Goal: Information Seeking & Learning: Find specific fact

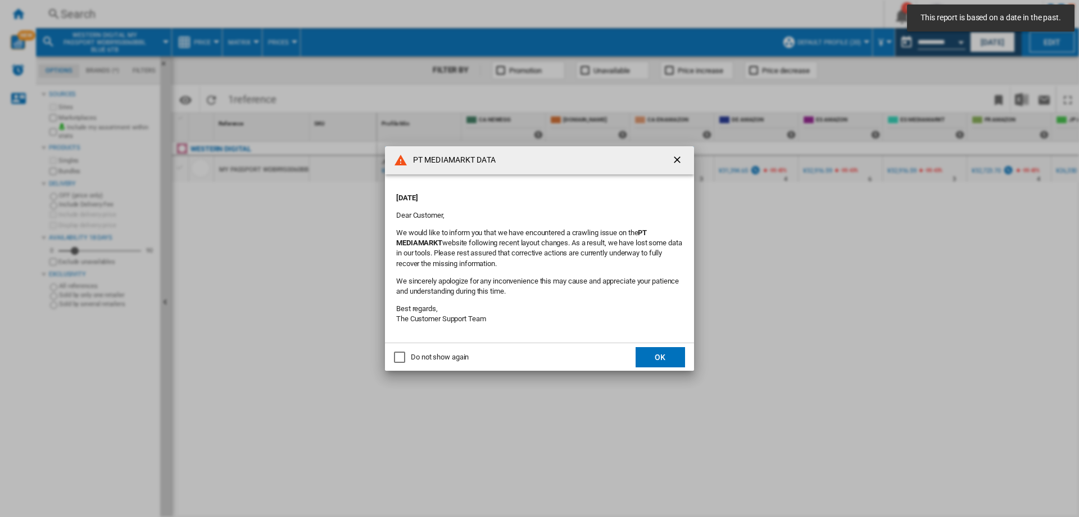
click at [677, 159] on ng-md-icon "getI18NText('BUTTONS.CLOSE_DIALOG')" at bounding box center [678, 160] width 13 height 13
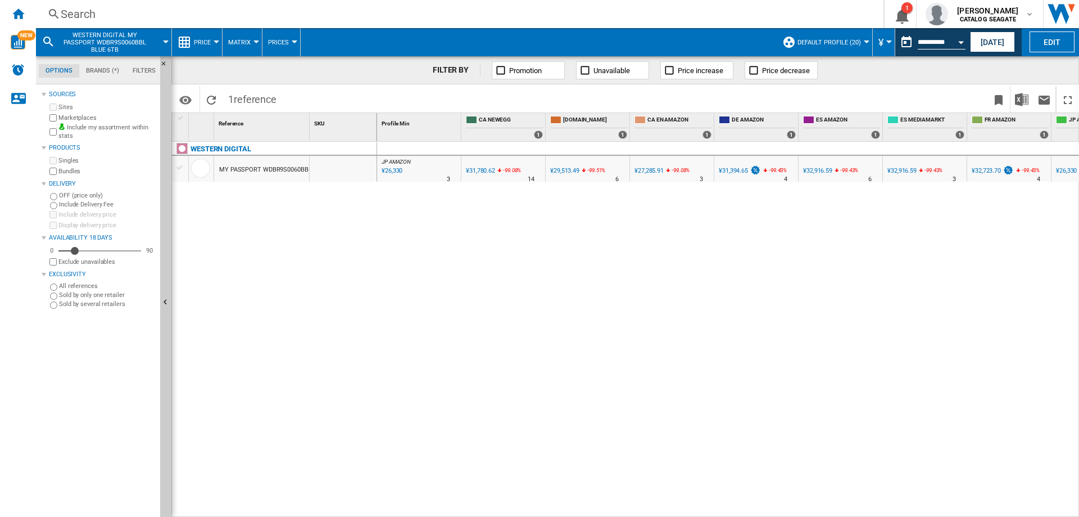
click at [91, 11] on div "Search" at bounding box center [458, 14] width 794 height 16
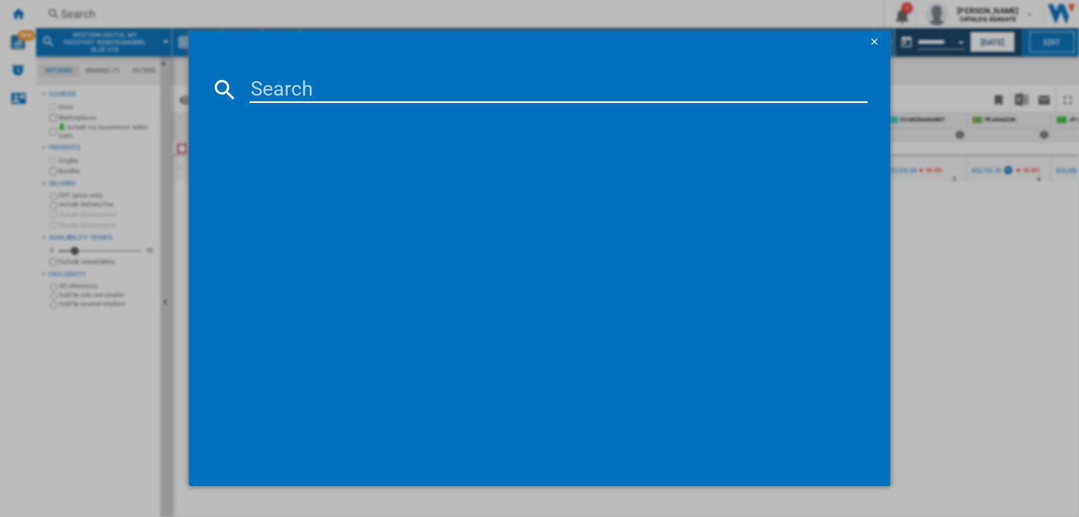
click at [288, 91] on input at bounding box center [559, 89] width 618 height 27
paste input "WESTERN DIGITAL GOLD WD141KRYZ 14TB"
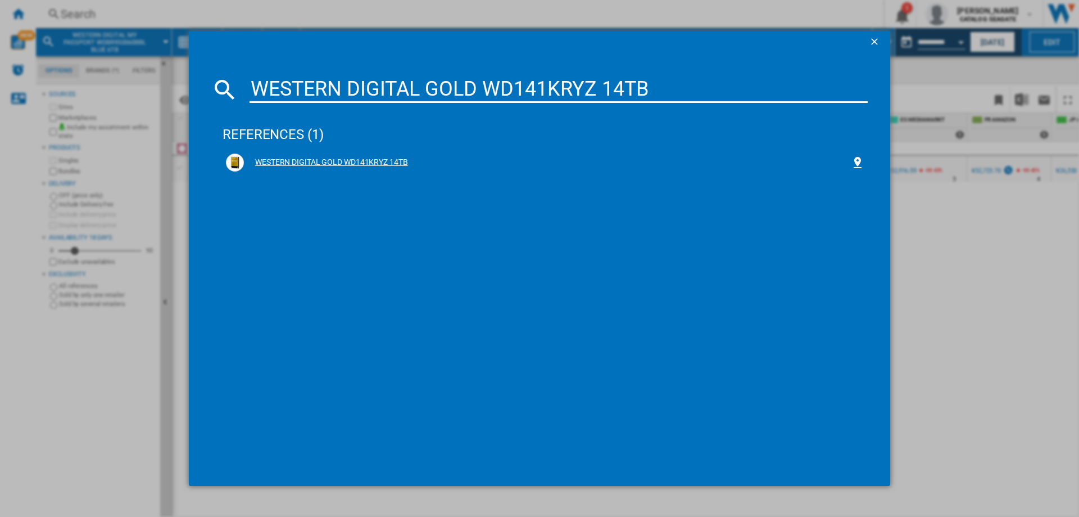
type input "WESTERN DIGITAL GOLD WD141KRYZ 14TB"
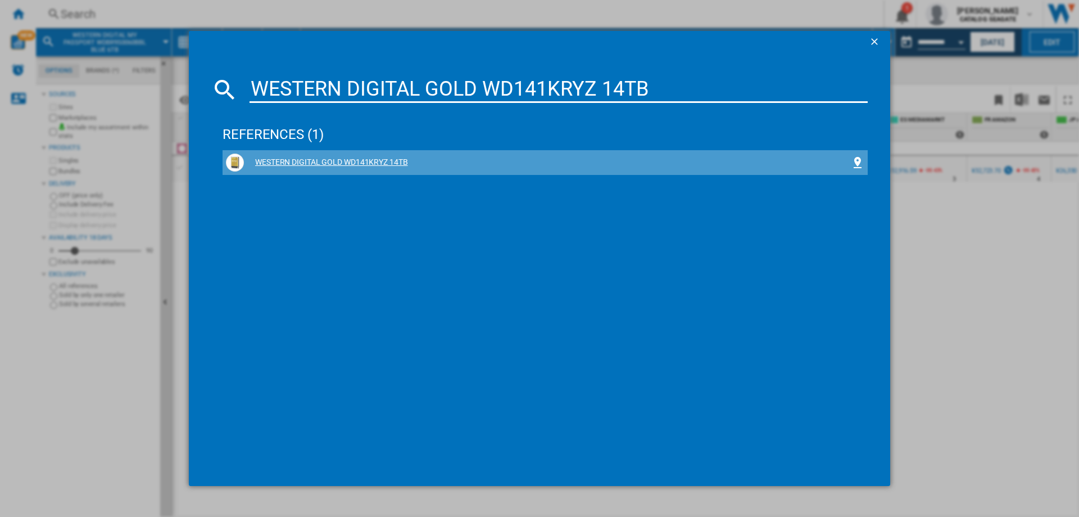
click at [396, 162] on div "WESTERN DIGITAL GOLD WD141KRYZ 14TB" at bounding box center [547, 162] width 607 height 11
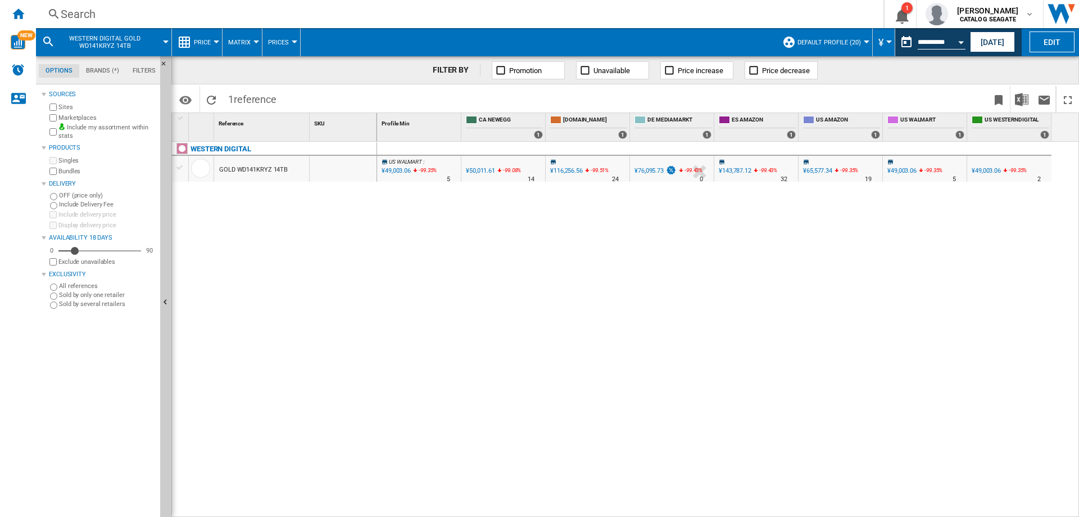
click at [846, 39] on span "Default profile (20)" at bounding box center [830, 42] width 64 height 7
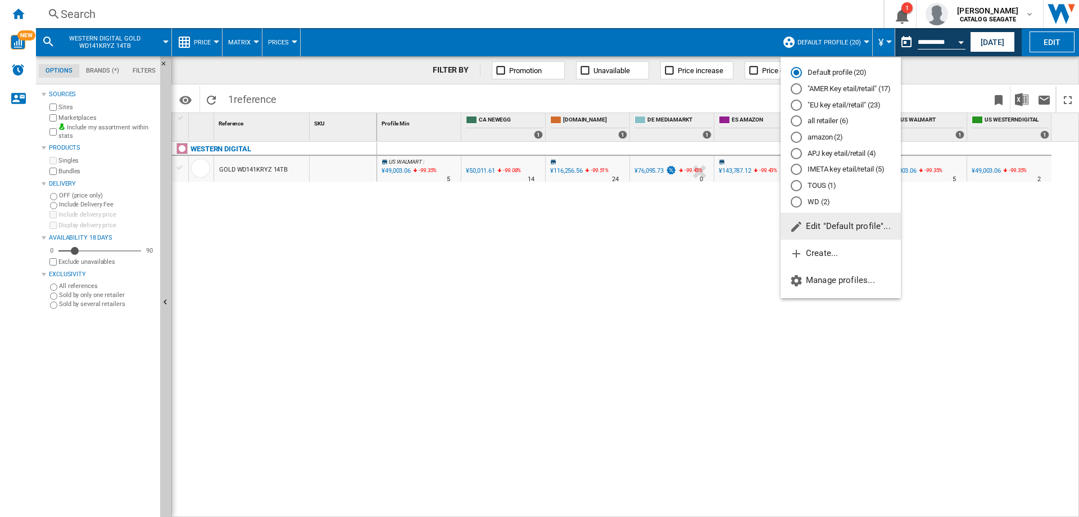
click at [824, 151] on md-radio-button "APJ key etail/retail (4)" at bounding box center [841, 153] width 100 height 11
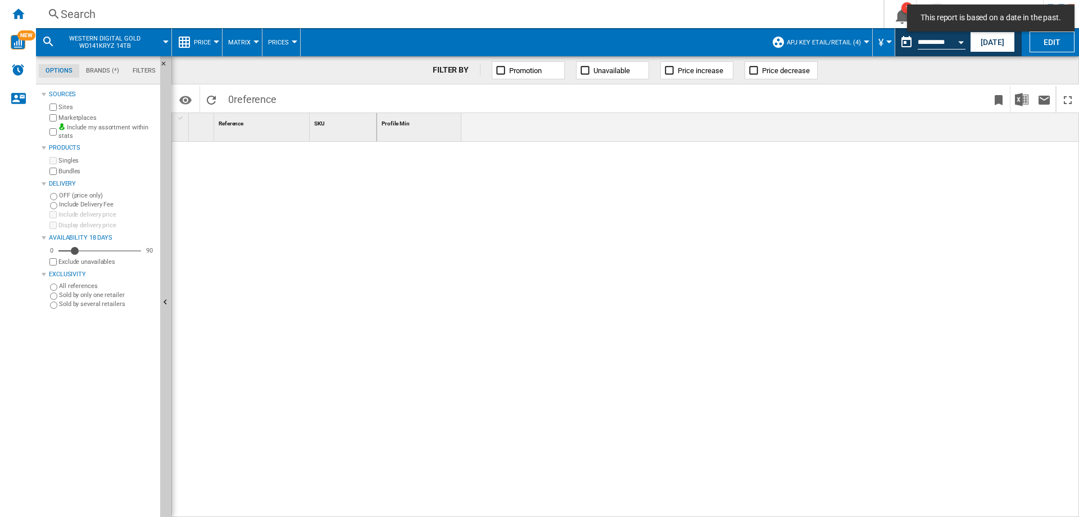
click at [852, 44] on span "APJ key etail/retail (4)" at bounding box center [824, 42] width 74 height 7
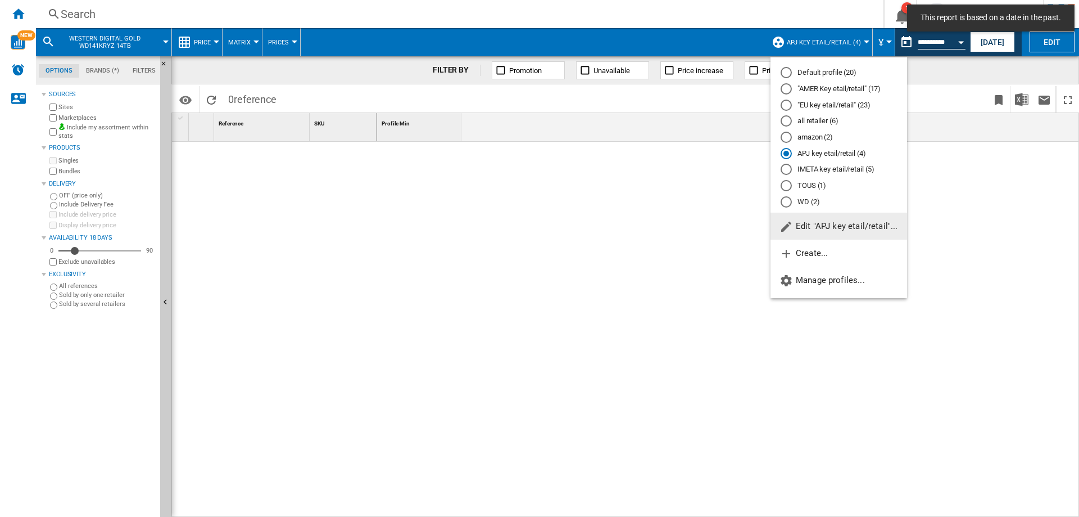
click at [786, 171] on div "IMETA key etail/retail (5)" at bounding box center [786, 169] width 11 height 11
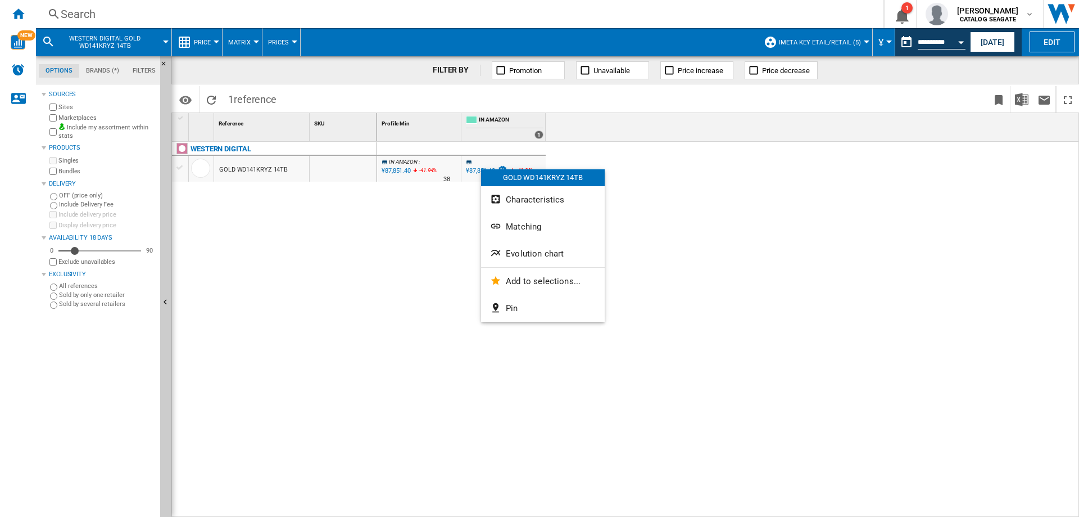
click at [859, 145] on div at bounding box center [539, 258] width 1079 height 517
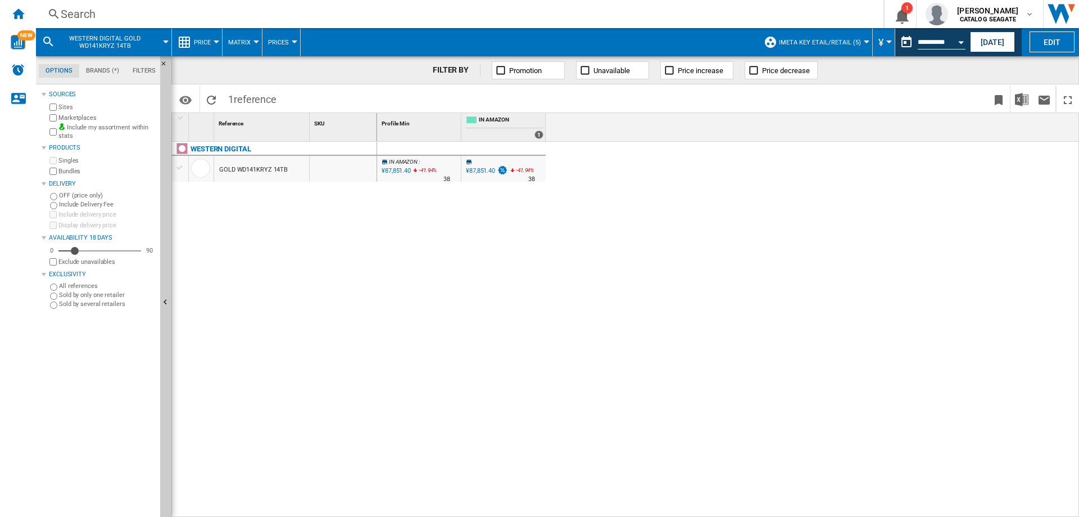
click at [883, 39] on button "¥" at bounding box center [884, 42] width 11 height 28
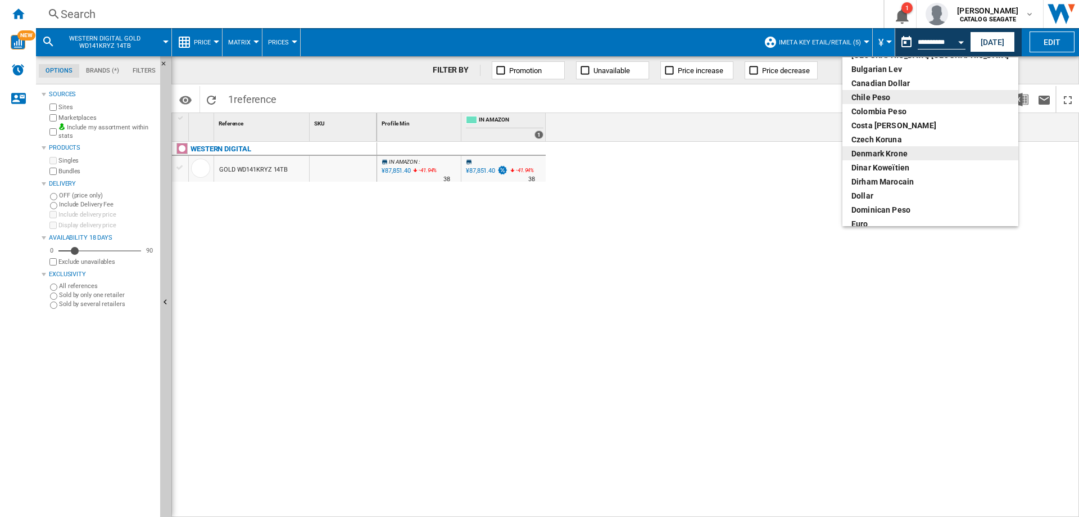
scroll to position [112, 0]
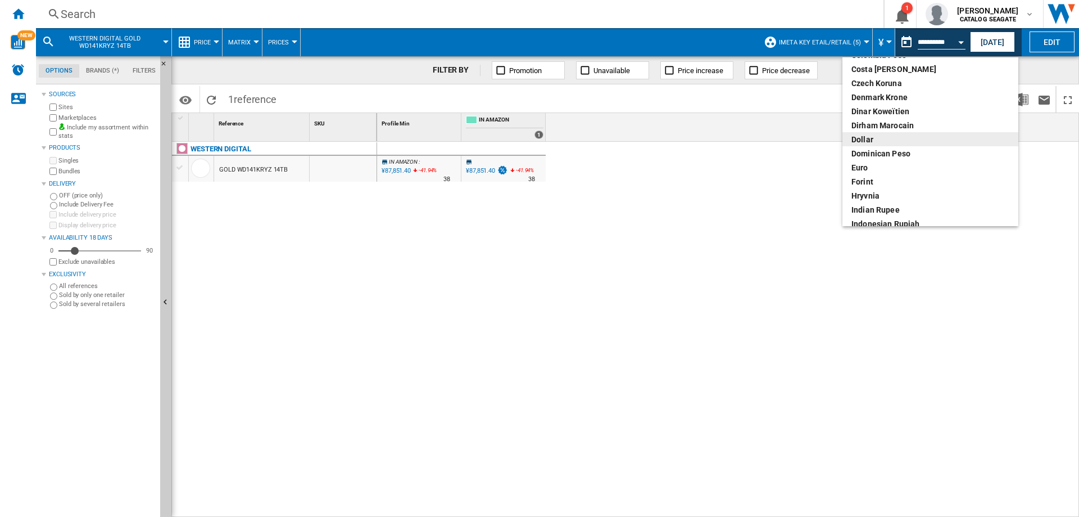
click at [865, 138] on div "dollar" at bounding box center [931, 139] width 158 height 11
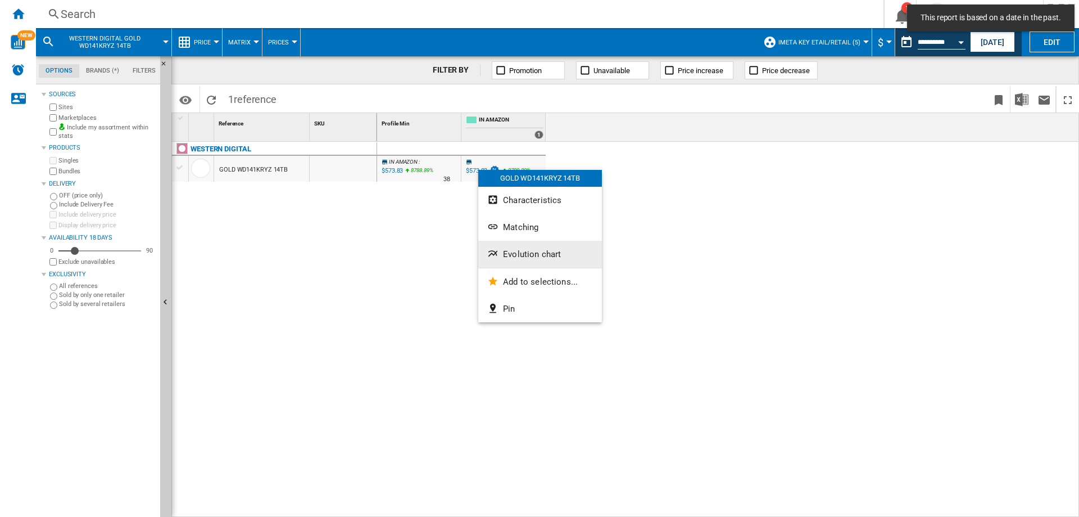
click at [519, 256] on span "Evolution chart" at bounding box center [532, 254] width 58 height 10
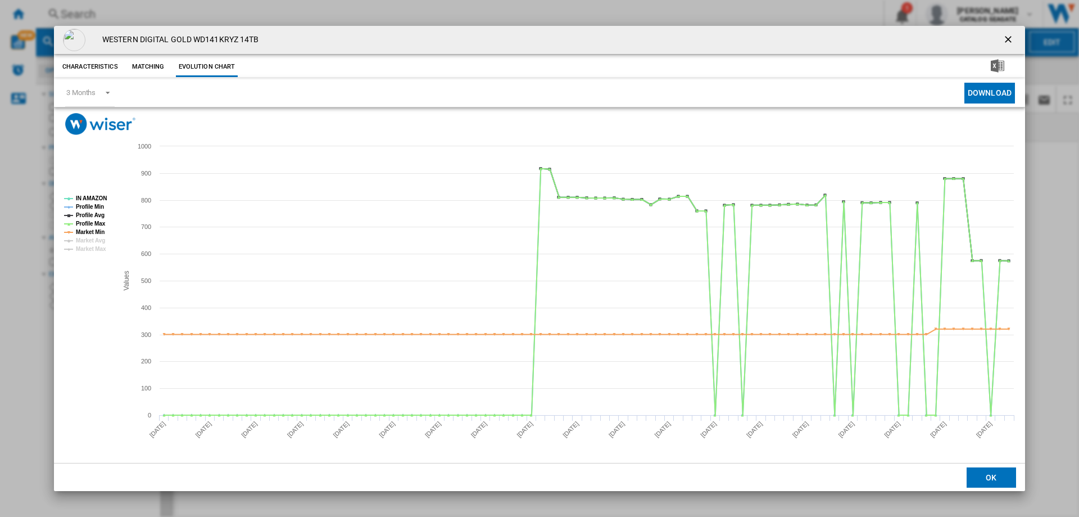
click at [1008, 36] on ng-md-icon "getI18NText('BUTTONS.CLOSE_DIALOG')" at bounding box center [1009, 40] width 13 height 13
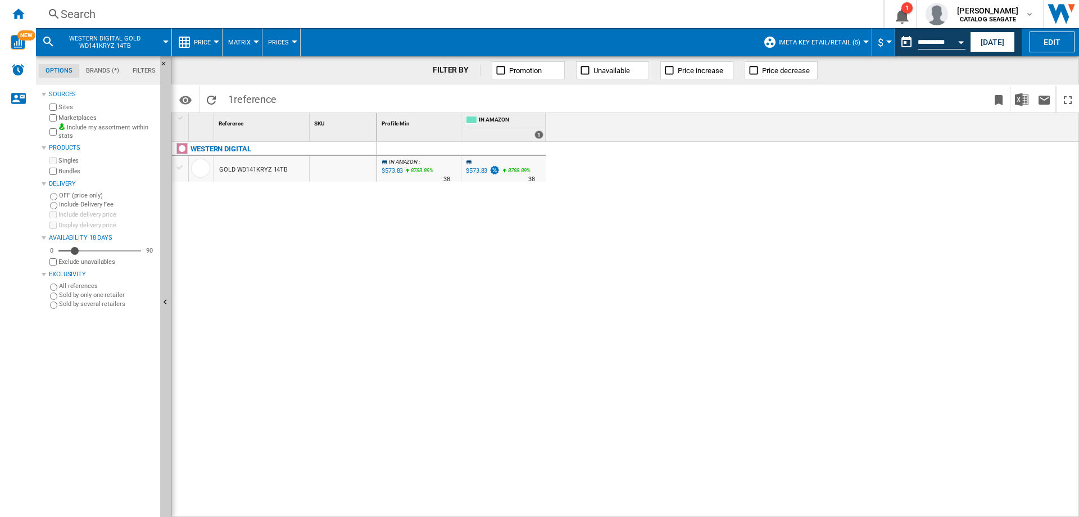
click at [833, 42] on span "IMETA key etail/retail (5)" at bounding box center [820, 42] width 82 height 7
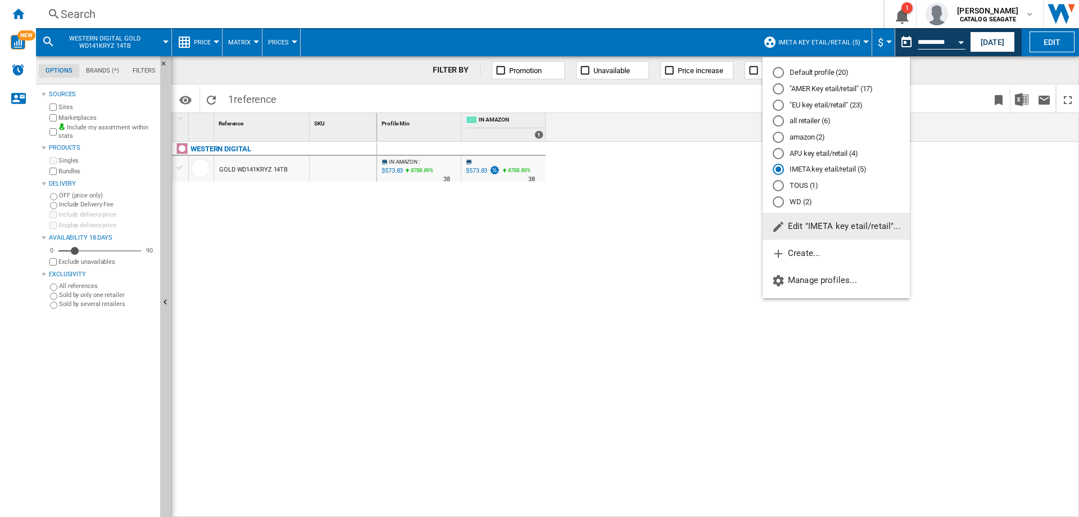
click at [779, 154] on div "APJ key etail/retail (4)" at bounding box center [778, 153] width 11 height 11
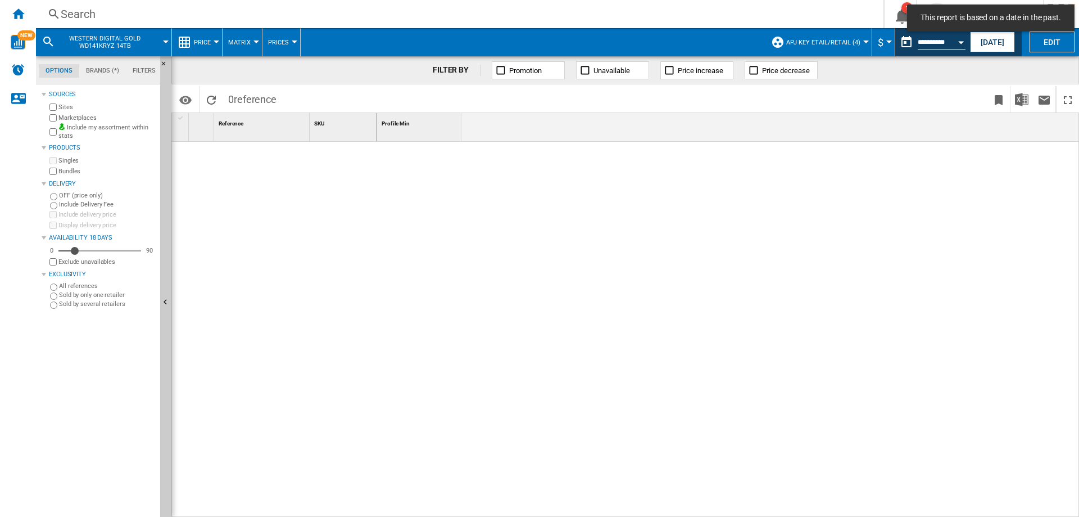
click at [144, 18] on div "Search" at bounding box center [458, 14] width 794 height 16
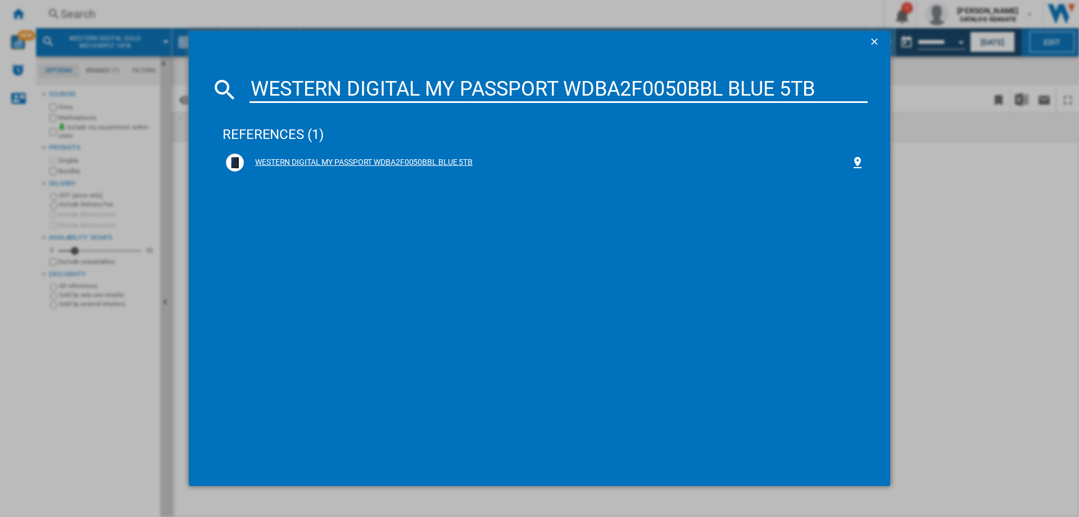
type input "WESTERN DIGITAL MY PASSPORT WDBA2F0050BBL BLUE 5TB"
click at [391, 161] on div "WESTERN DIGITAL MY PASSPORT WDBA2F0050BBL BLUE 5TB" at bounding box center [547, 162] width 607 height 11
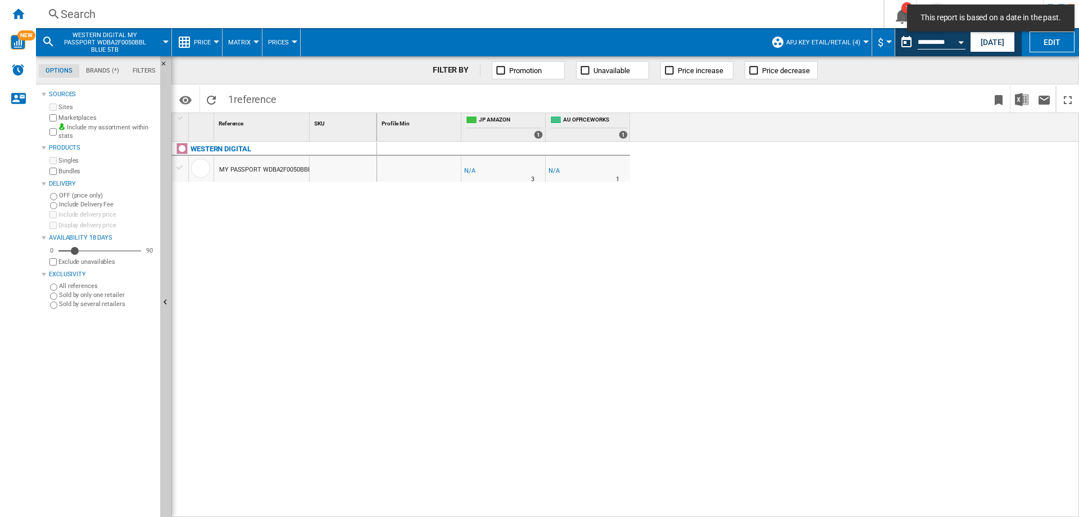
click at [888, 40] on md-menu "$ Argentin Peso Australian Dollar balboa Bolivia [GEOGRAPHIC_DATA] Bulgarian le…" at bounding box center [883, 42] width 23 height 28
click at [910, 41] on button "This report is based on a date in the past." at bounding box center [907, 42] width 22 height 22
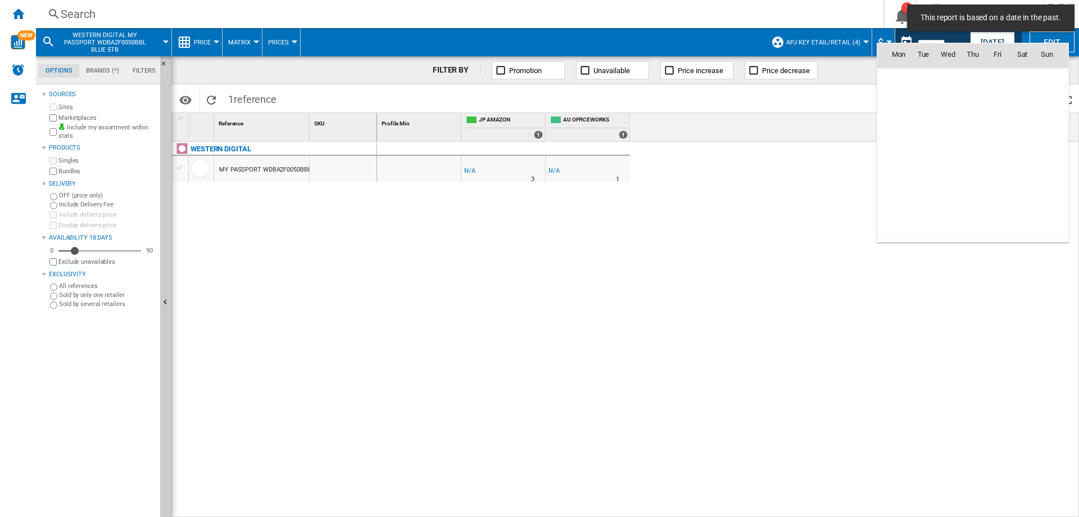
scroll to position [5363, 0]
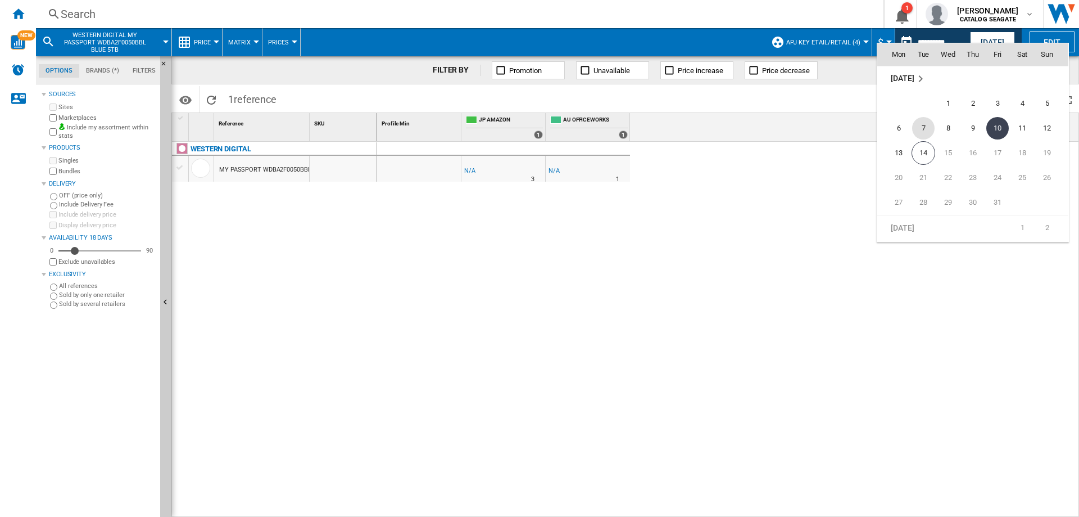
click at [925, 129] on span "7" at bounding box center [923, 128] width 22 height 22
type input "**********"
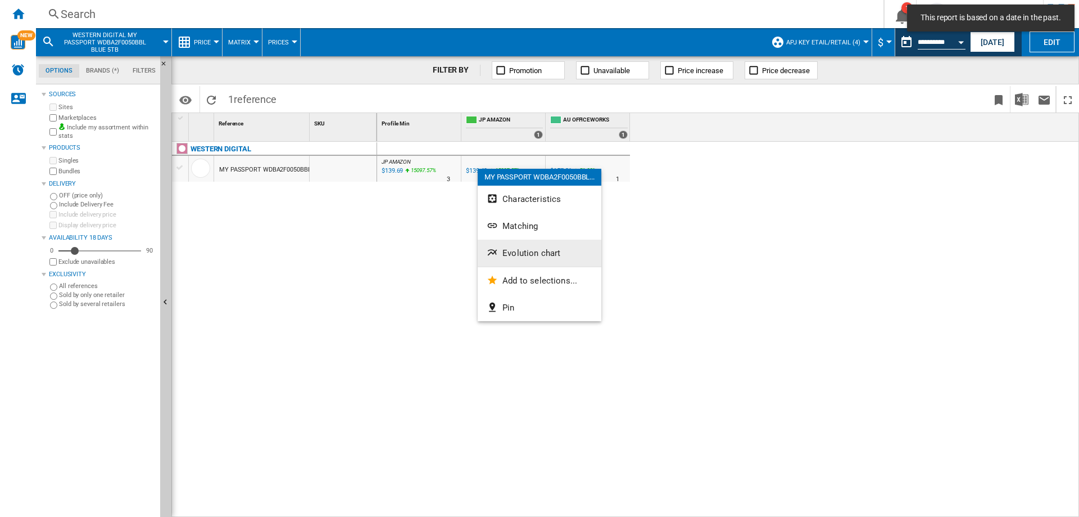
click at [517, 259] on button "Evolution chart" at bounding box center [540, 252] width 124 height 27
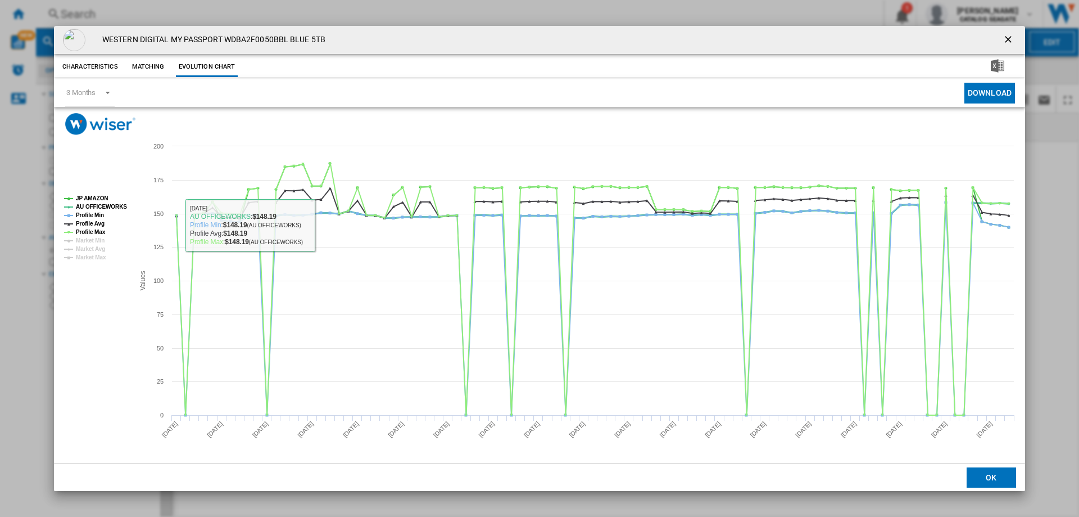
click at [114, 206] on tspan "AU OFFICEWORKS" at bounding box center [101, 206] width 51 height 6
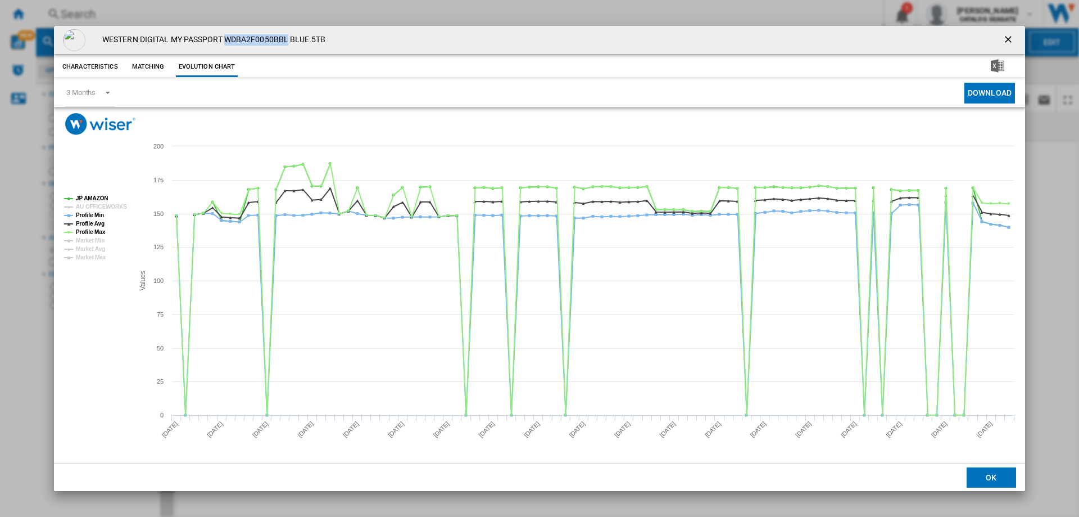
drag, startPoint x: 227, startPoint y: 39, endPoint x: 288, endPoint y: 38, distance: 61.3
click at [288, 38] on h4 "WESTERN DIGITAL MY PASSPORT WDBA2F0050BBL BLUE 5TB" at bounding box center [211, 39] width 229 height 11
click at [1010, 39] on ng-md-icon "getI18NText('BUTTONS.CLOSE_DIALOG')" at bounding box center [1009, 40] width 13 height 13
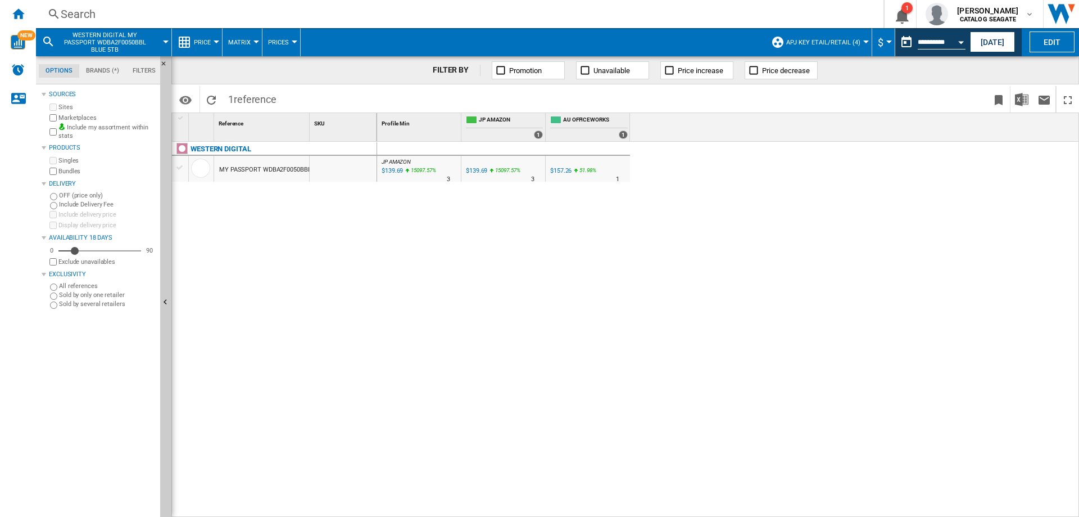
click at [116, 15] on div "Search" at bounding box center [458, 14] width 794 height 16
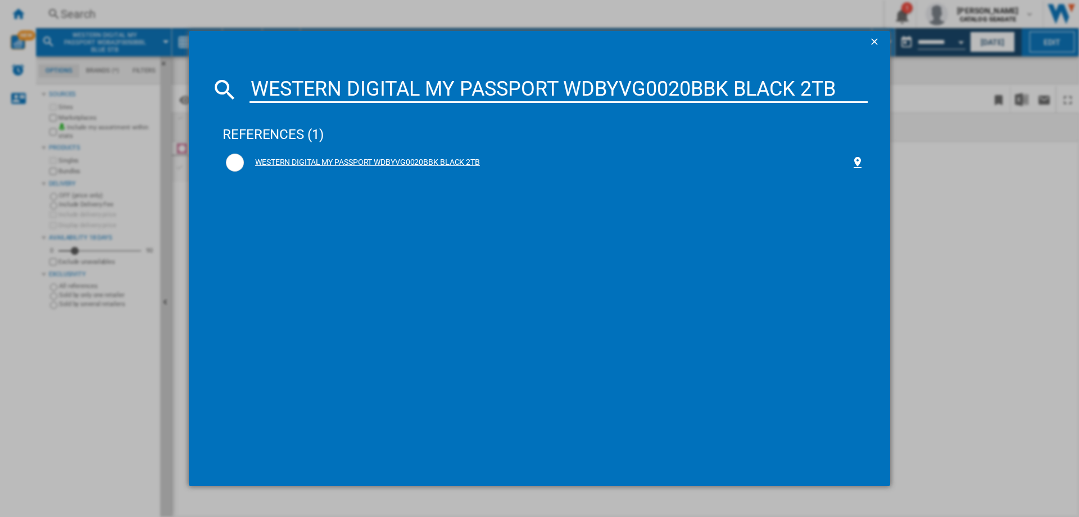
type input "WESTERN DIGITAL MY PASSPORT WDBYVG0020BBK BLACK 2TB"
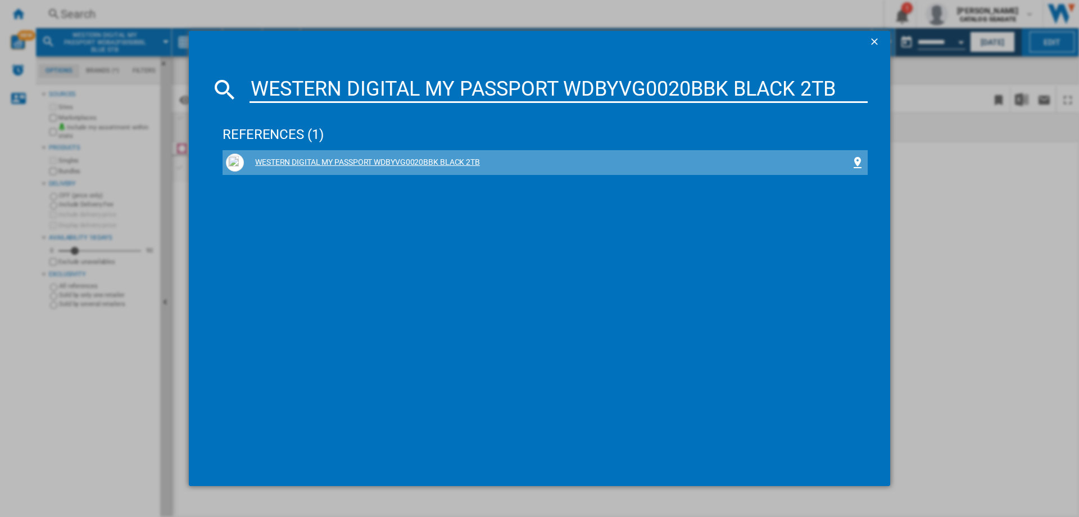
click at [353, 166] on div "WESTERN DIGITAL MY PASSPORT WDBYVG0020BBK BLACK 2TB" at bounding box center [547, 162] width 607 height 11
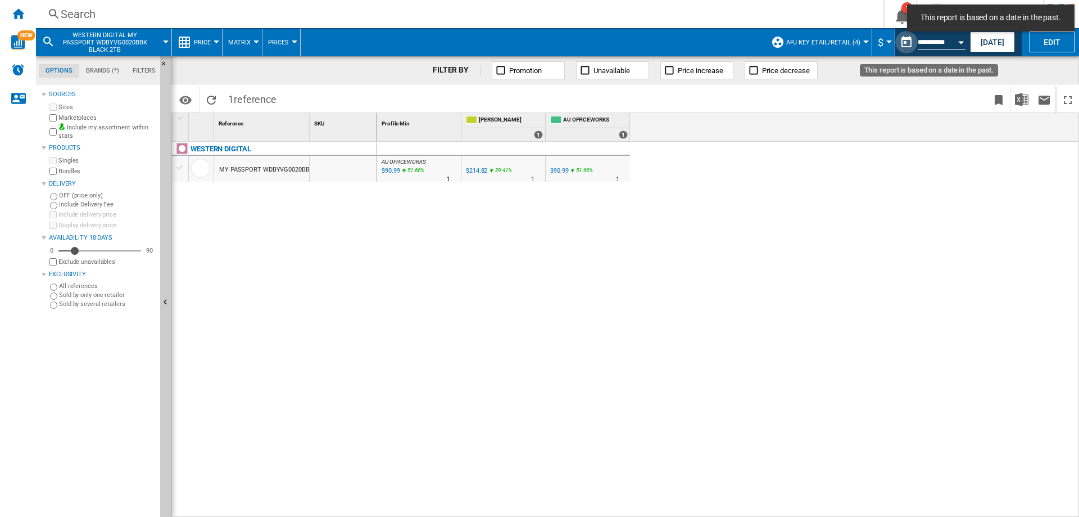
click at [906, 41] on button "This report is based on a date in the past." at bounding box center [907, 42] width 22 height 22
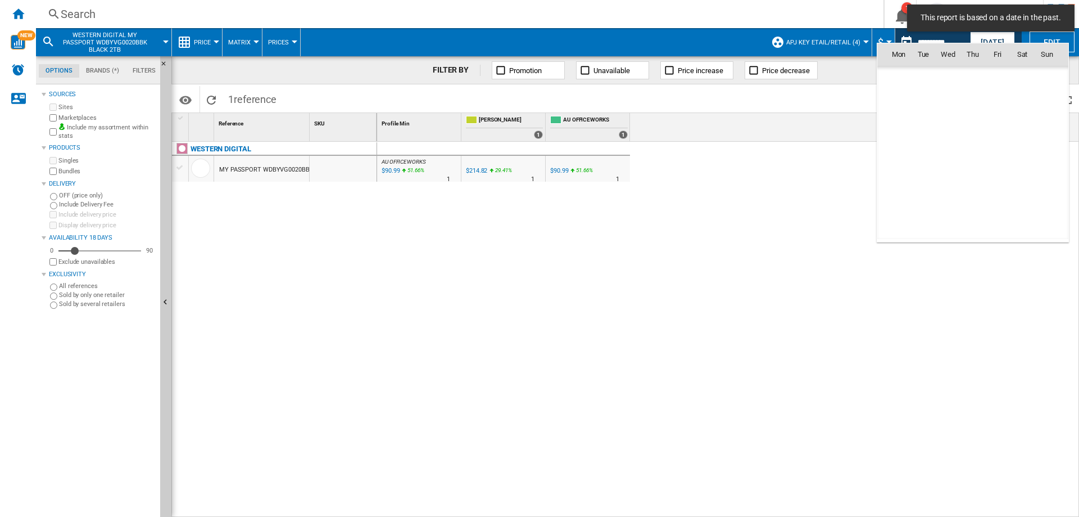
scroll to position [5363, 0]
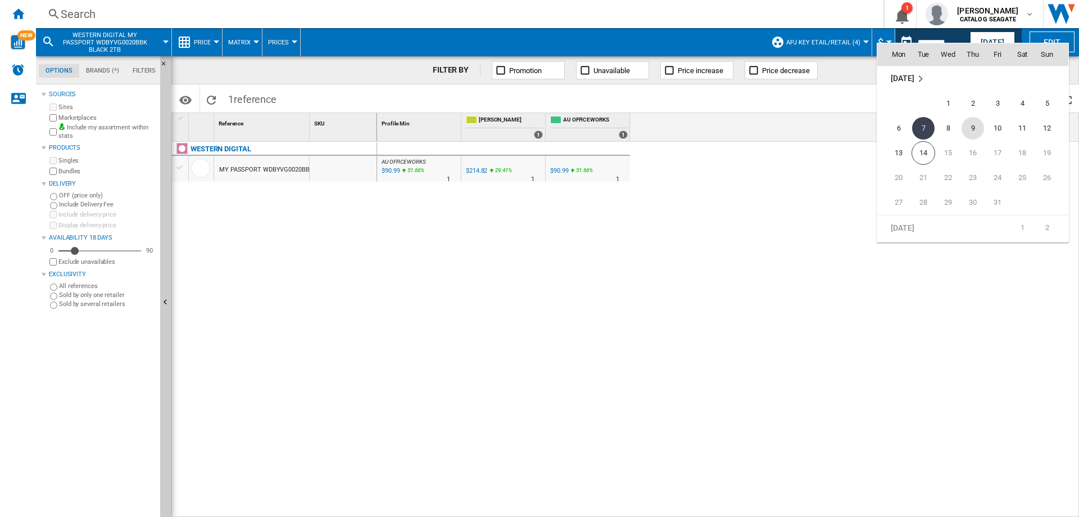
click at [974, 127] on span "9" at bounding box center [973, 128] width 22 height 22
type input "**********"
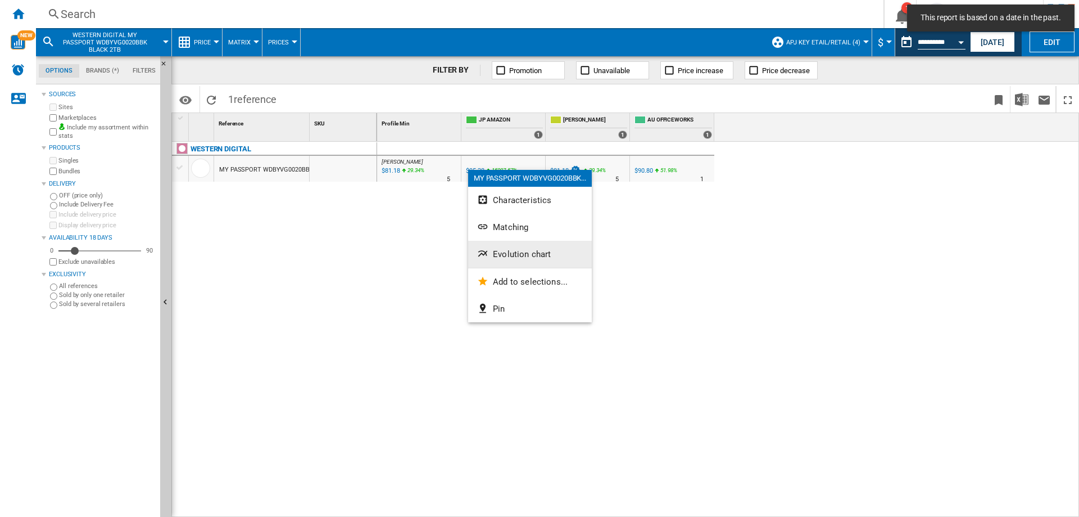
click at [496, 252] on span "Evolution chart" at bounding box center [522, 254] width 58 height 10
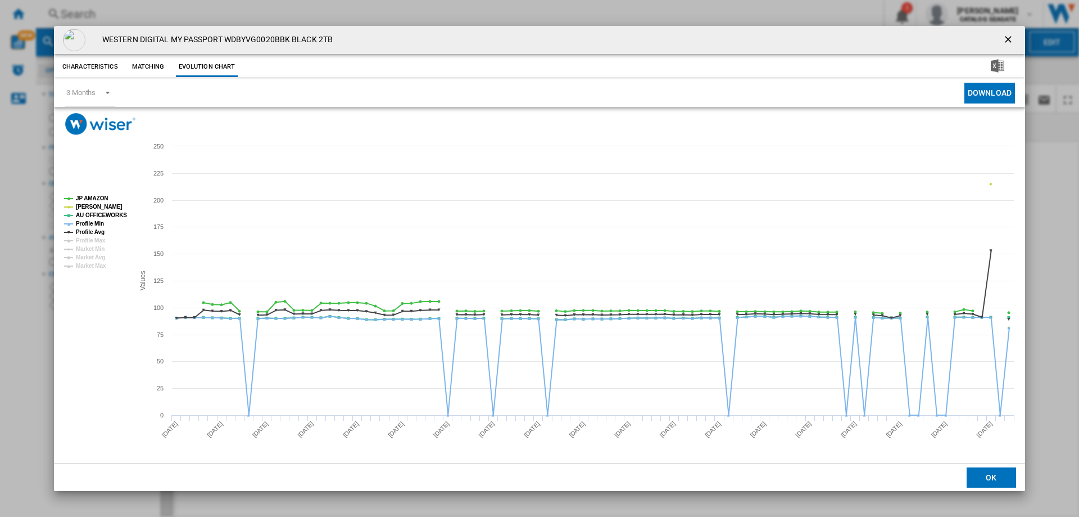
click at [86, 206] on tspan "[PERSON_NAME]" at bounding box center [99, 206] width 47 height 6
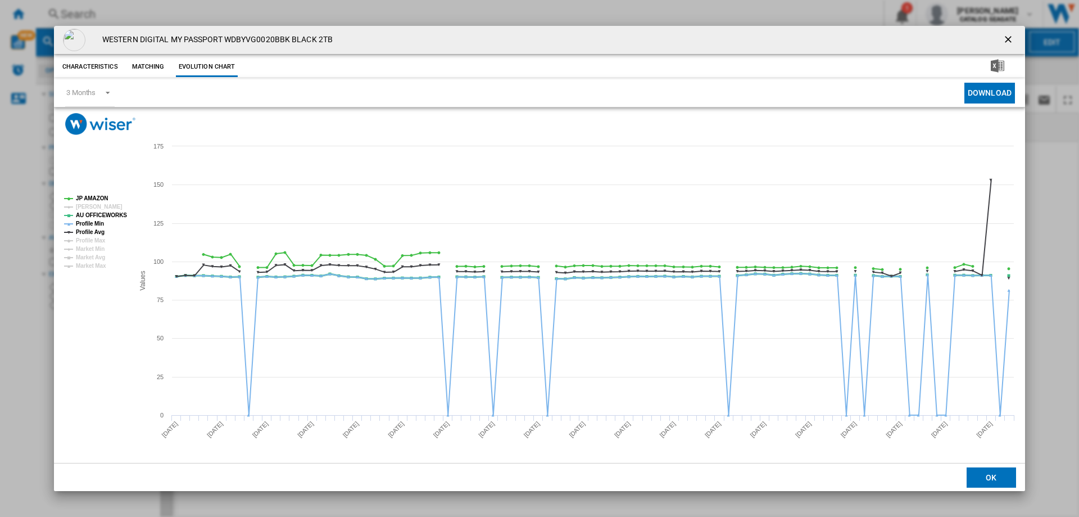
click at [88, 217] on tspan "AU OFFICEWORKS" at bounding box center [101, 215] width 51 height 6
click at [87, 225] on tspan "Profile Min" at bounding box center [90, 223] width 28 height 6
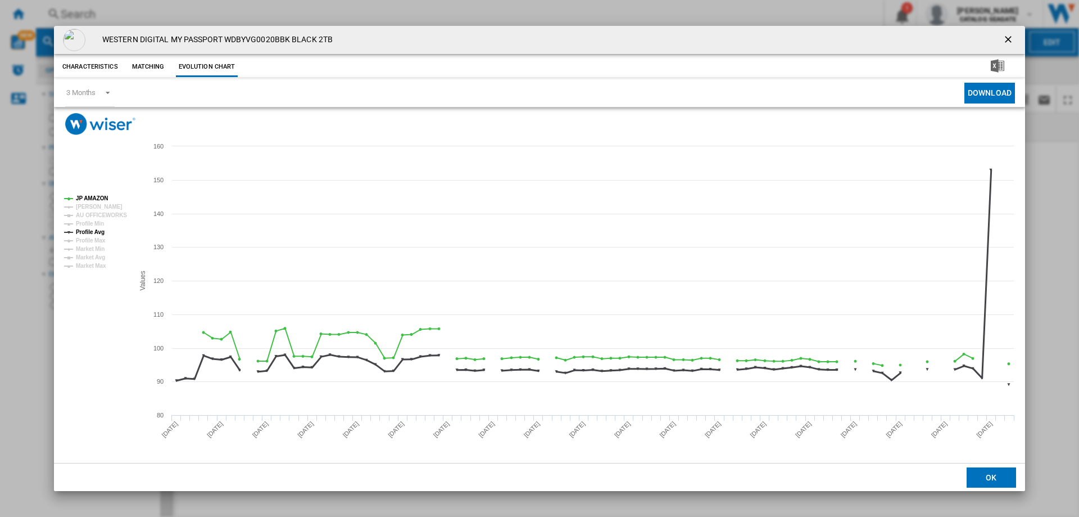
click at [86, 234] on tspan "Profile Avg" at bounding box center [90, 232] width 29 height 6
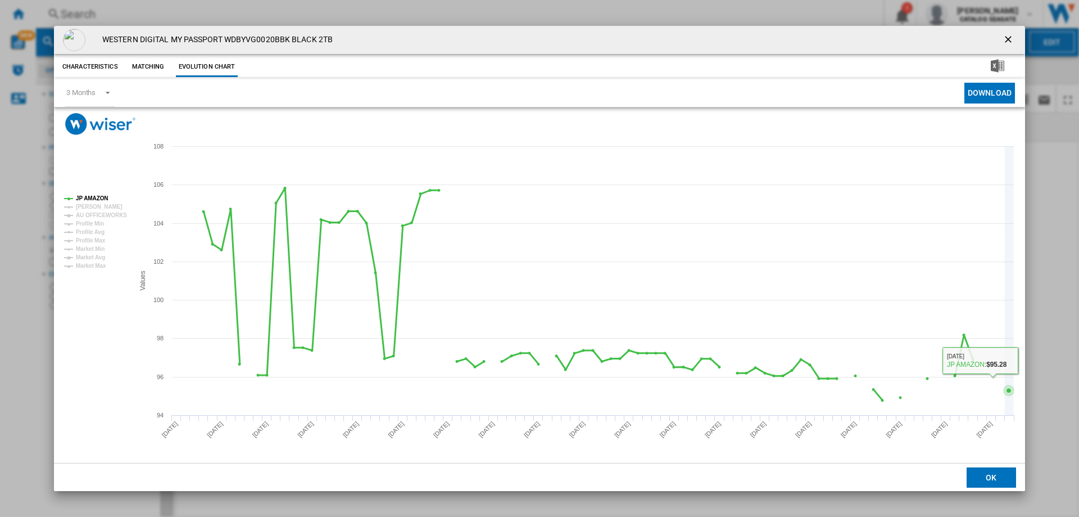
click at [994, 159] on rect "Product popup" at bounding box center [539, 299] width 971 height 328
click at [1007, 40] on ng-md-icon "getI18NText('BUTTONS.CLOSE_DIALOG')" at bounding box center [1009, 40] width 13 height 13
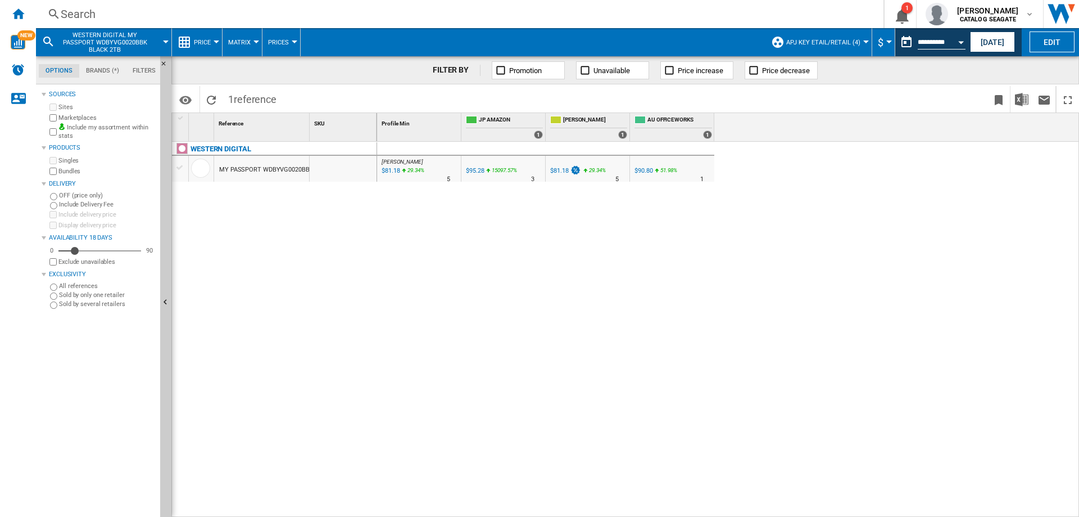
click at [86, 15] on div "Search" at bounding box center [458, 14] width 794 height 16
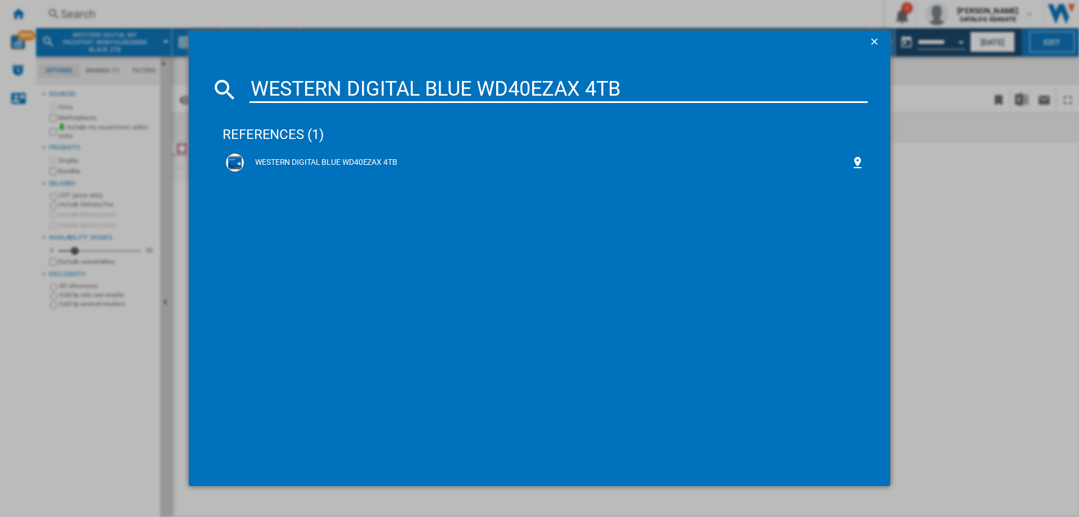
type input "WESTERN DIGITAL BLUE WD40EZAX 4TB"
click at [322, 162] on div "WESTERN DIGITAL BLUE WD40EZAX 4TB" at bounding box center [547, 162] width 607 height 11
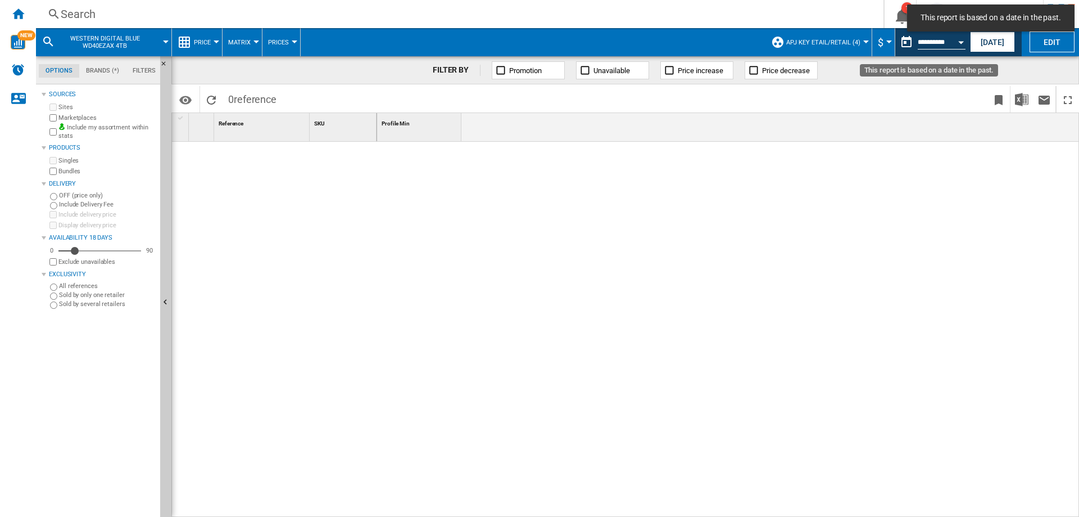
click at [904, 51] on button "This report is based on a date in the past." at bounding box center [907, 42] width 22 height 22
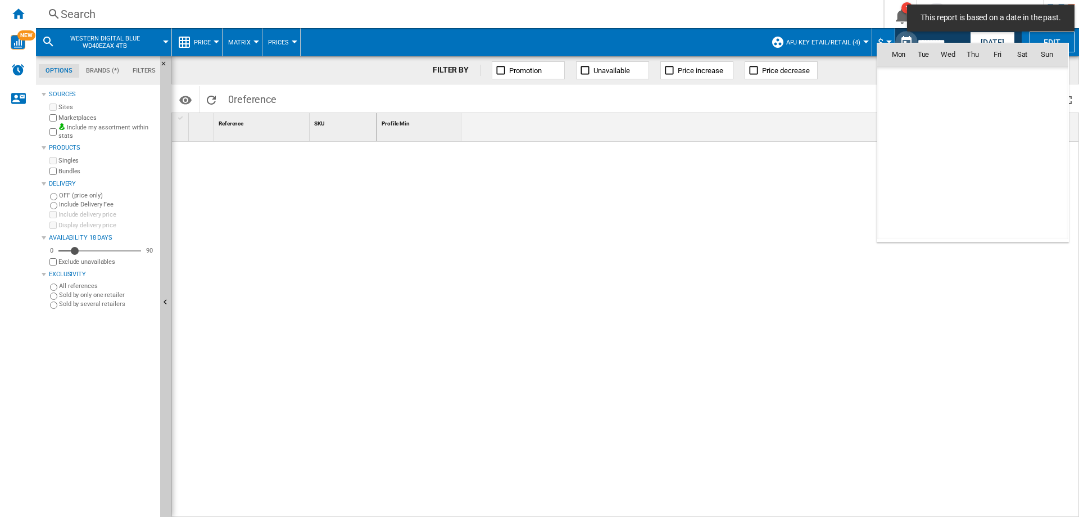
scroll to position [5363, 0]
click at [926, 127] on span "7" at bounding box center [923, 128] width 22 height 22
type input "**********"
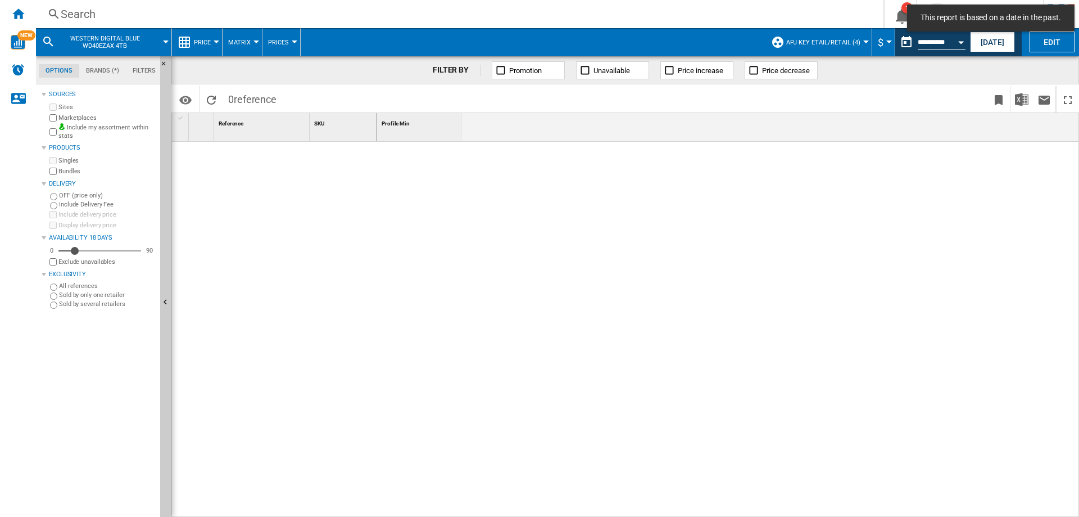
click at [906, 46] on button "This report is based on a date in the past." at bounding box center [907, 42] width 22 height 22
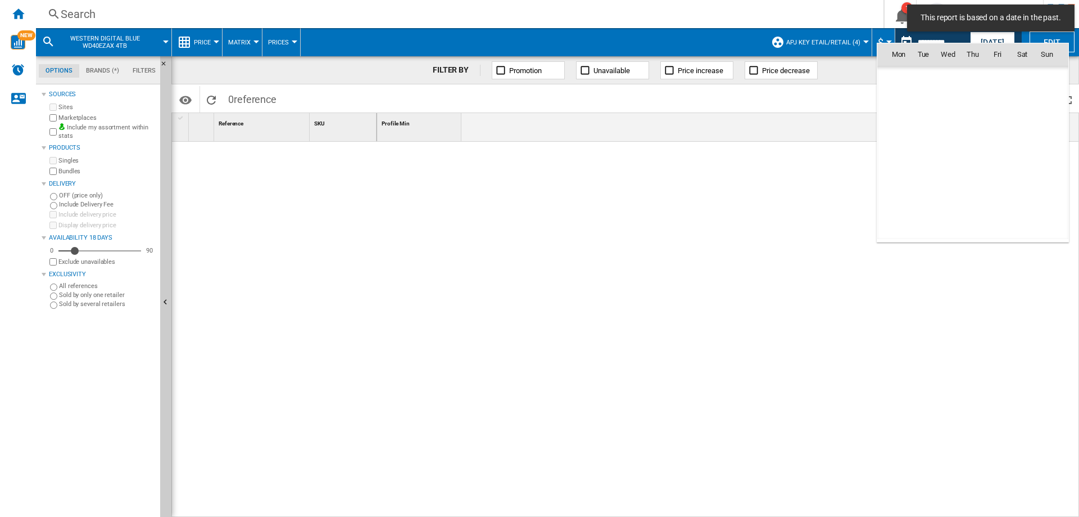
scroll to position [5363, 0]
click at [1031, 128] on span "11" at bounding box center [1022, 128] width 22 height 22
type input "**********"
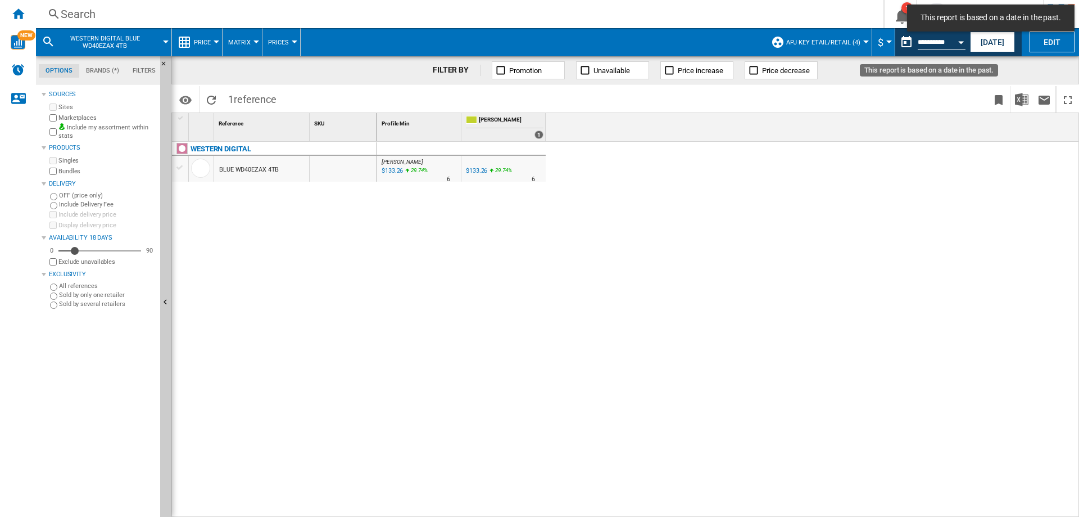
click at [905, 40] on button "This report is based on a date in the past." at bounding box center [907, 42] width 22 height 22
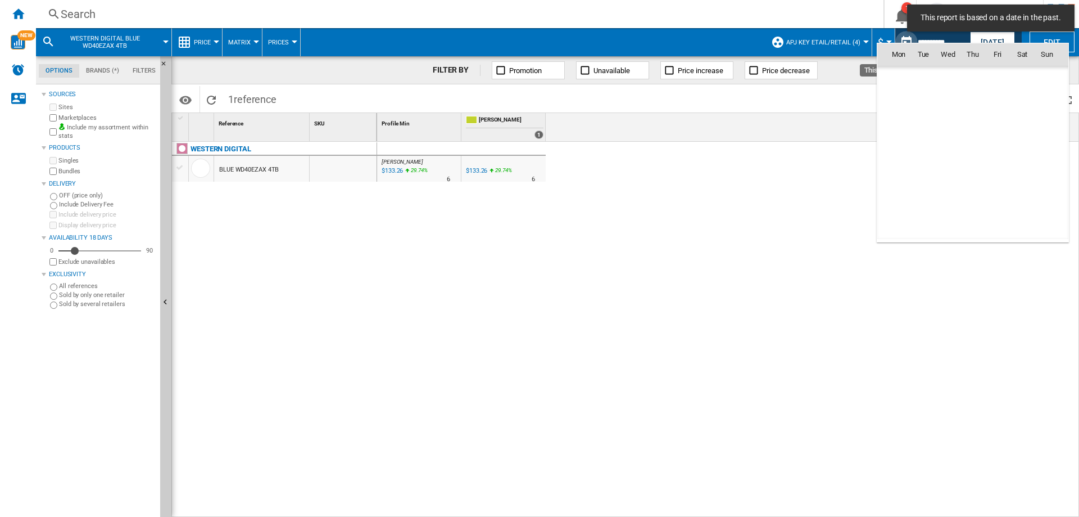
scroll to position [5363, 0]
click at [528, 226] on div at bounding box center [539, 258] width 1079 height 517
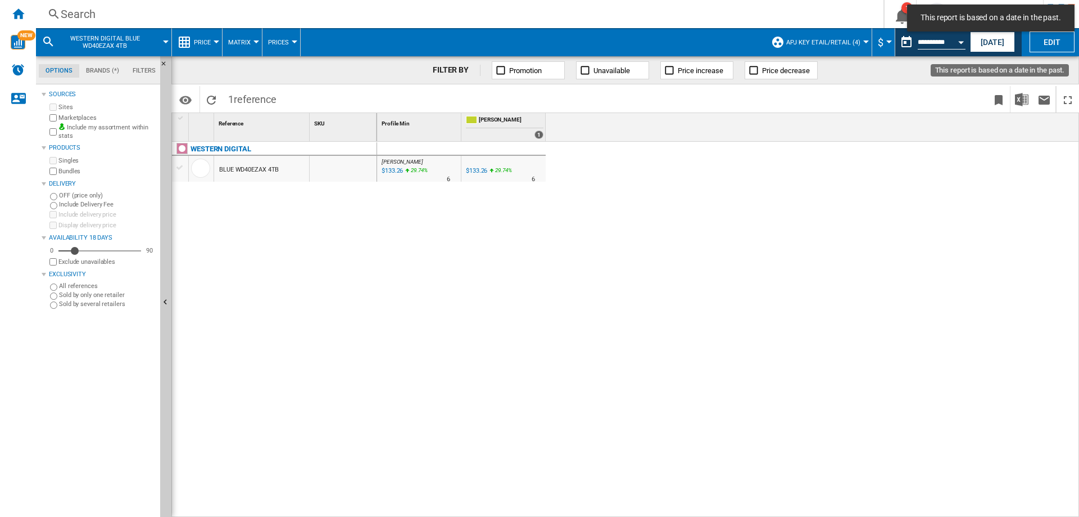
click at [906, 40] on button "This report is based on a date in the past." at bounding box center [907, 42] width 22 height 22
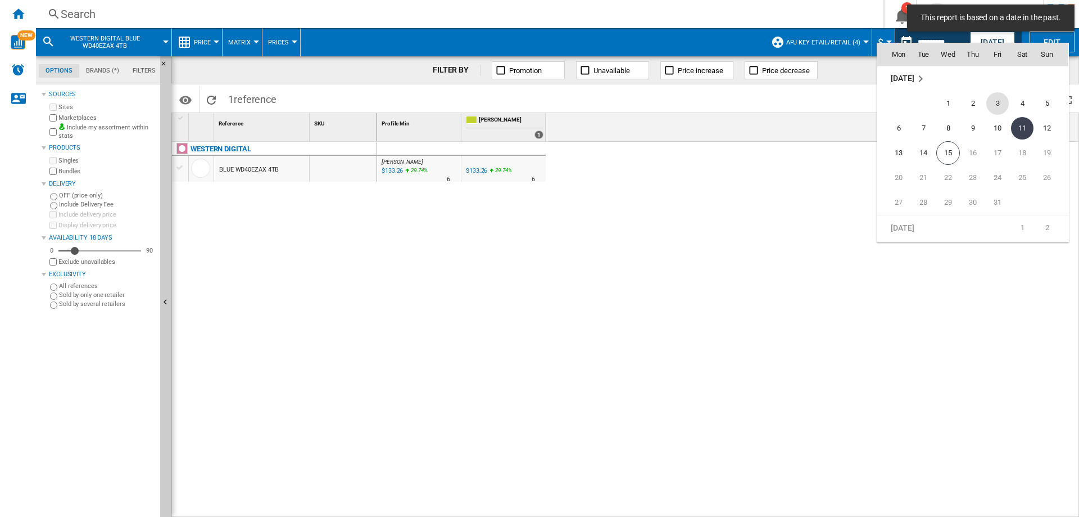
click at [1000, 103] on span "3" at bounding box center [998, 103] width 22 height 22
type input "**********"
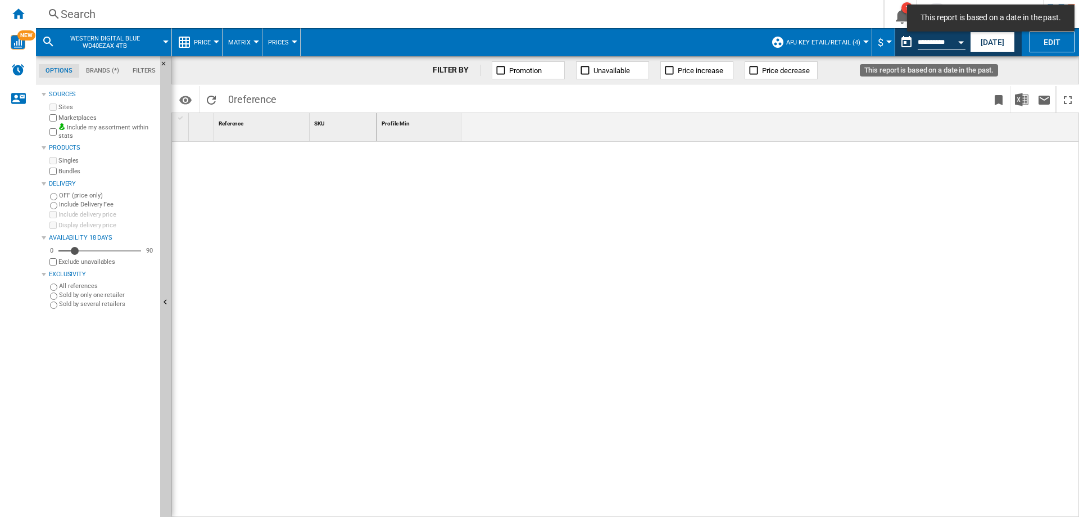
click at [896, 44] on button "This report is based on a date in the past." at bounding box center [907, 42] width 22 height 22
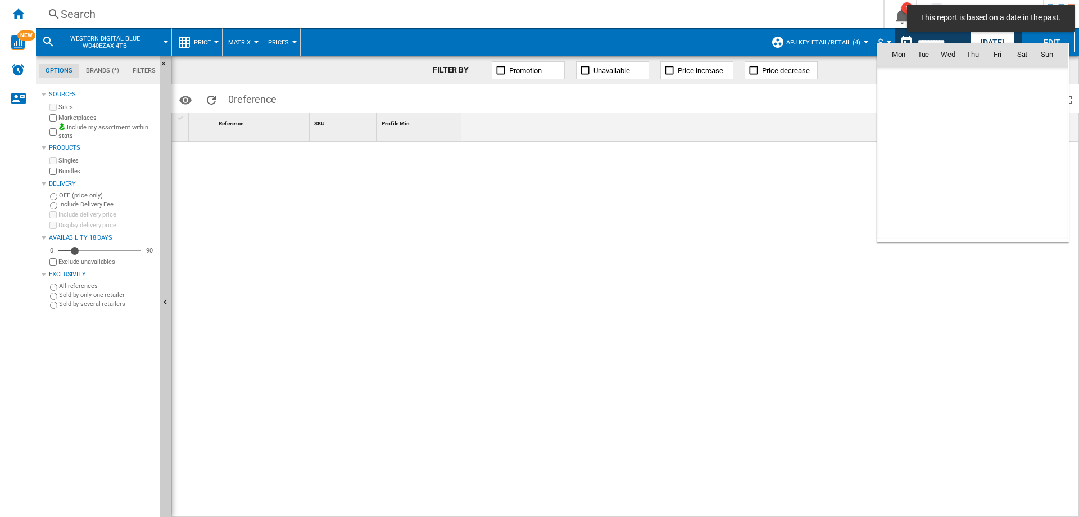
scroll to position [5363, 0]
click at [1055, 101] on span "5" at bounding box center [1047, 103] width 22 height 22
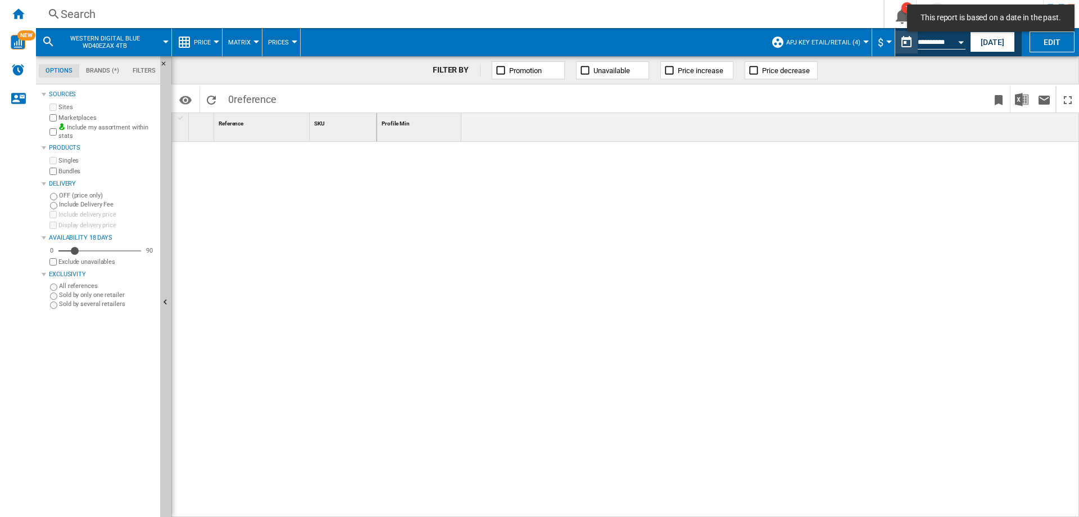
type input "**********"
click at [905, 39] on button "This report is based on a date in the past." at bounding box center [907, 42] width 22 height 22
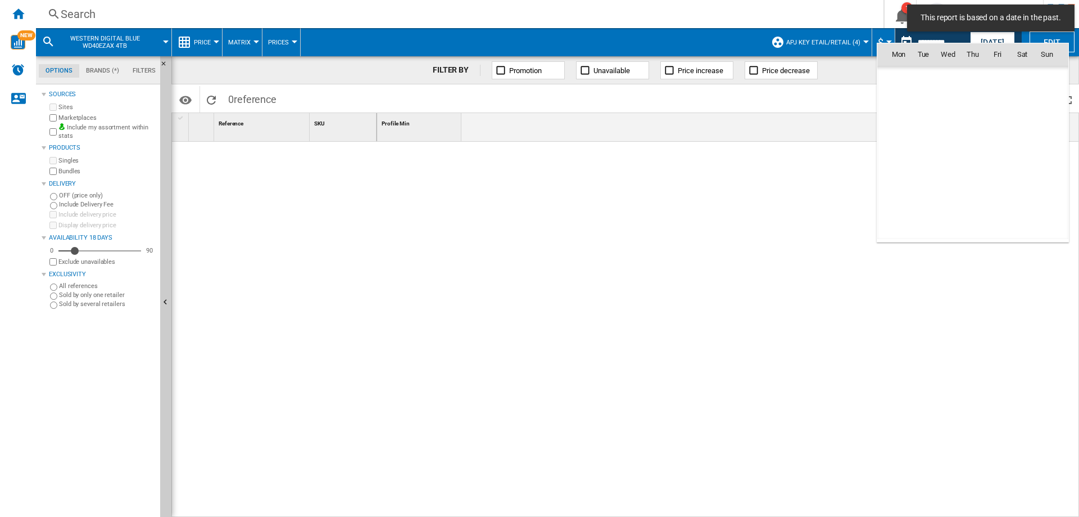
scroll to position [5363, 0]
click at [920, 127] on span "7" at bounding box center [923, 128] width 22 height 22
type input "**********"
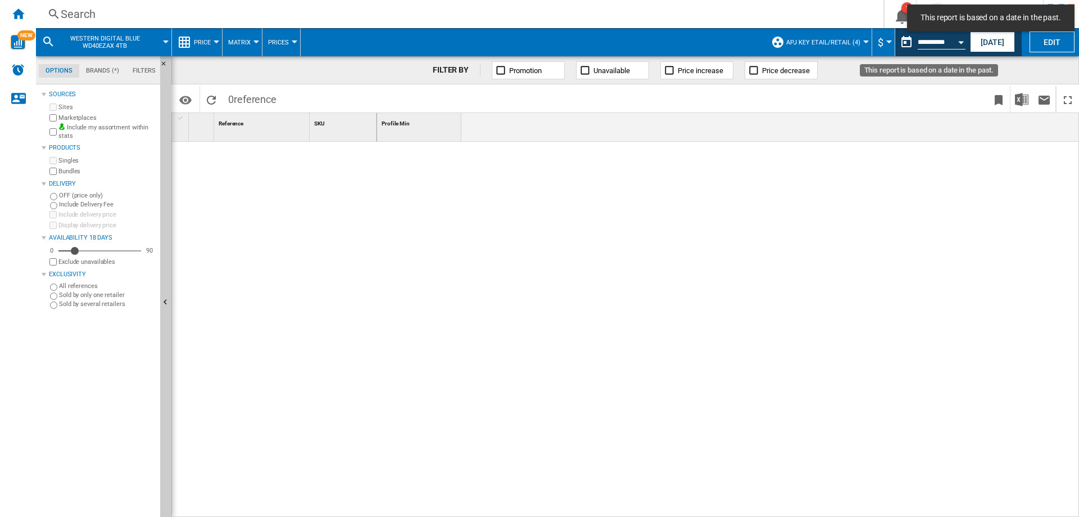
click at [910, 43] on button "This report is based on a date in the past." at bounding box center [907, 42] width 22 height 22
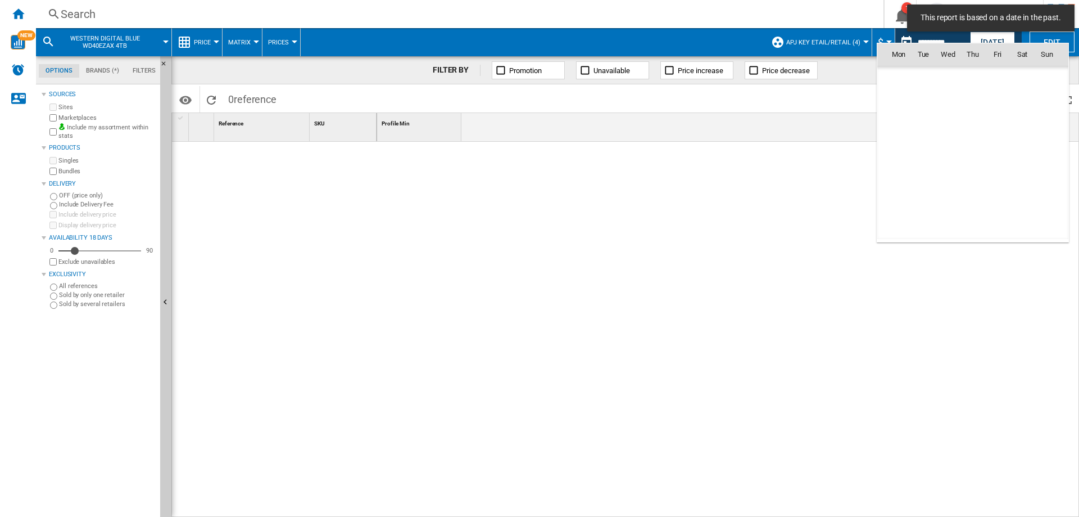
scroll to position [5363, 0]
click at [1044, 128] on span "12" at bounding box center [1047, 128] width 22 height 22
type input "**********"
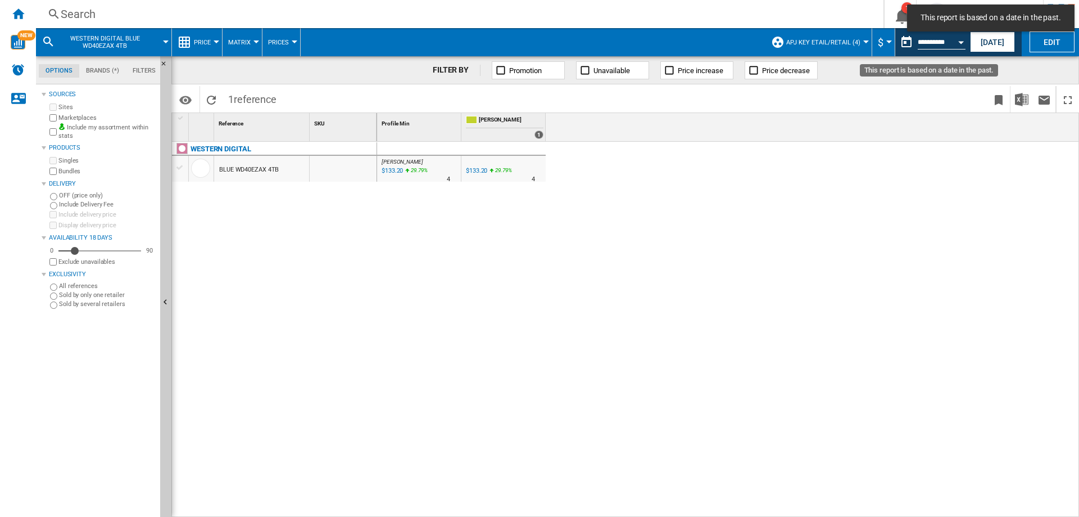
click at [899, 44] on button "This report is based on a date in the past." at bounding box center [907, 42] width 22 height 22
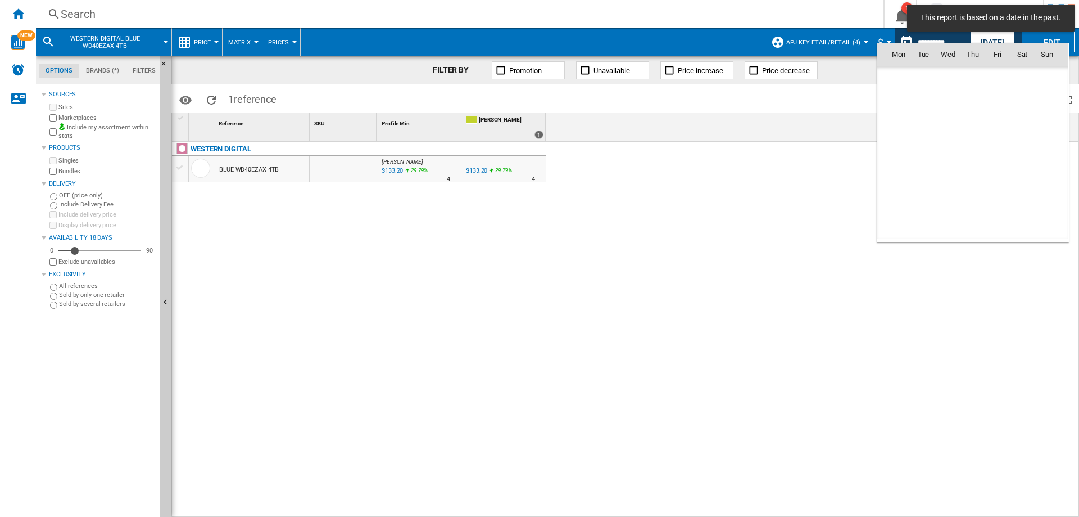
scroll to position [5363, 0]
click at [928, 128] on span "7" at bounding box center [923, 128] width 22 height 22
type input "**********"
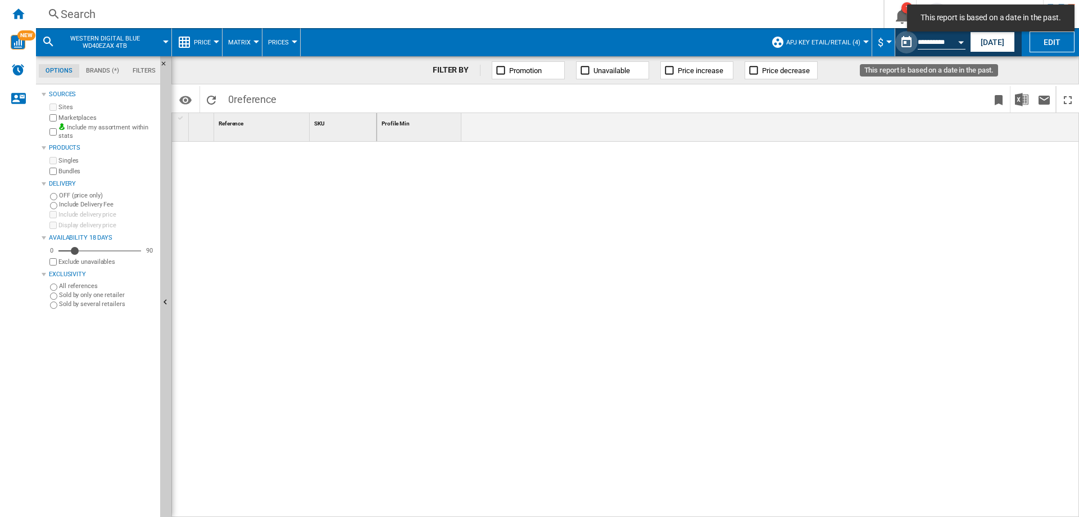
click at [905, 40] on button "This report is based on a date in the past." at bounding box center [907, 42] width 22 height 22
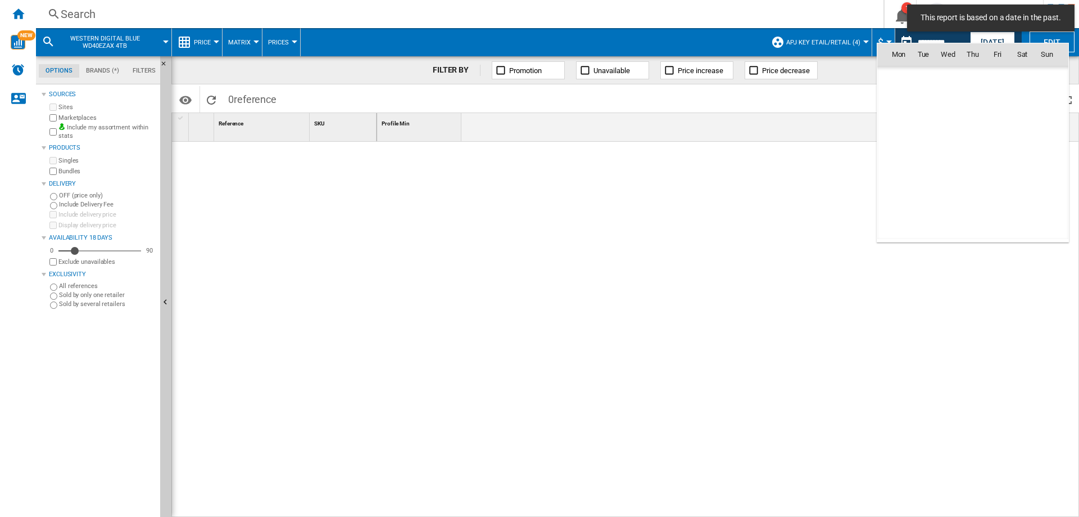
scroll to position [5363, 0]
click at [977, 127] on span "9" at bounding box center [973, 128] width 22 height 22
type input "**********"
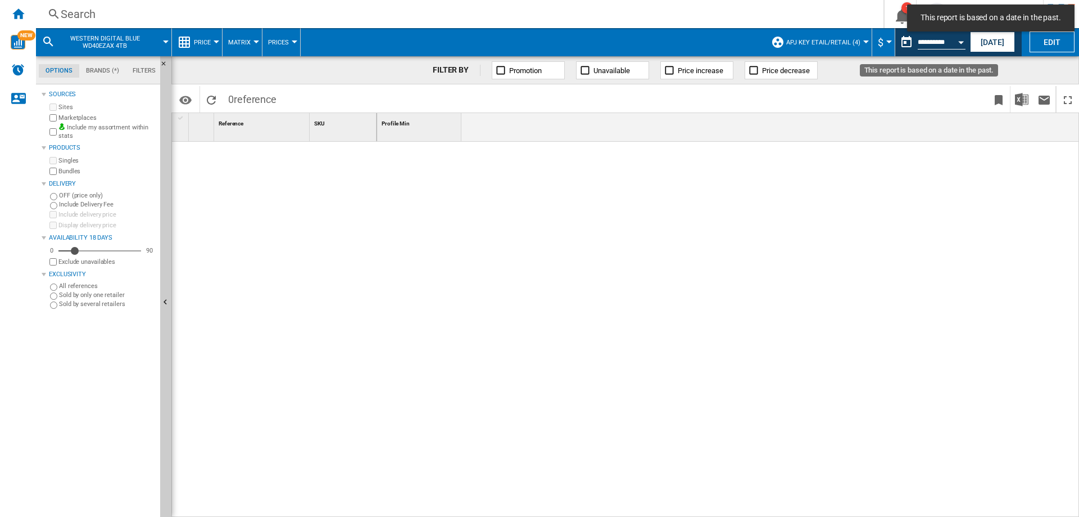
click at [898, 42] on button "This report is based on a date in the past." at bounding box center [907, 42] width 22 height 22
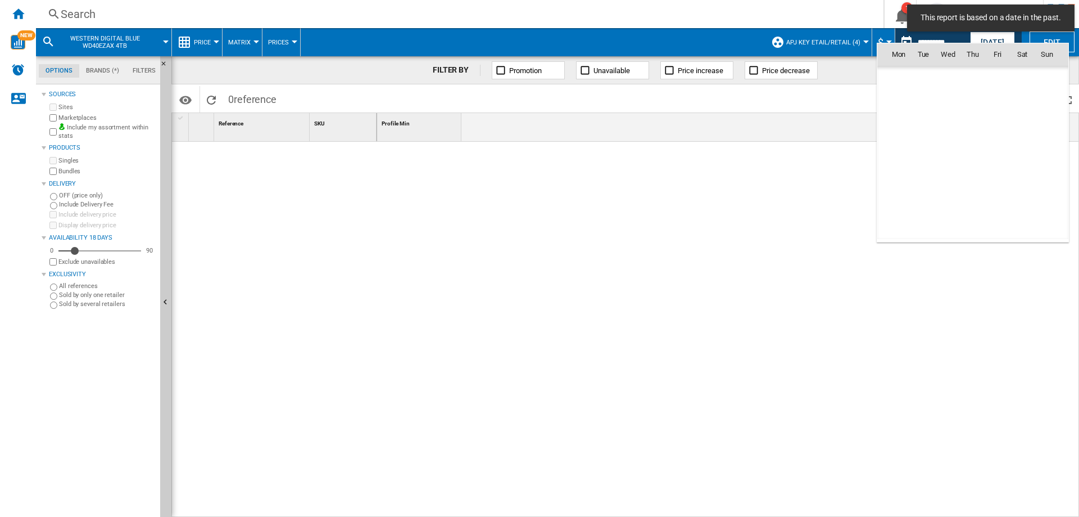
scroll to position [5363, 0]
click at [899, 127] on span "6" at bounding box center [899, 128] width 22 height 22
type input "**********"
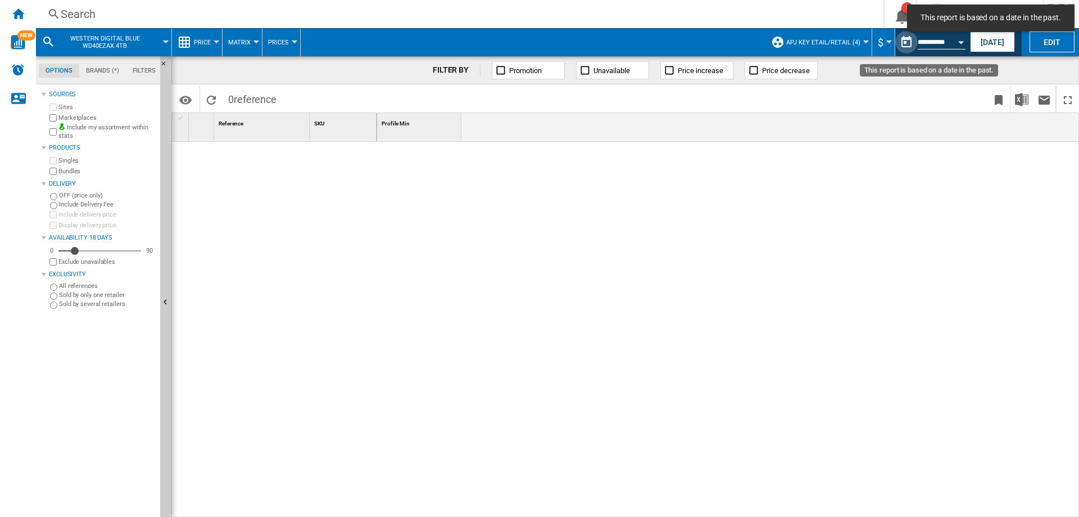
click at [903, 42] on button "This report is based on a date in the past." at bounding box center [907, 42] width 22 height 22
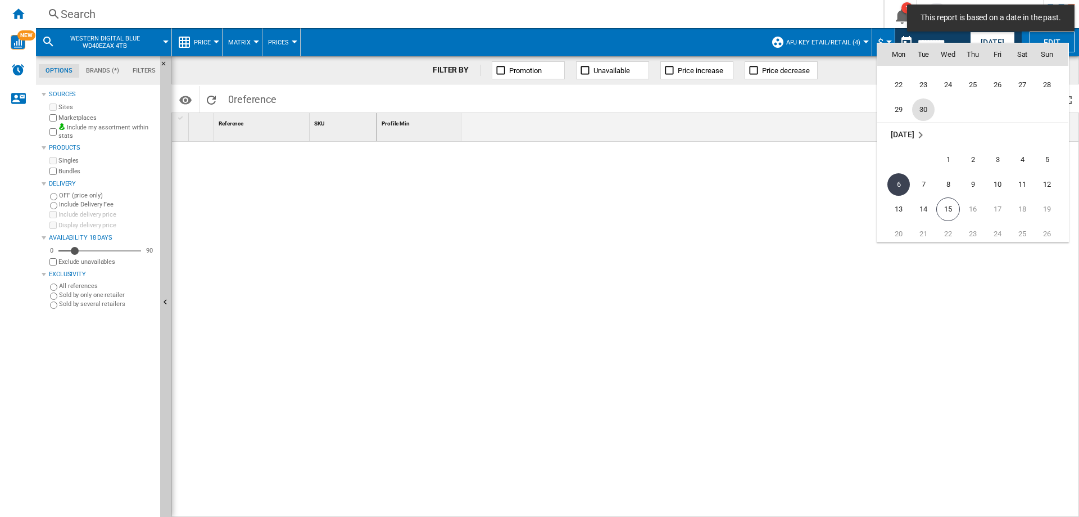
scroll to position [5250, 0]
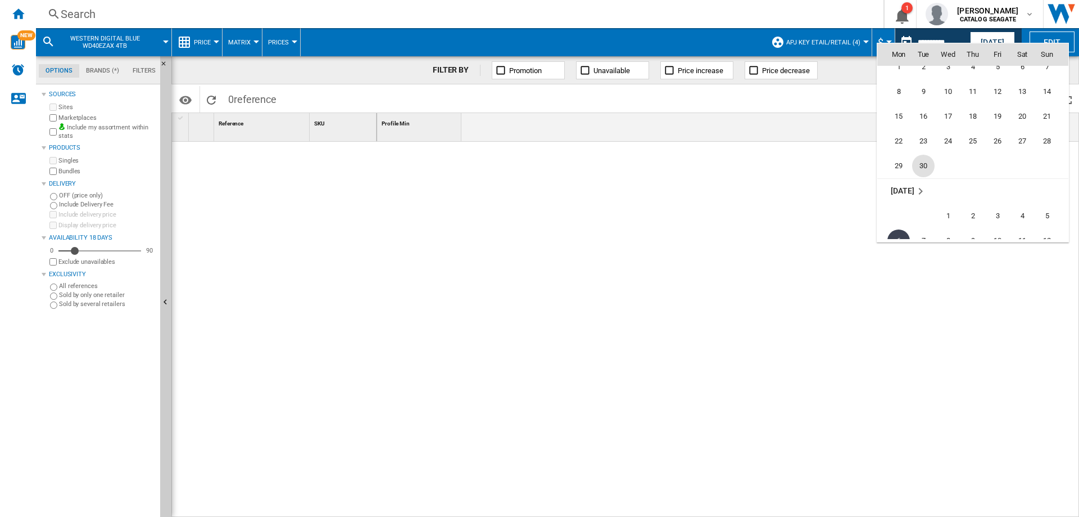
click at [922, 164] on span "30" at bounding box center [923, 166] width 22 height 22
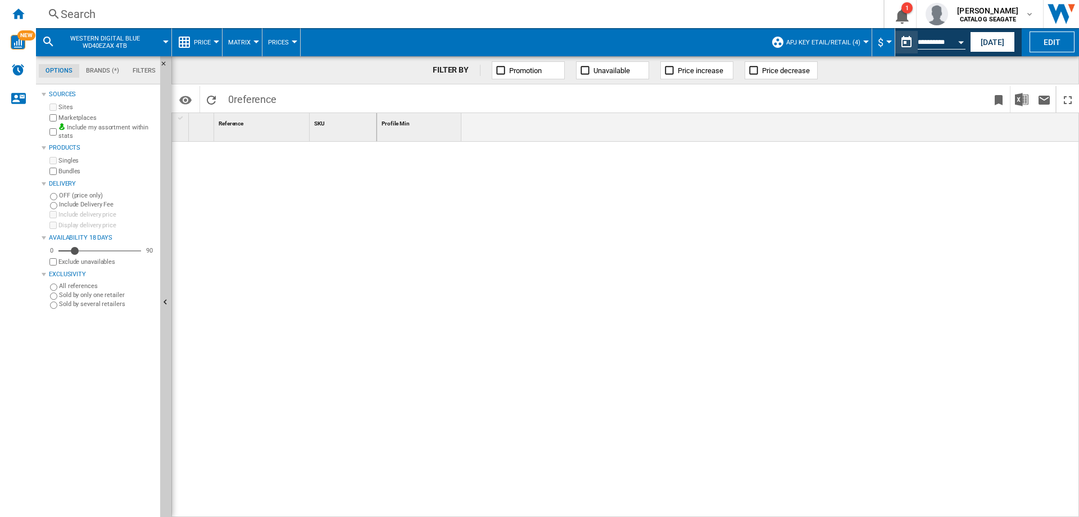
type input "**********"
click at [909, 39] on button "This report is based on a date in the past." at bounding box center [907, 42] width 22 height 22
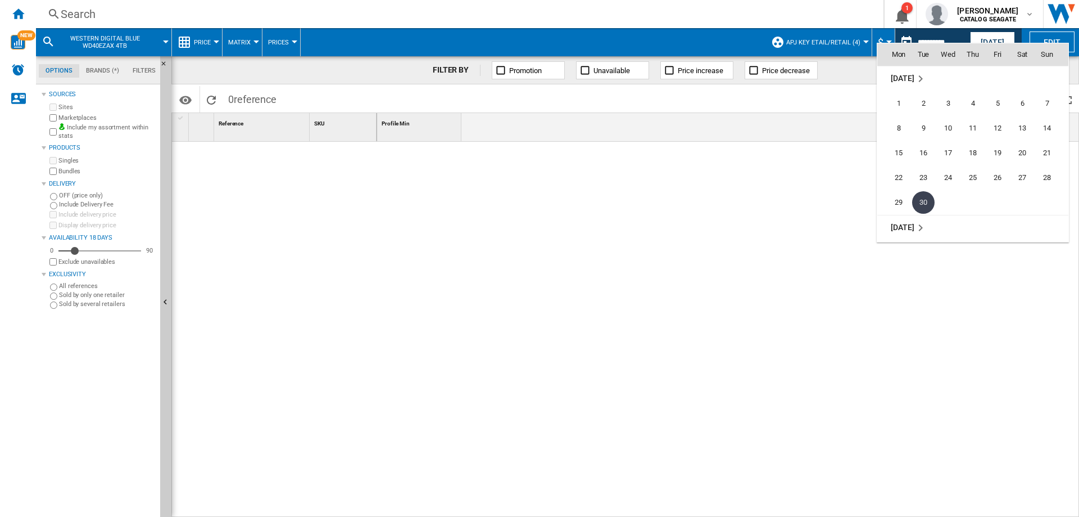
scroll to position [5270, 0]
click at [948, 196] on span "1" at bounding box center [948, 196] width 22 height 22
type input "**********"
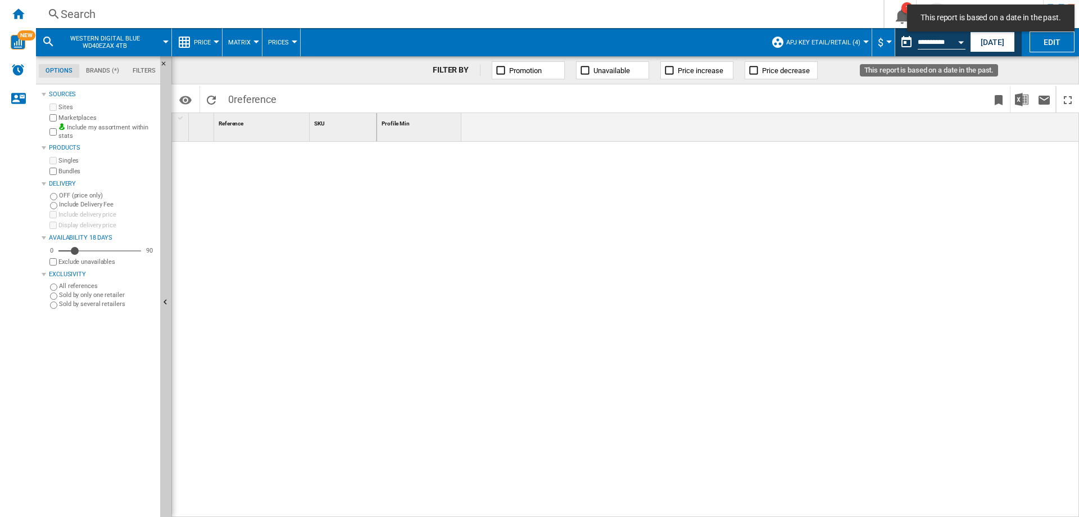
click at [908, 39] on button "This report is based on a date in the past." at bounding box center [907, 42] width 22 height 22
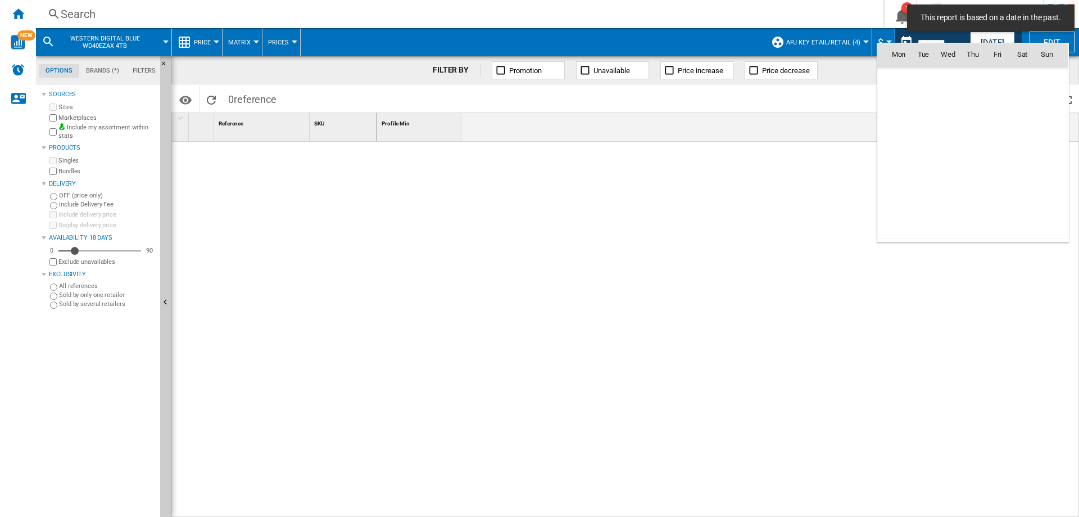
scroll to position [5363, 0]
click at [1008, 101] on span "3" at bounding box center [998, 103] width 22 height 22
type input "**********"
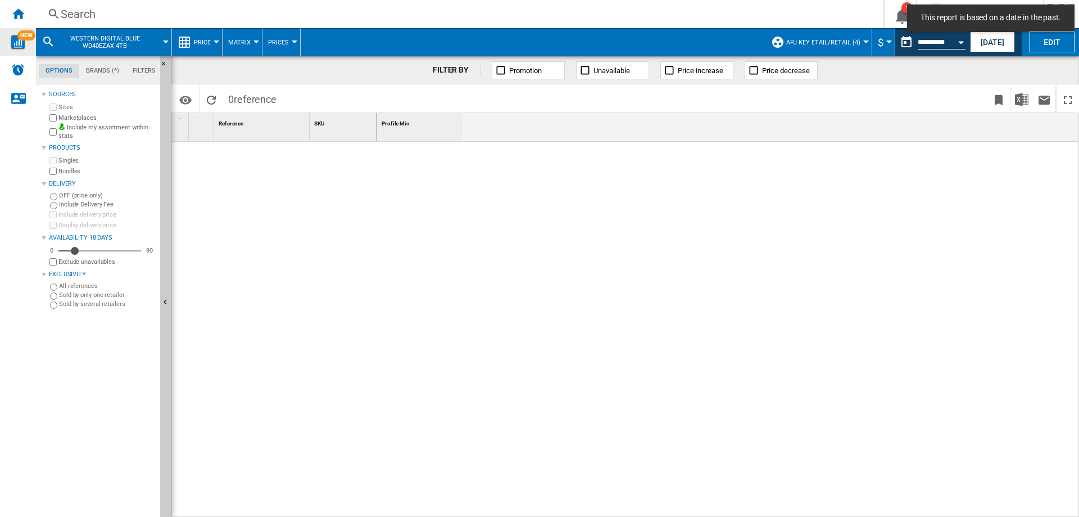
click at [18, 38] on img "WiseCard" at bounding box center [18, 42] width 15 height 15
click at [75, 17] on div "Search" at bounding box center [458, 14] width 794 height 16
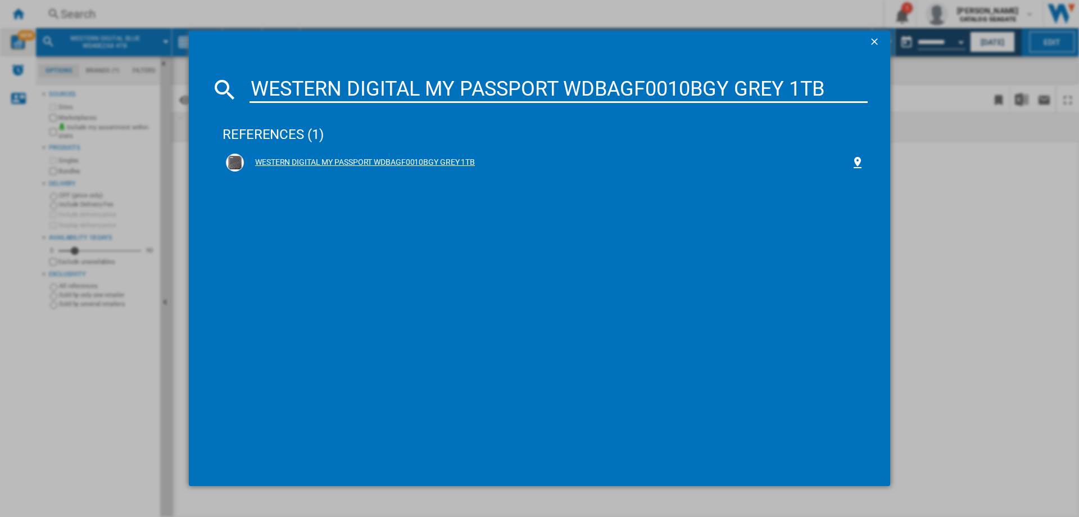
type input "WESTERN DIGITAL MY PASSPORT WDBAGF0010BGY GREY 1TB"
click at [297, 161] on div "WESTERN DIGITAL MY PASSPORT WDBAGF0010BGY GREY 1TB" at bounding box center [547, 162] width 607 height 11
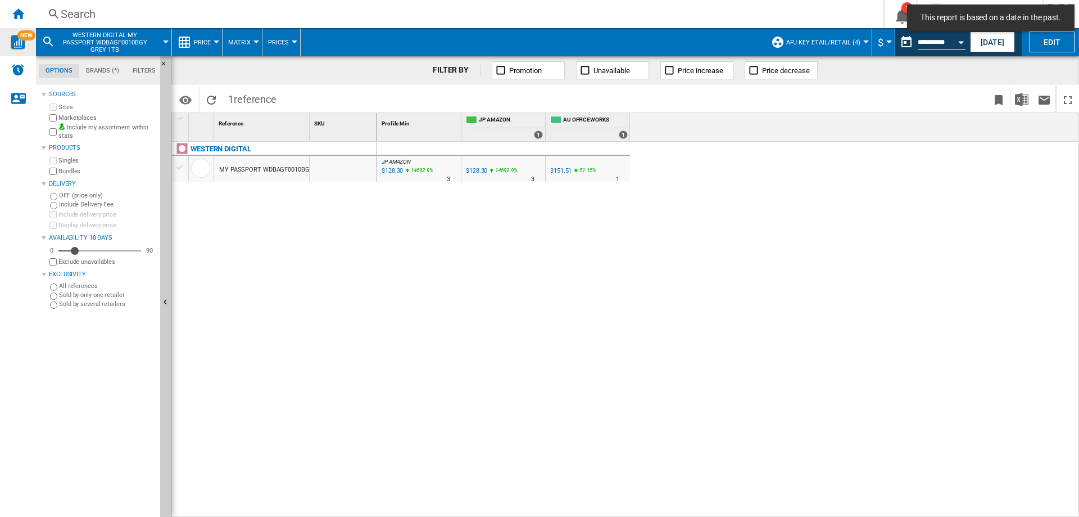
click at [852, 42] on span "APJ key etail/retail (4)" at bounding box center [823, 42] width 74 height 7
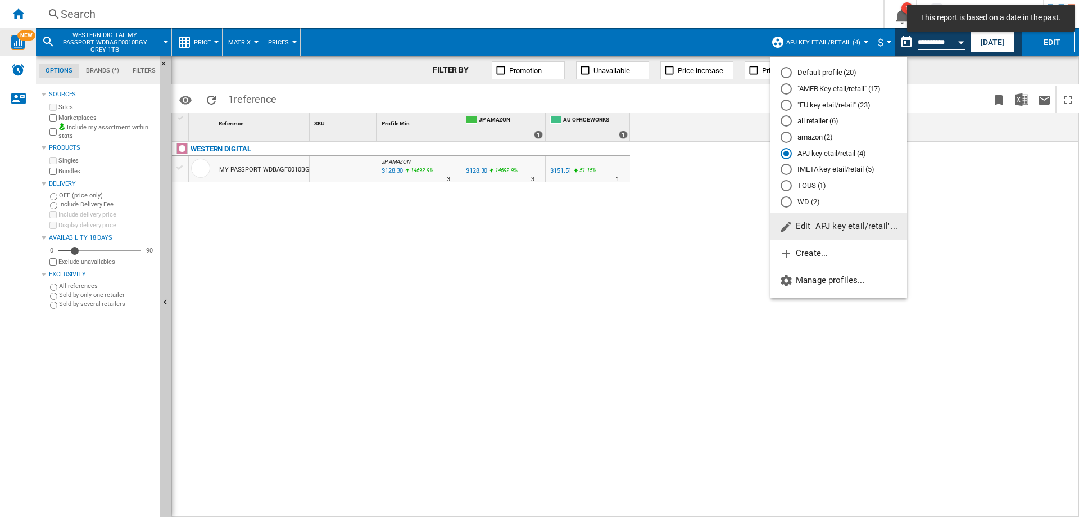
click at [788, 105] on div at bounding box center [786, 105] width 11 height 11
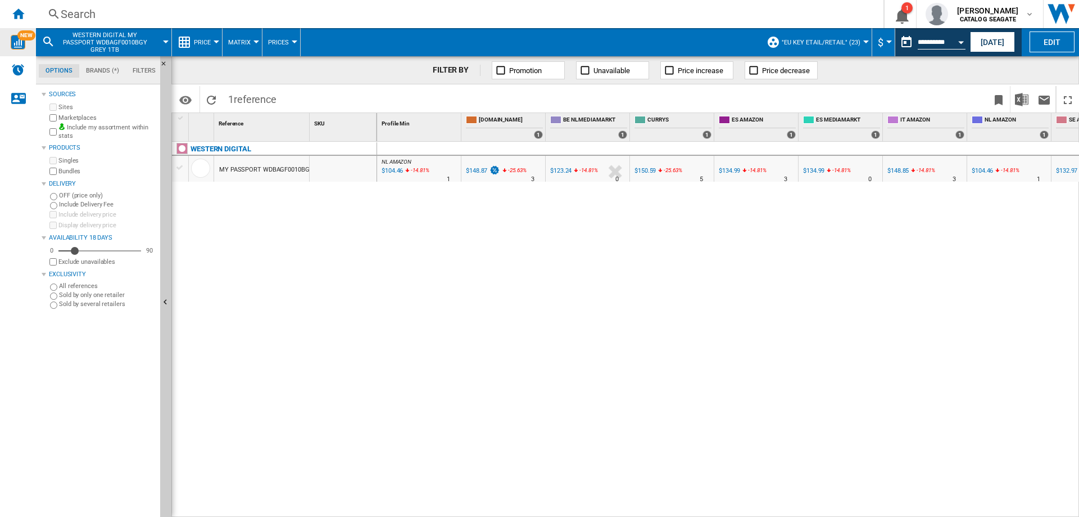
click at [845, 44] on span ""EU key etail/retail" (23)" at bounding box center [821, 42] width 79 height 7
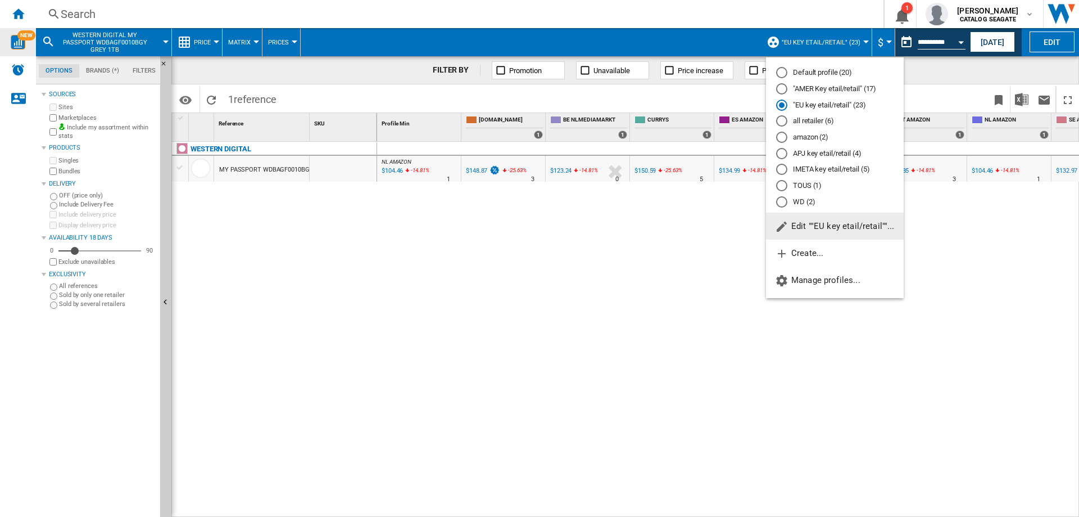
click at [794, 73] on md-radio-button "Default profile (20)" at bounding box center [834, 72] width 117 height 11
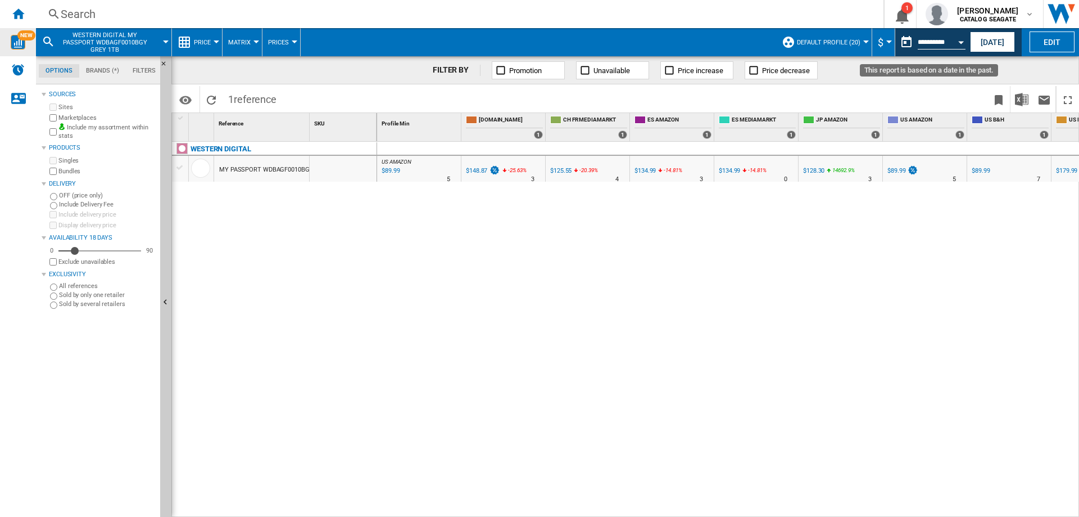
click at [908, 41] on button "This report is based on a date in the past." at bounding box center [907, 42] width 22 height 22
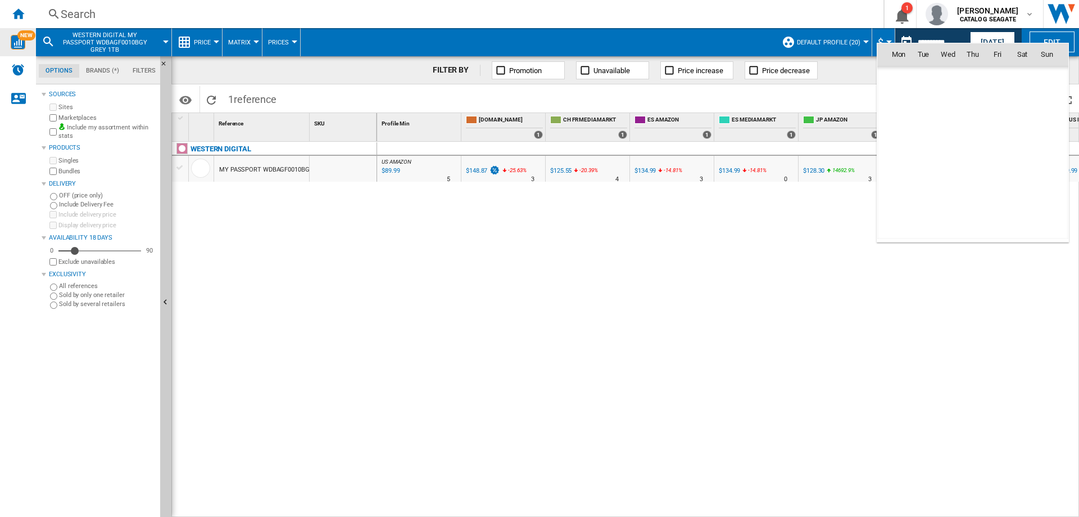
scroll to position [5363, 0]
click at [972, 125] on span "9" at bounding box center [973, 128] width 22 height 22
type input "**********"
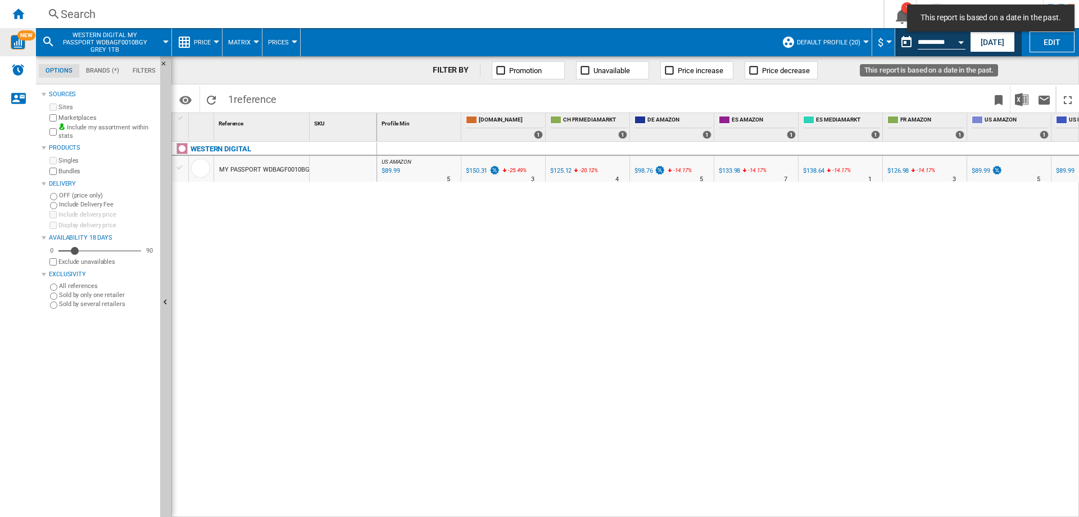
click at [905, 43] on button "This report is based on a date in the past." at bounding box center [907, 42] width 22 height 22
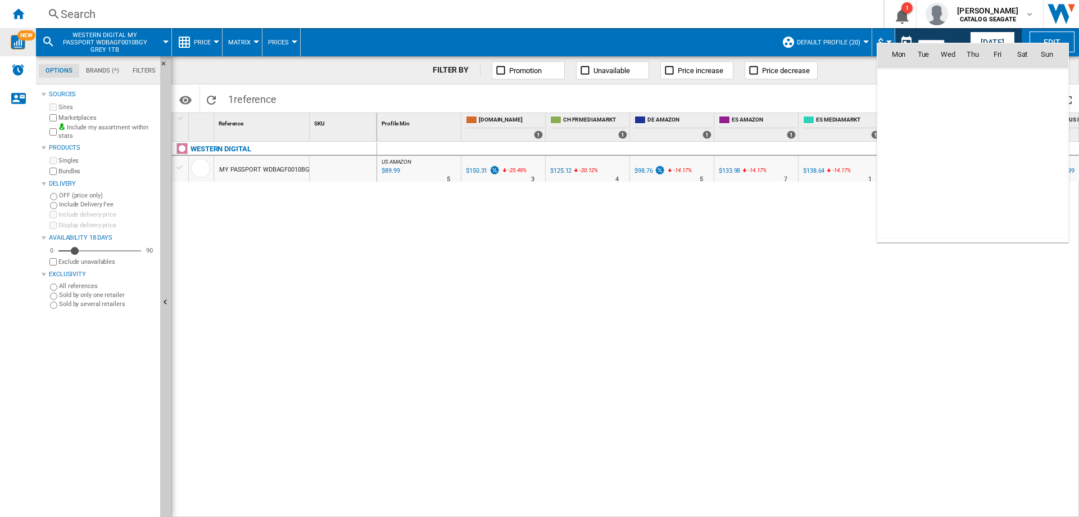
scroll to position [5363, 0]
click at [1022, 125] on span "11" at bounding box center [1022, 128] width 22 height 22
type input "**********"
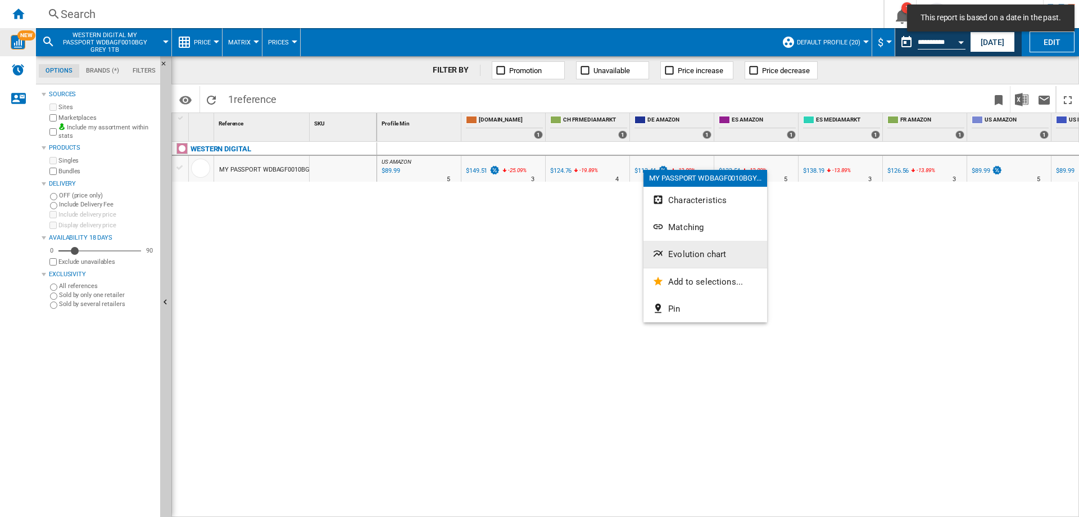
click at [685, 251] on span "Evolution chart" at bounding box center [697, 254] width 58 height 10
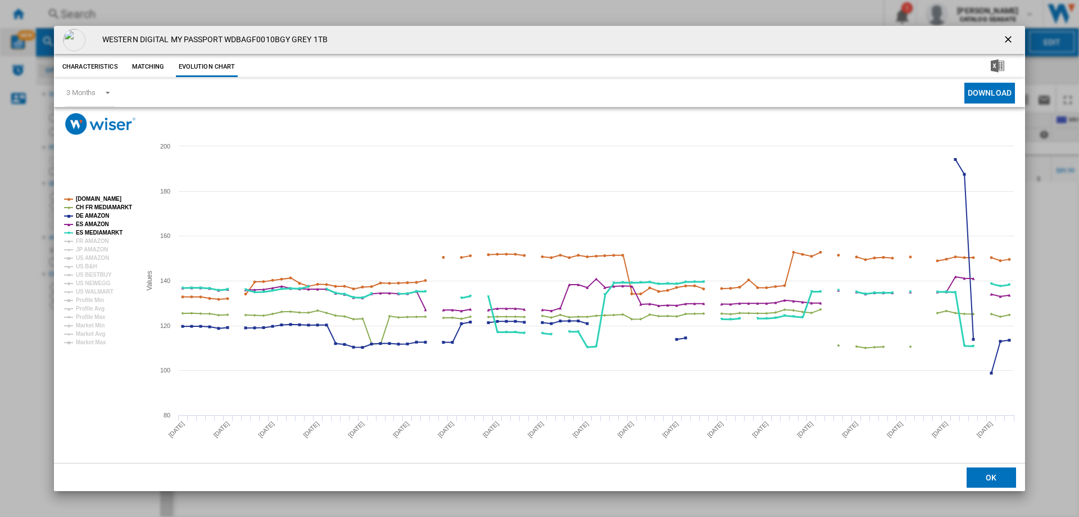
click at [106, 231] on tspan "ES MEDIAMARKT" at bounding box center [99, 232] width 47 height 6
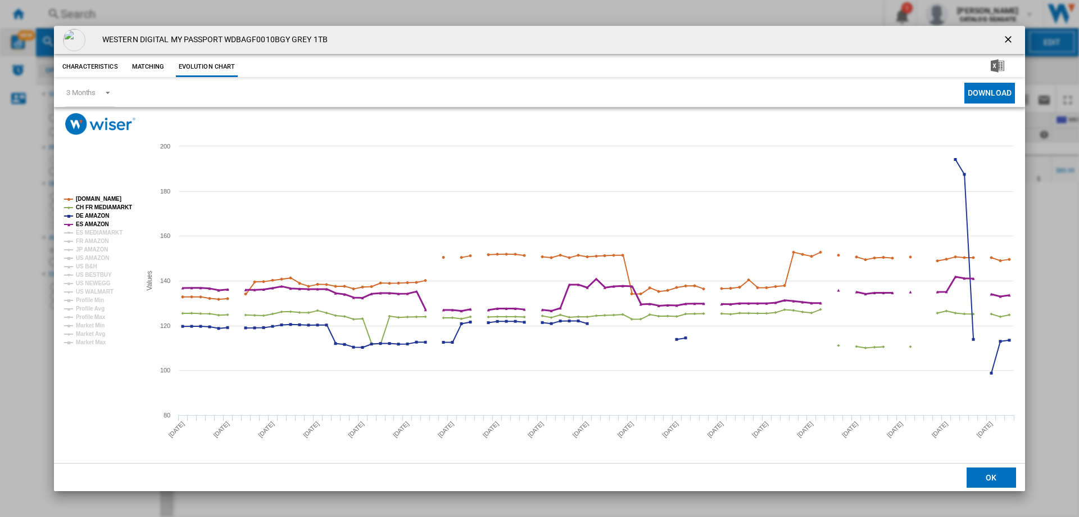
click at [97, 222] on tspan "ES AMAZON" at bounding box center [92, 224] width 33 height 6
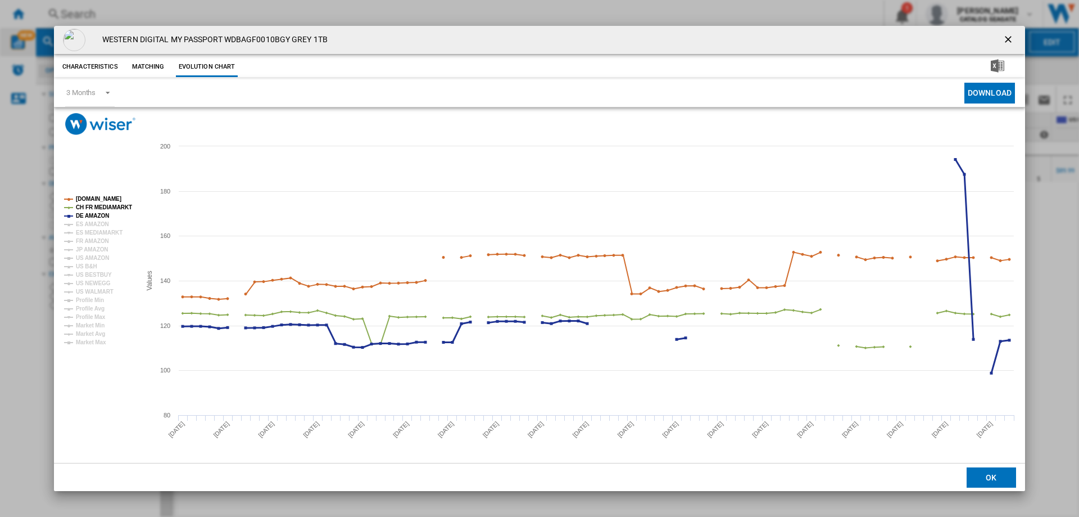
click at [97, 214] on tspan "DE AMAZON" at bounding box center [92, 215] width 33 height 6
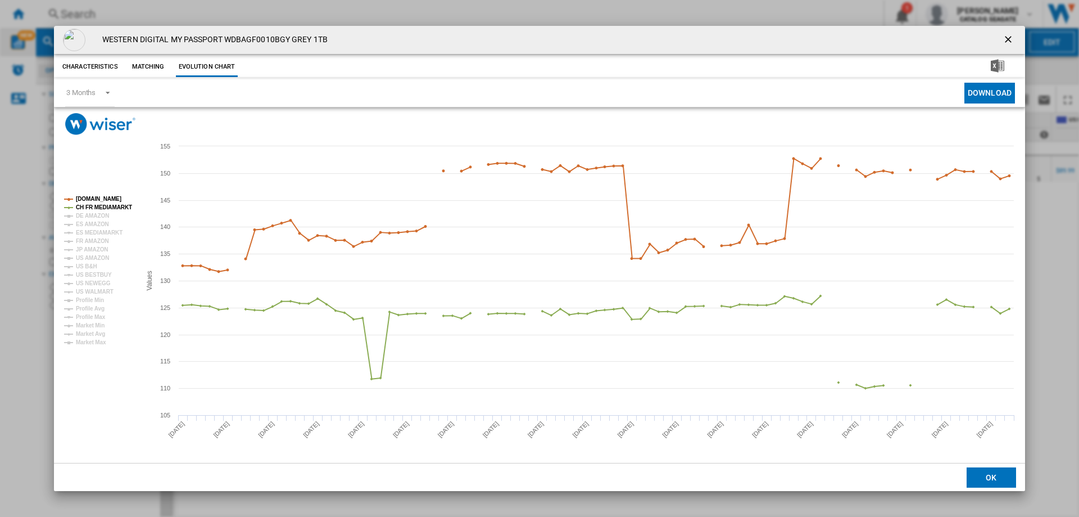
click at [97, 214] on tspan "DE AMAZON" at bounding box center [92, 215] width 33 height 6
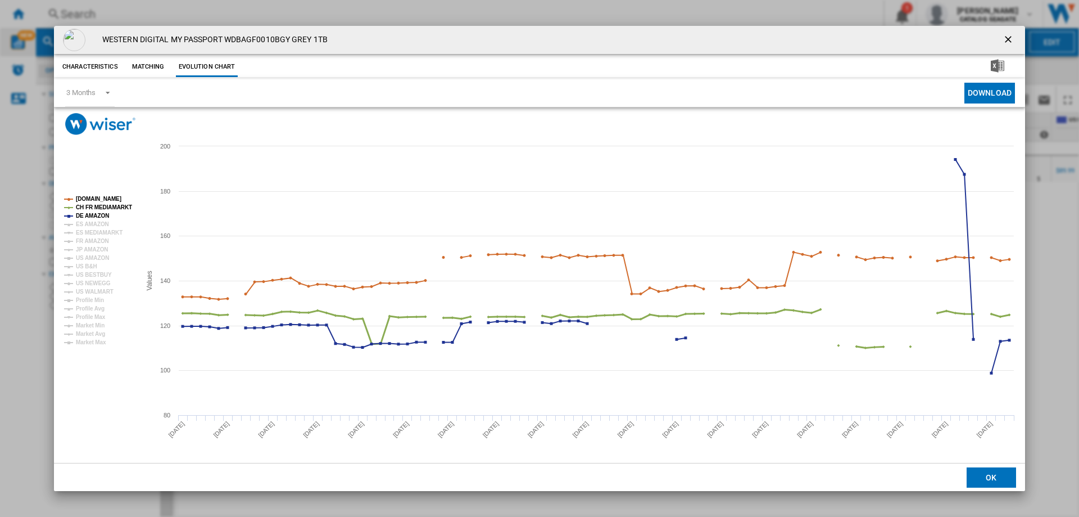
click at [110, 205] on tspan "CH FR MEDIAMARKT" at bounding box center [104, 207] width 56 height 6
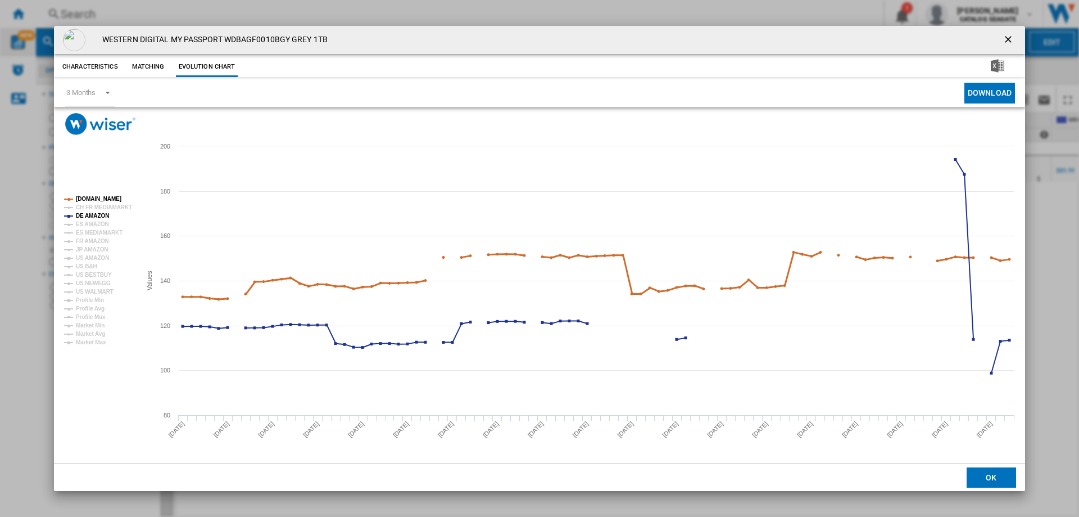
click at [110, 197] on tspan "[DOMAIN_NAME]" at bounding box center [99, 199] width 46 height 6
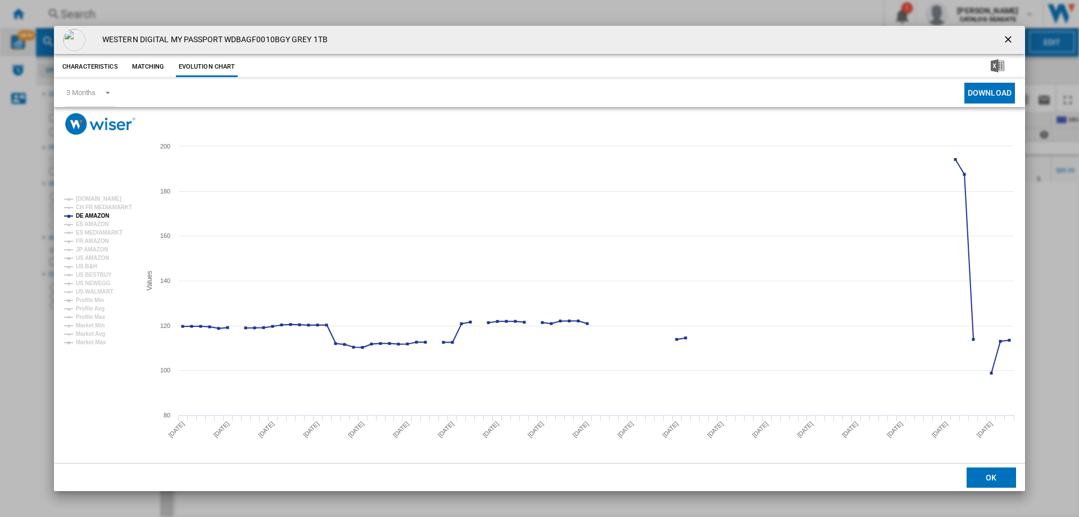
click at [1002, 38] on button "Product popup" at bounding box center [1009, 40] width 22 height 22
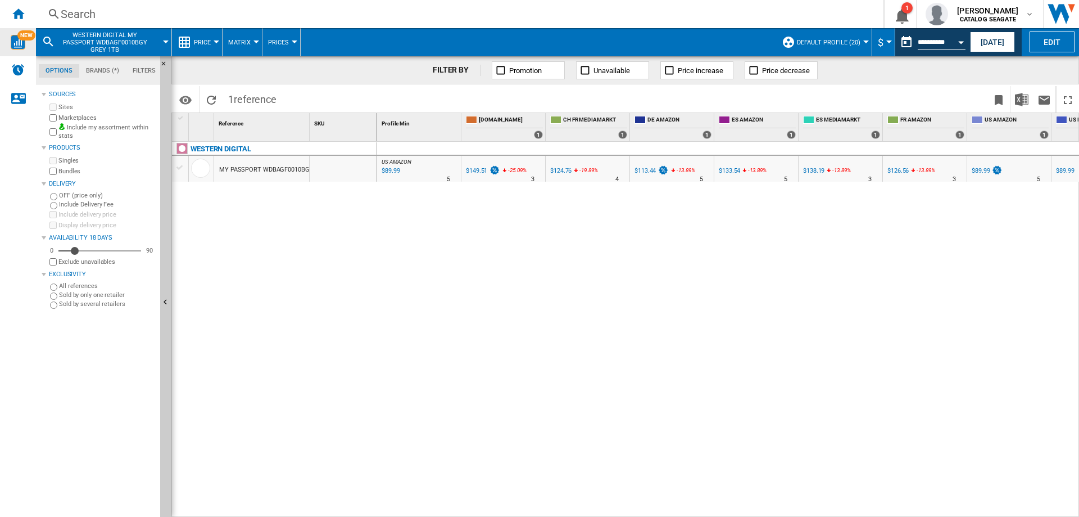
click at [133, 16] on div "Search" at bounding box center [458, 14] width 794 height 16
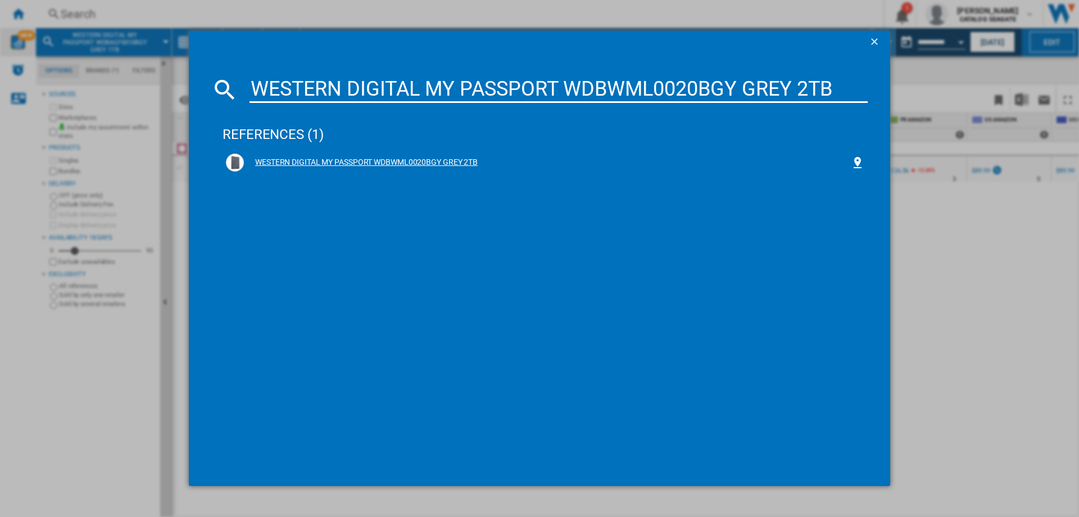
type input "WESTERN DIGITAL MY PASSPORT WDBWML0020BGY GREY 2TB"
click at [323, 161] on div "WESTERN DIGITAL MY PASSPORT WDBWML0020BGY GREY 2TB" at bounding box center [547, 162] width 607 height 11
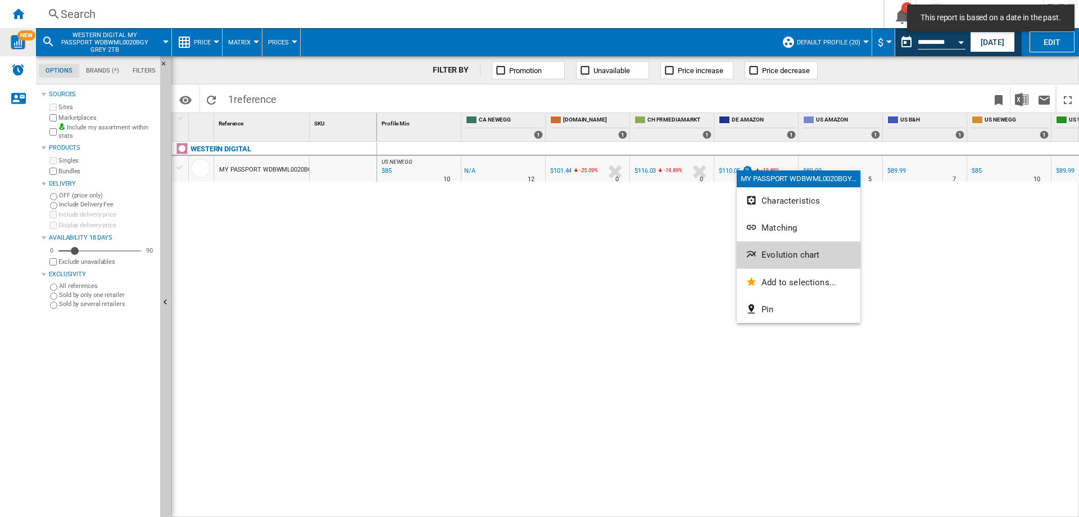
click at [774, 258] on span "Evolution chart" at bounding box center [791, 255] width 58 height 10
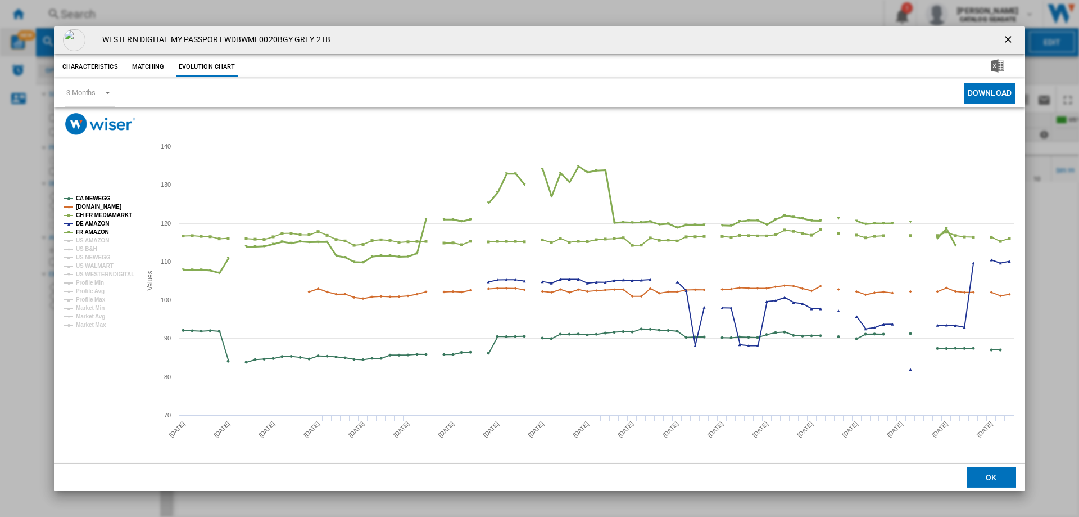
click at [94, 233] on tspan "FR AMAZON" at bounding box center [92, 232] width 33 height 6
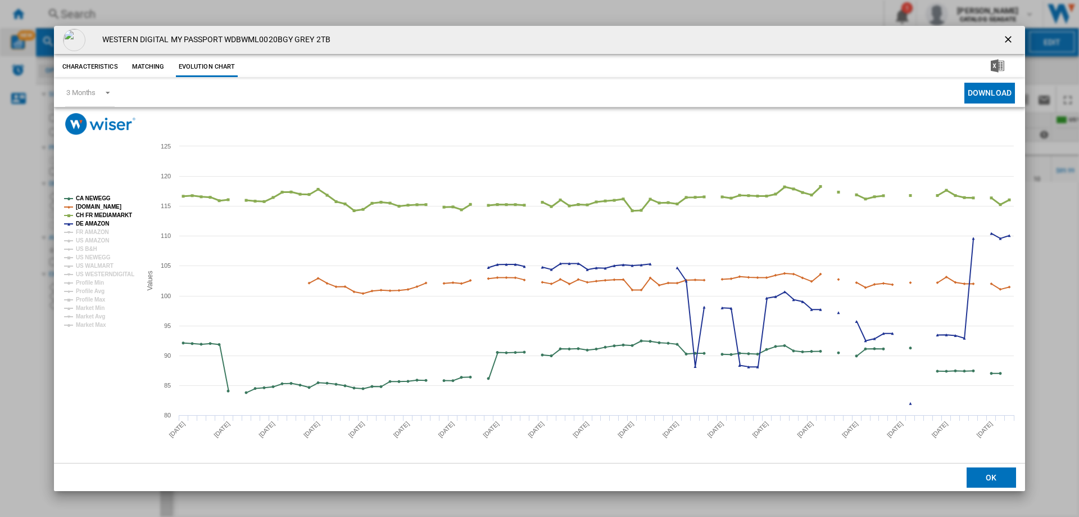
click at [92, 214] on tspan "CH FR MEDIAMARKT" at bounding box center [104, 215] width 56 height 6
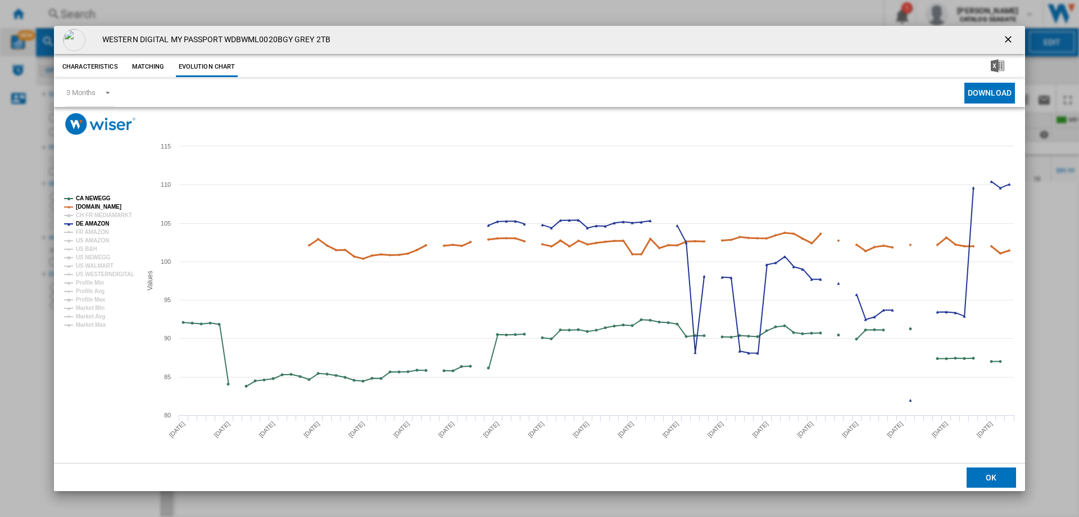
click at [96, 205] on tspan "[DOMAIN_NAME]" at bounding box center [99, 206] width 46 height 6
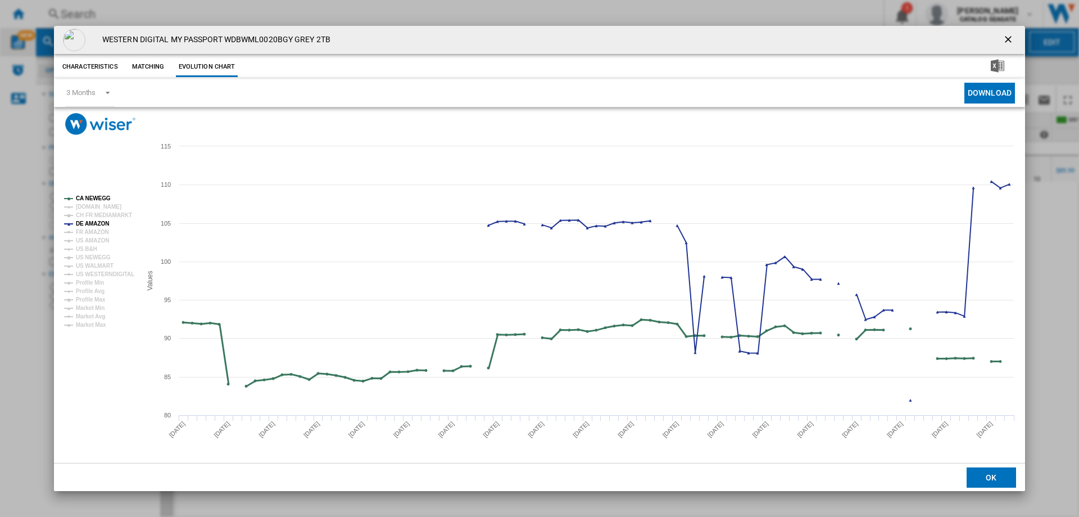
click at [94, 196] on tspan "CA NEWEGG" at bounding box center [93, 198] width 35 height 6
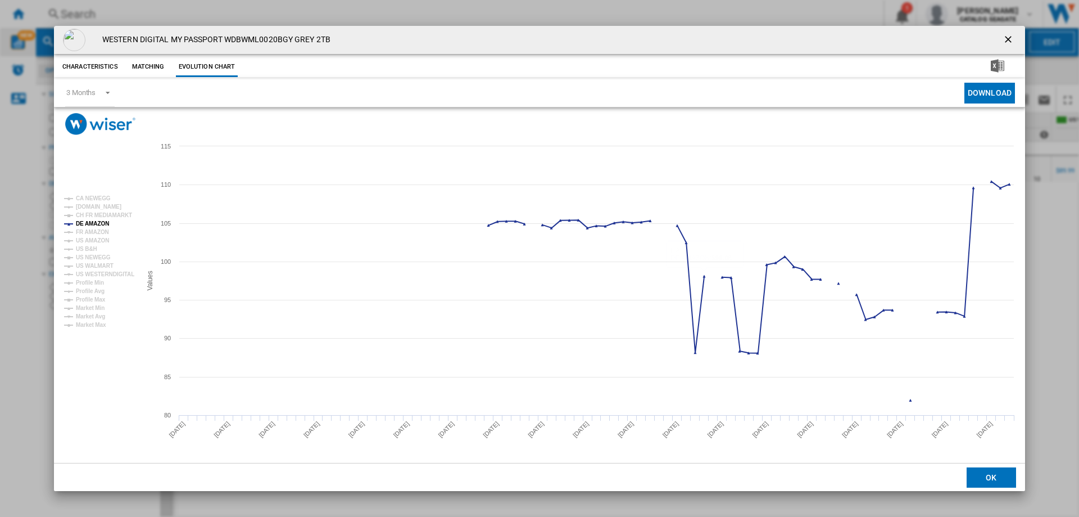
click at [1008, 37] on ng-md-icon "getI18NText('BUTTONS.CLOSE_DIALOG')" at bounding box center [1009, 40] width 13 height 13
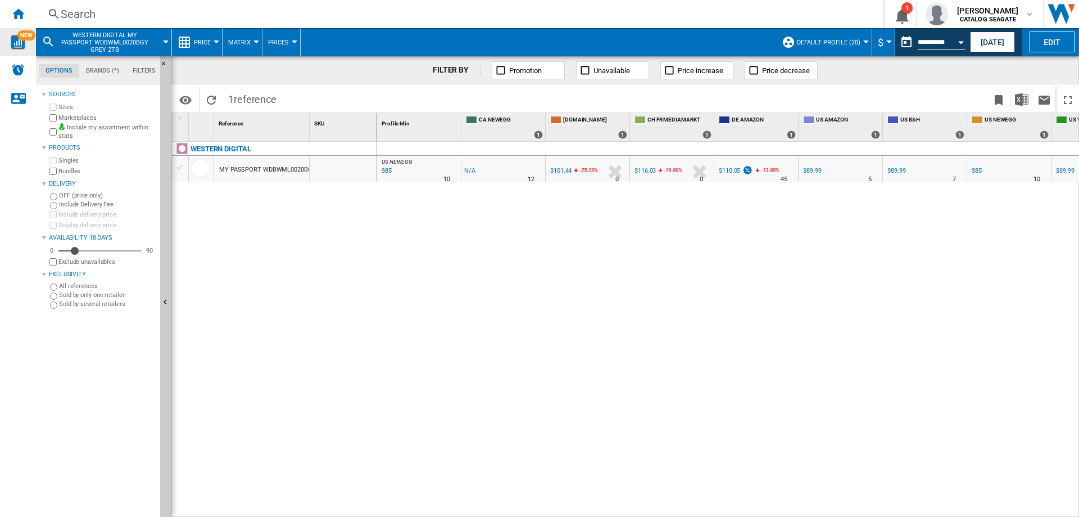
click at [105, 40] on span "WESTERN DIGITAL MY PASSPORT WDBWML0020BGY GREY 2TB" at bounding box center [105, 42] width 91 height 22
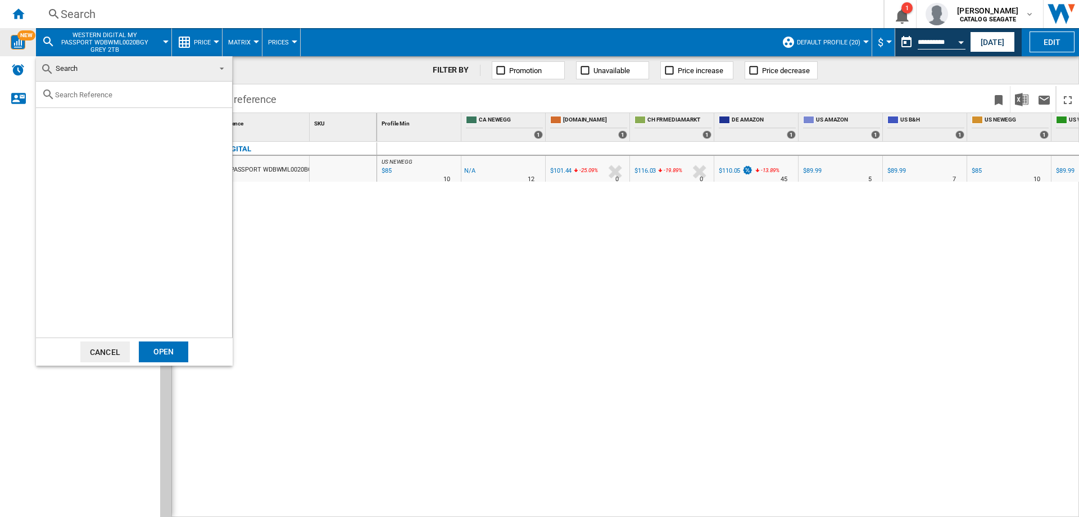
click at [105, 13] on md-backdrop at bounding box center [539, 258] width 1079 height 517
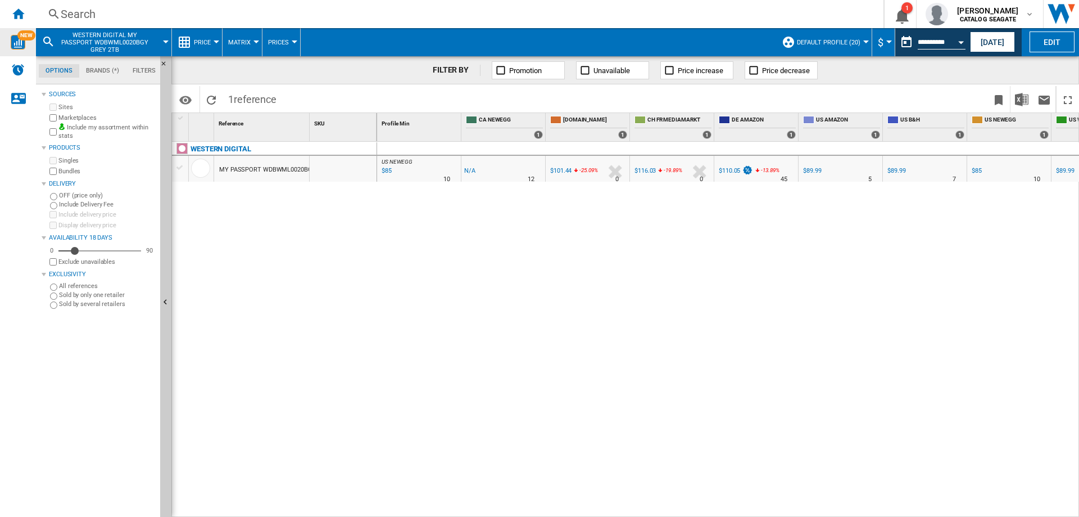
click at [105, 13] on div "Search" at bounding box center [458, 14] width 794 height 16
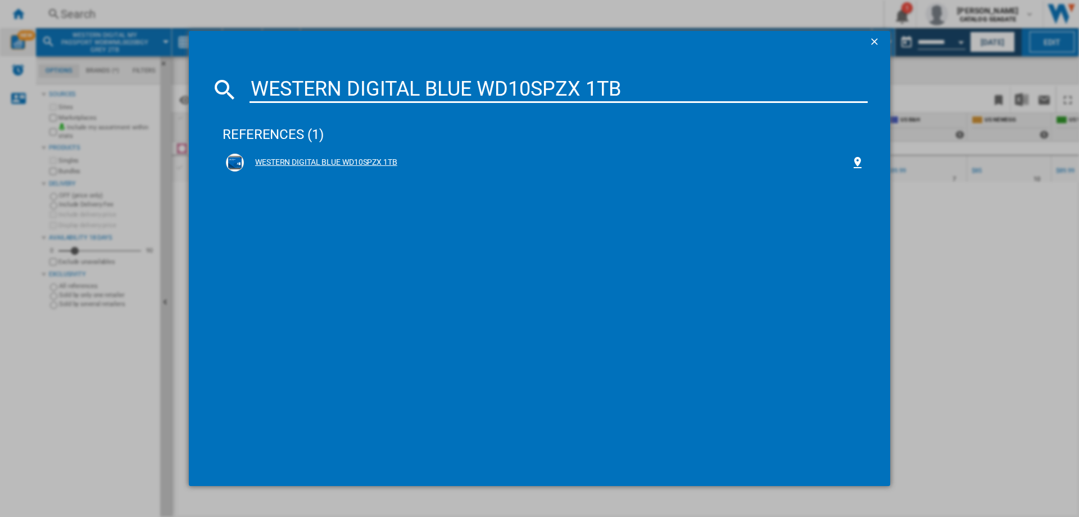
type input "WESTERN DIGITAL BLUE WD10SPZX 1TB"
click at [349, 157] on div "WESTERN DIGITAL BLUE WD10SPZX 1TB" at bounding box center [547, 162] width 607 height 11
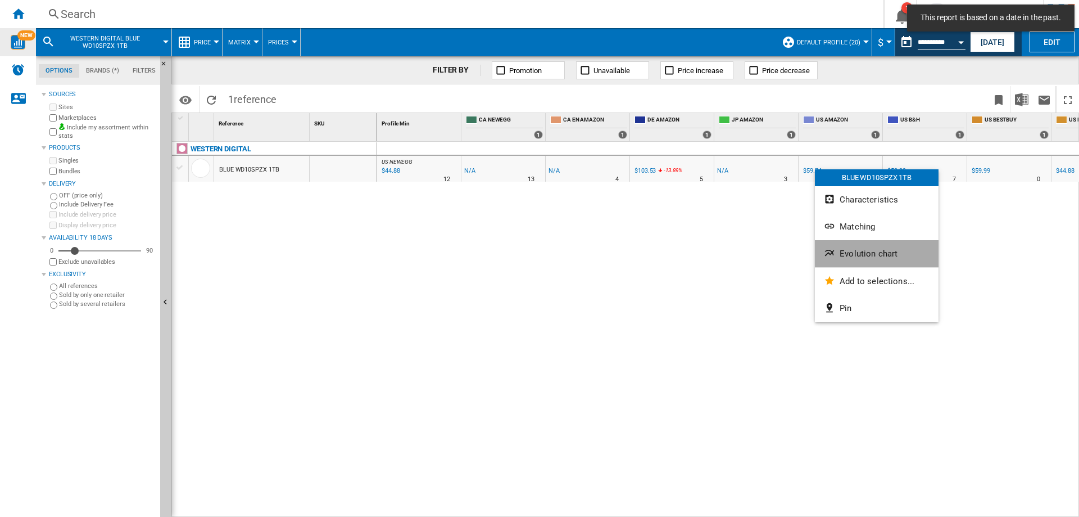
click at [851, 250] on span "Evolution chart" at bounding box center [869, 253] width 58 height 10
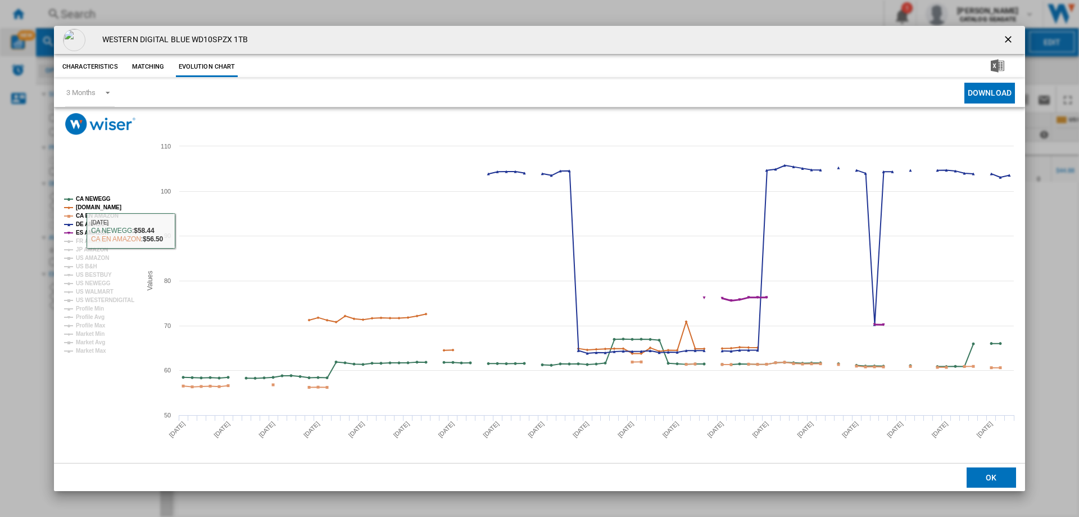
click at [91, 234] on tspan "ES AMAZON" at bounding box center [92, 232] width 33 height 6
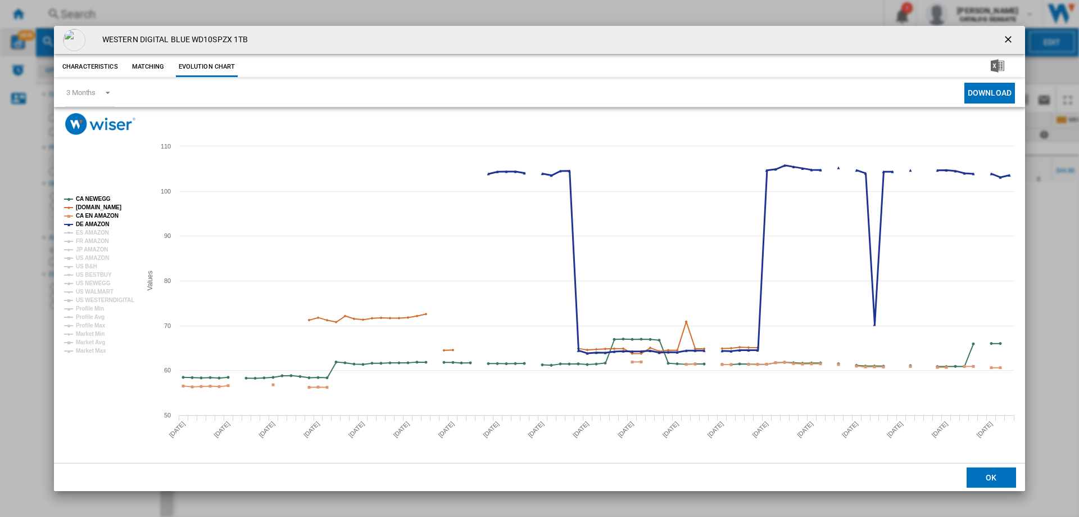
click at [84, 225] on tspan "DE AMAZON" at bounding box center [92, 224] width 33 height 6
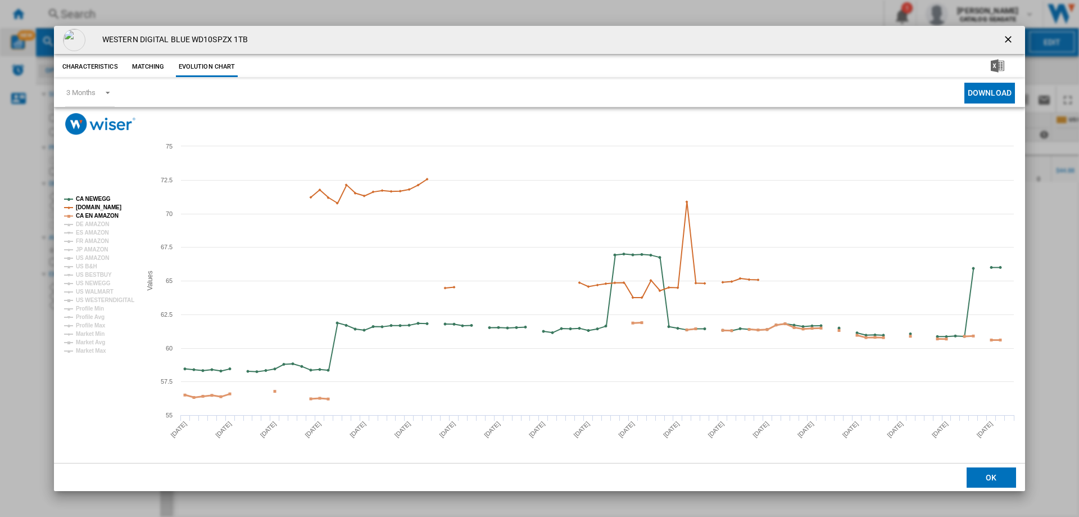
click at [89, 215] on tspan "CA EN AMAZON" at bounding box center [97, 215] width 43 height 6
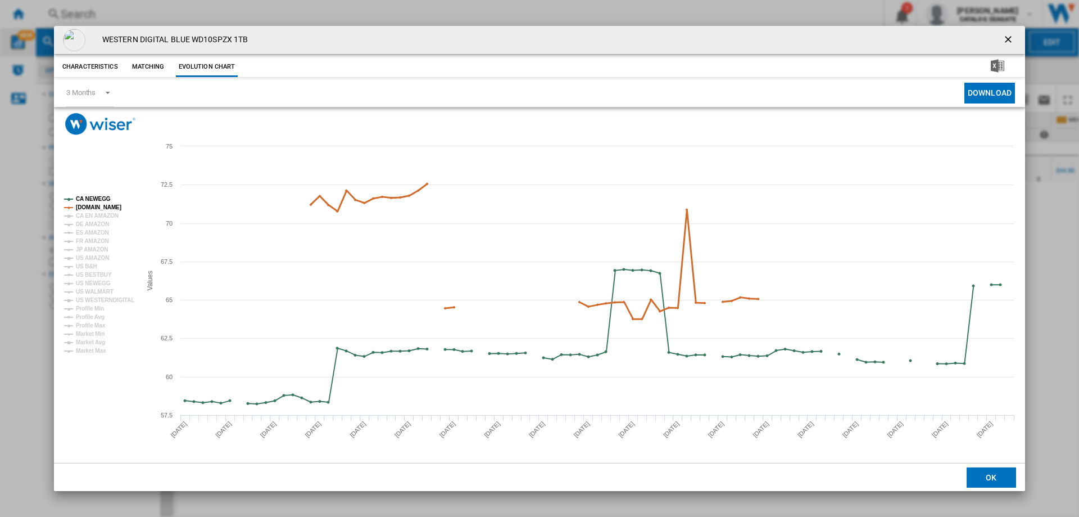
click at [92, 207] on tspan "[DOMAIN_NAME]" at bounding box center [99, 207] width 46 height 6
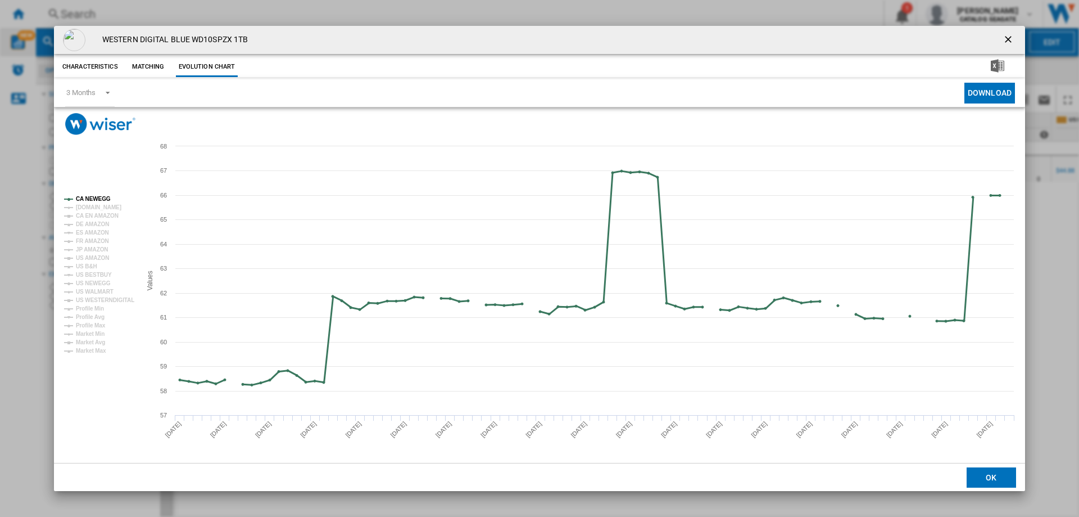
click at [90, 199] on tspan "CA NEWEGG" at bounding box center [93, 199] width 35 height 6
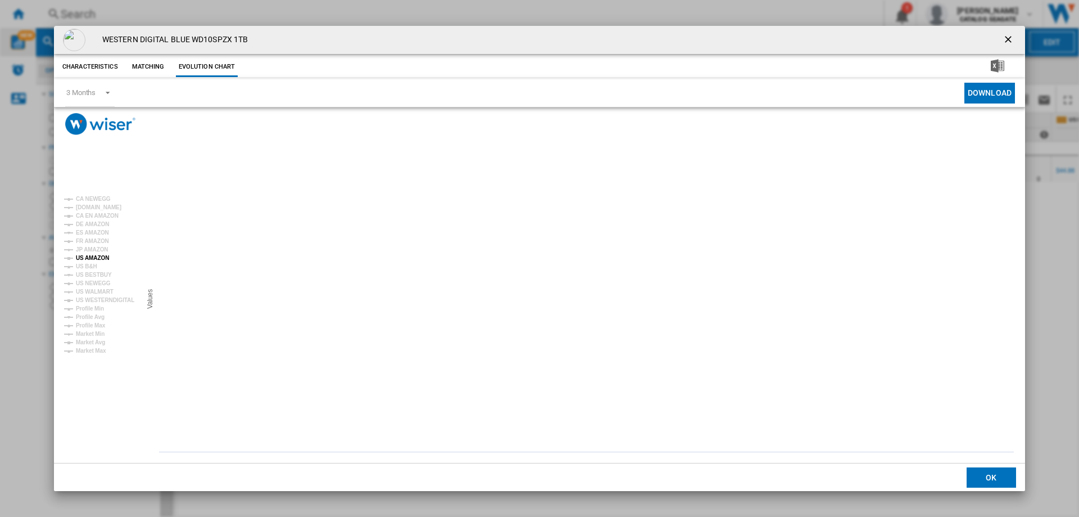
click at [89, 258] on tspan "US AMAZON" at bounding box center [92, 258] width 33 height 6
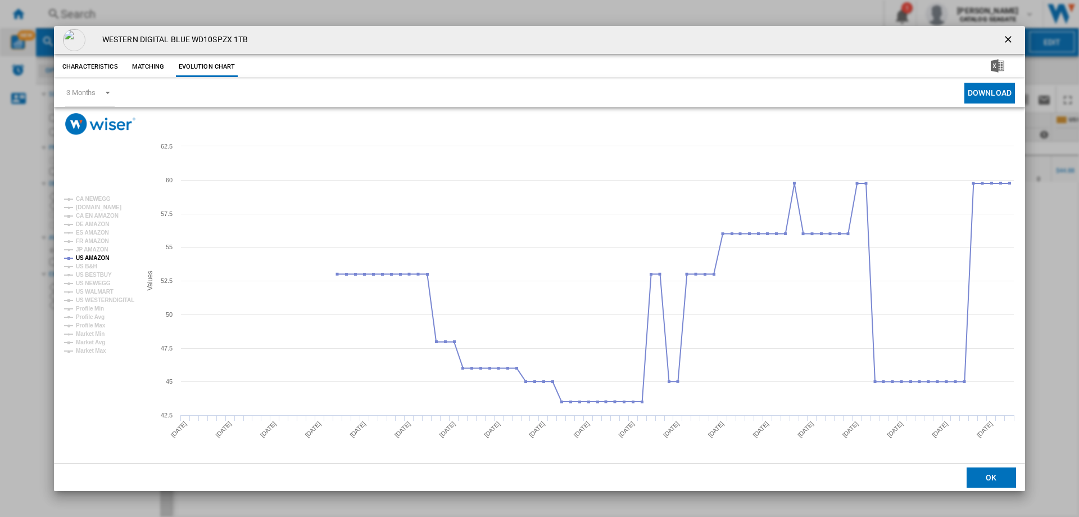
click at [1010, 38] on ng-md-icon "getI18NText('BUTTONS.CLOSE_DIALOG')" at bounding box center [1009, 40] width 13 height 13
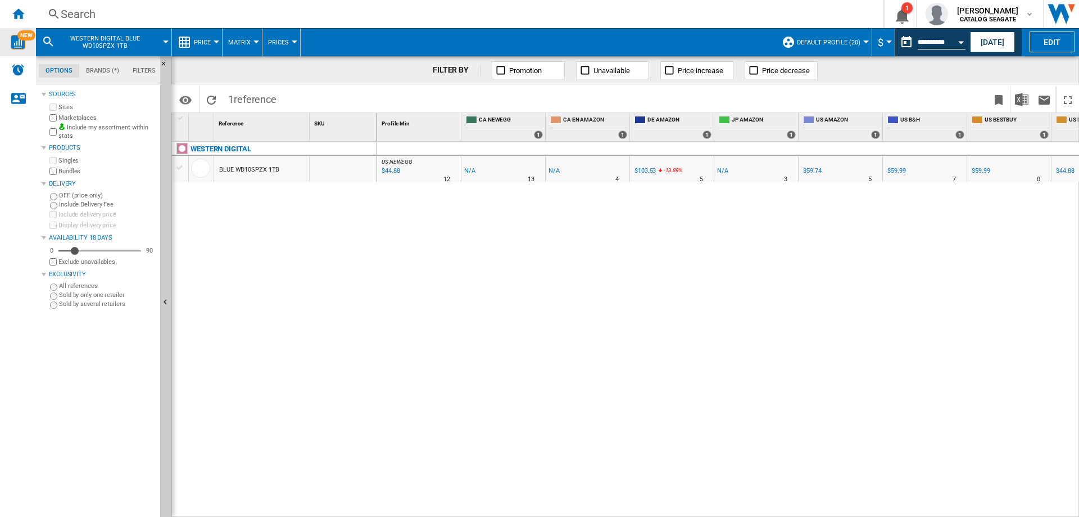
click at [85, 15] on div "Search" at bounding box center [458, 14] width 794 height 16
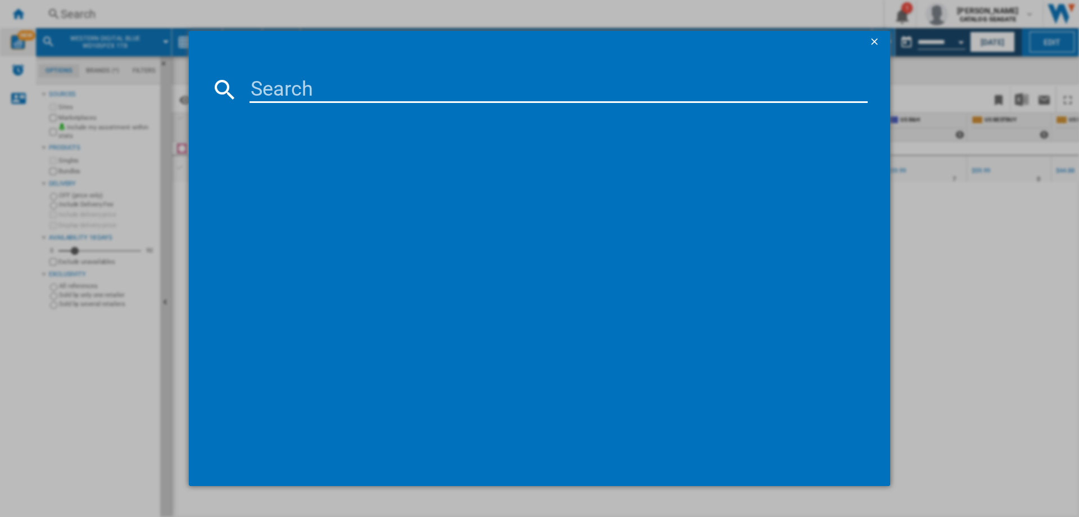
type input "WESTERN DIGITAL BLUE WD80EAAZ 8TB"
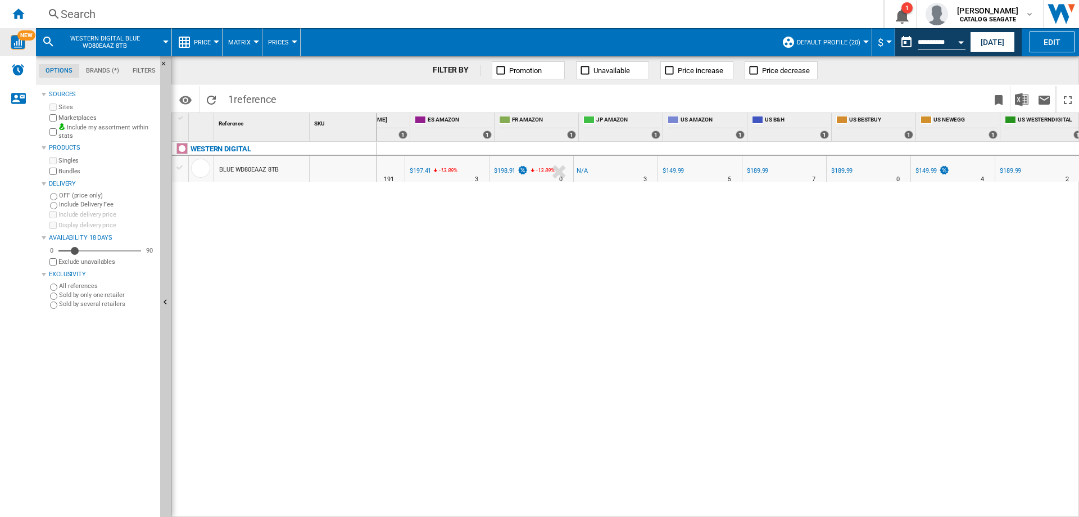
scroll to position [0, 225]
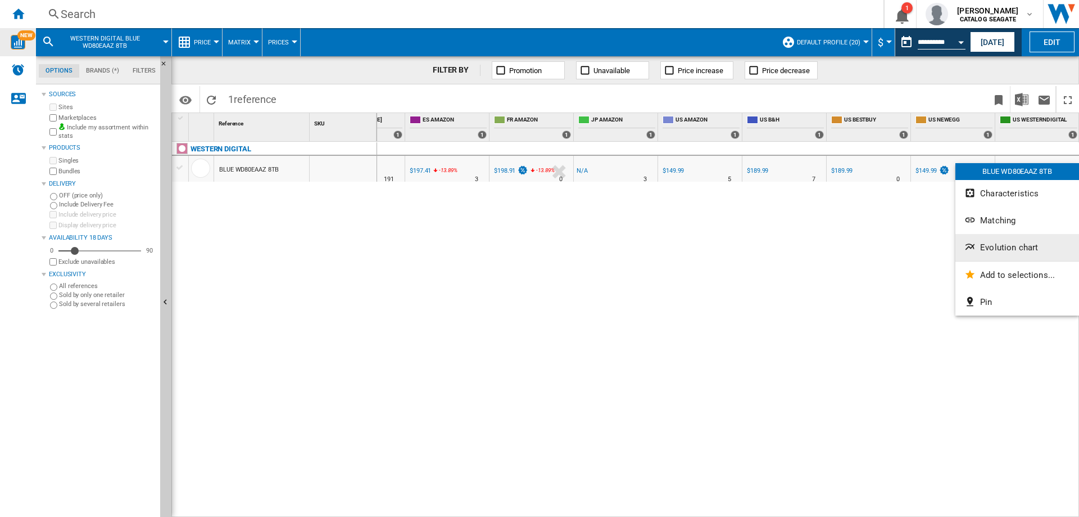
click at [1003, 249] on span "Evolution chart" at bounding box center [1009, 247] width 58 height 10
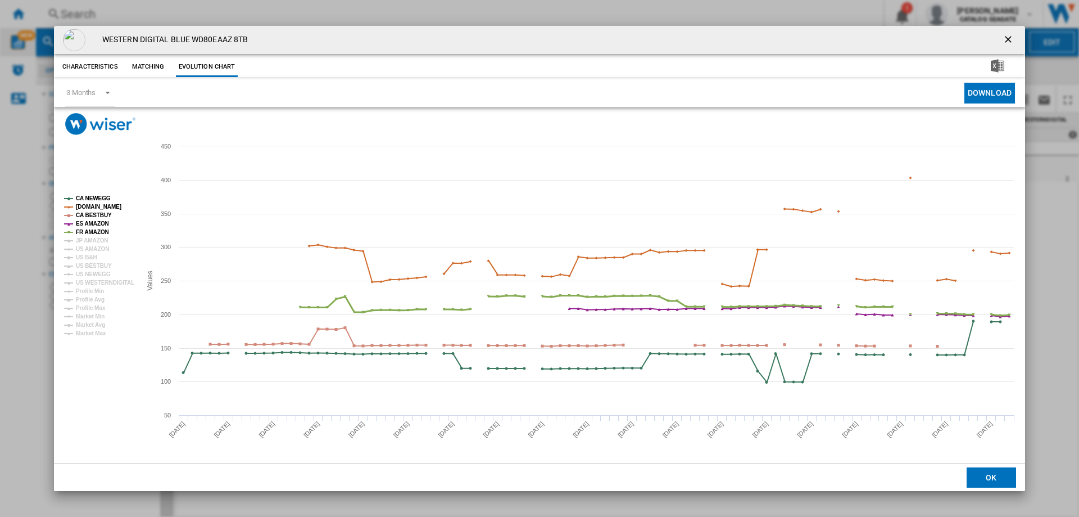
click at [96, 233] on tspan "FR AMAZON" at bounding box center [92, 232] width 33 height 6
click at [94, 221] on tspan "ES AMAZON" at bounding box center [92, 223] width 33 height 6
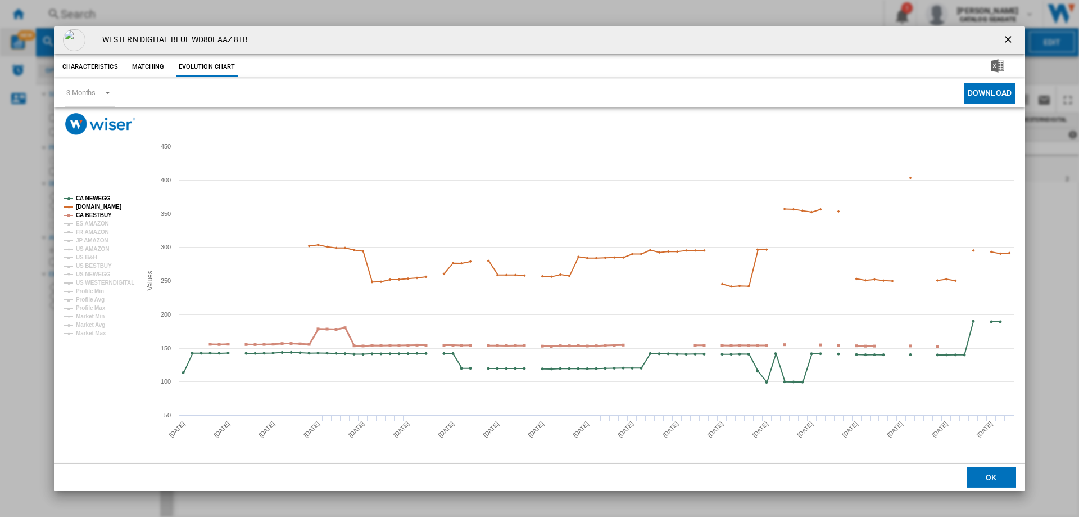
click at [94, 213] on tspan "CA BESTBUY" at bounding box center [94, 215] width 36 height 6
click at [96, 205] on tspan "[DOMAIN_NAME]" at bounding box center [99, 206] width 46 height 6
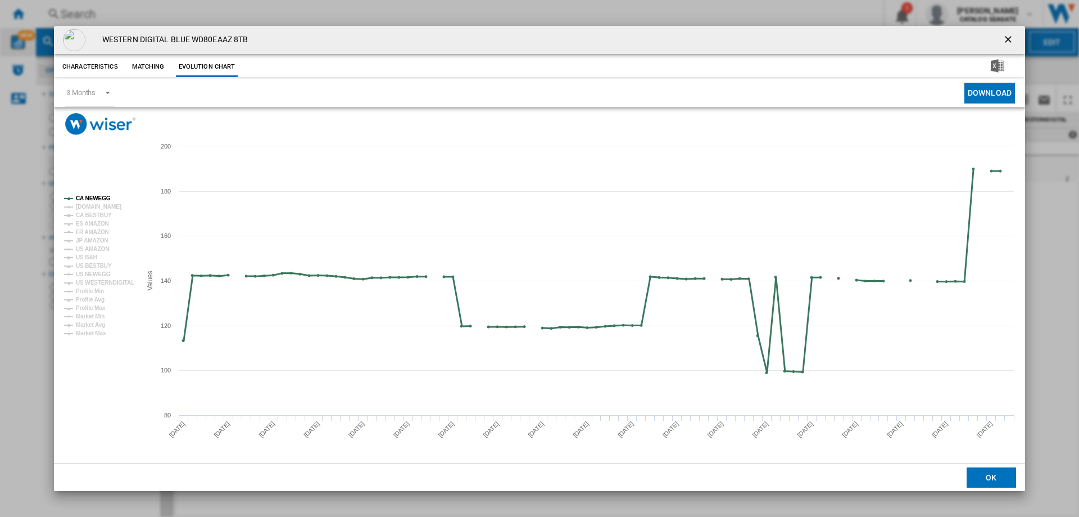
click at [98, 196] on tspan "CA NEWEGG" at bounding box center [93, 198] width 35 height 6
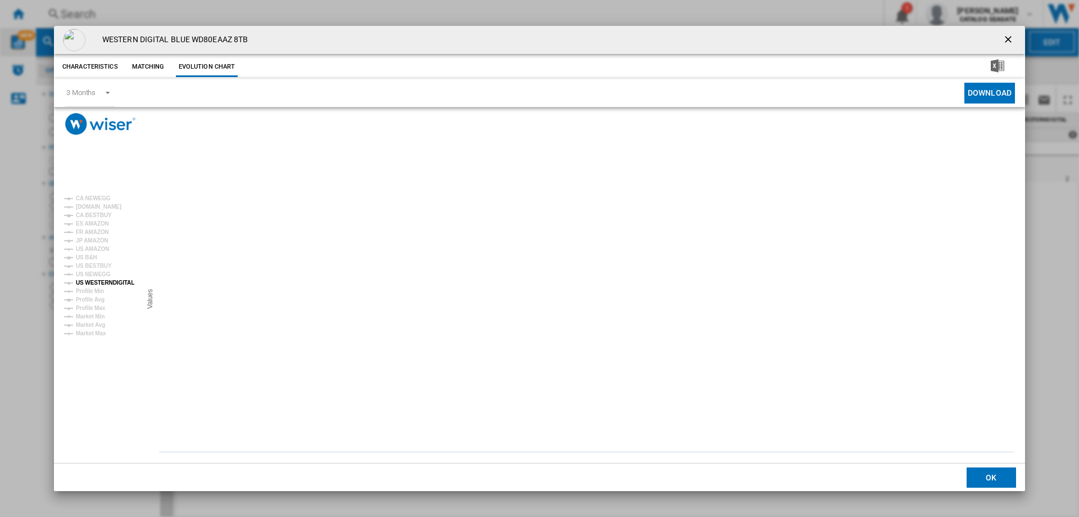
click at [108, 281] on tspan "US WESTERNDIGITAL" at bounding box center [105, 282] width 58 height 6
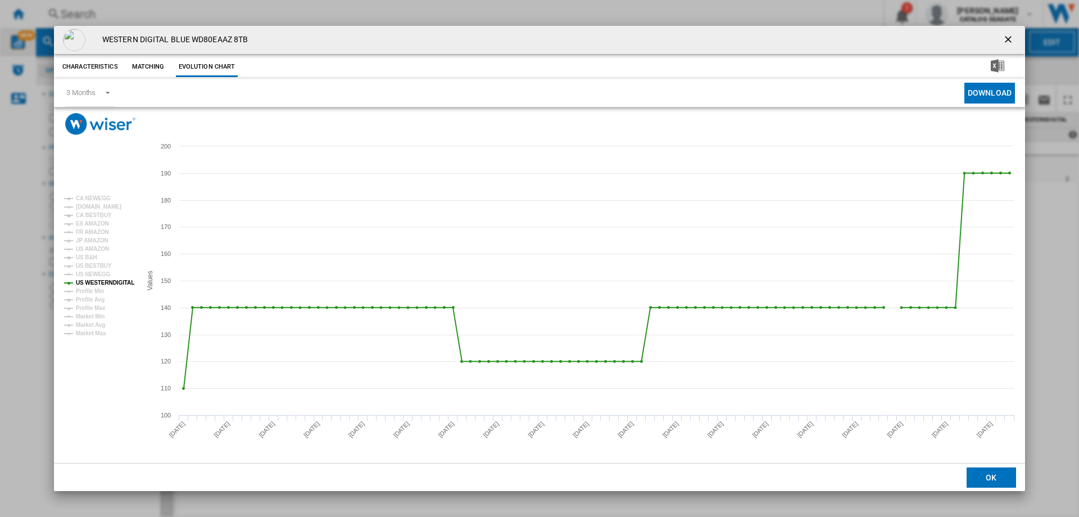
click at [1007, 40] on ng-md-icon "getI18NText('BUTTONS.CLOSE_DIALOG')" at bounding box center [1009, 40] width 13 height 13
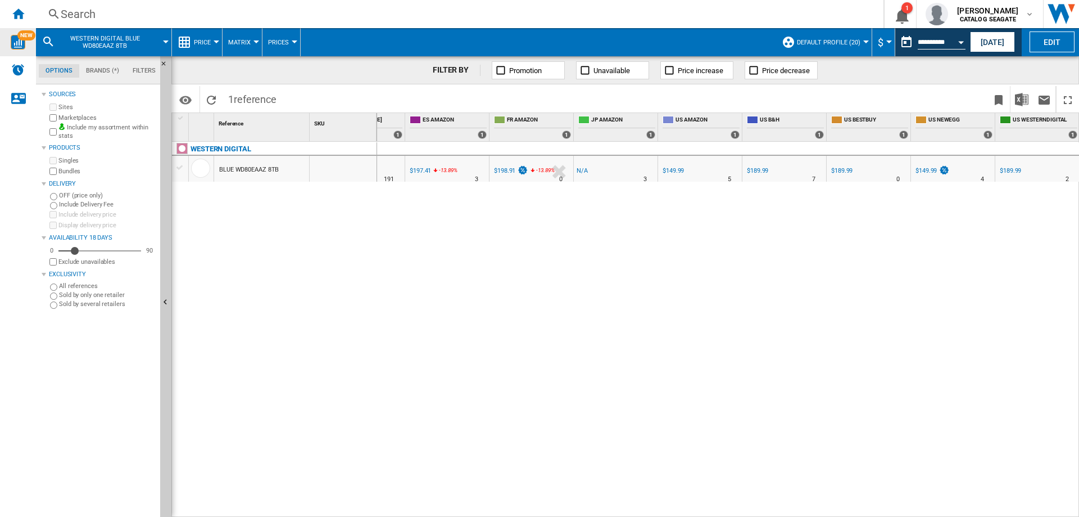
click at [83, 18] on div "Search" at bounding box center [458, 14] width 794 height 16
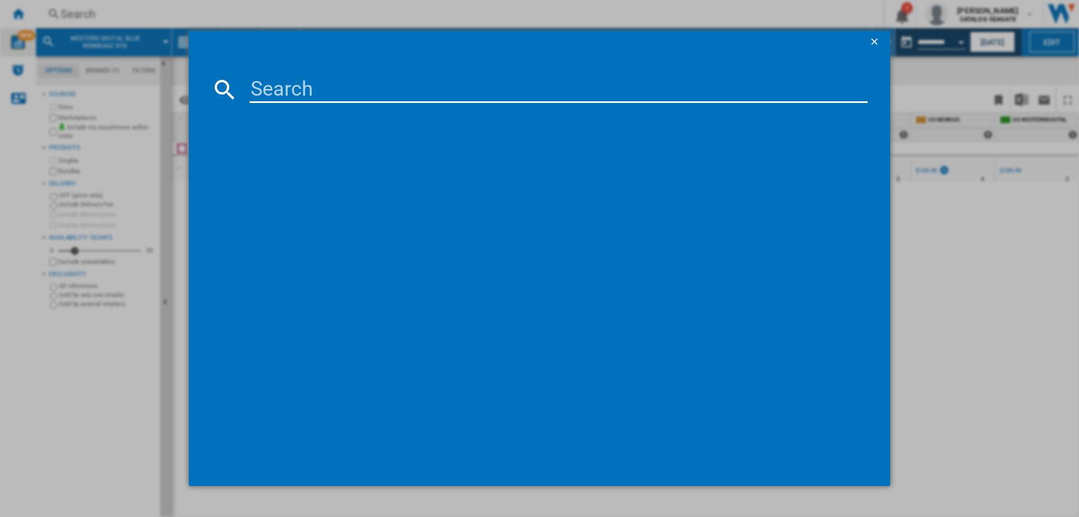
type input "WESTERN DIGITAL MY BOOK WDBA3U0020BBK BLACK 2TB"
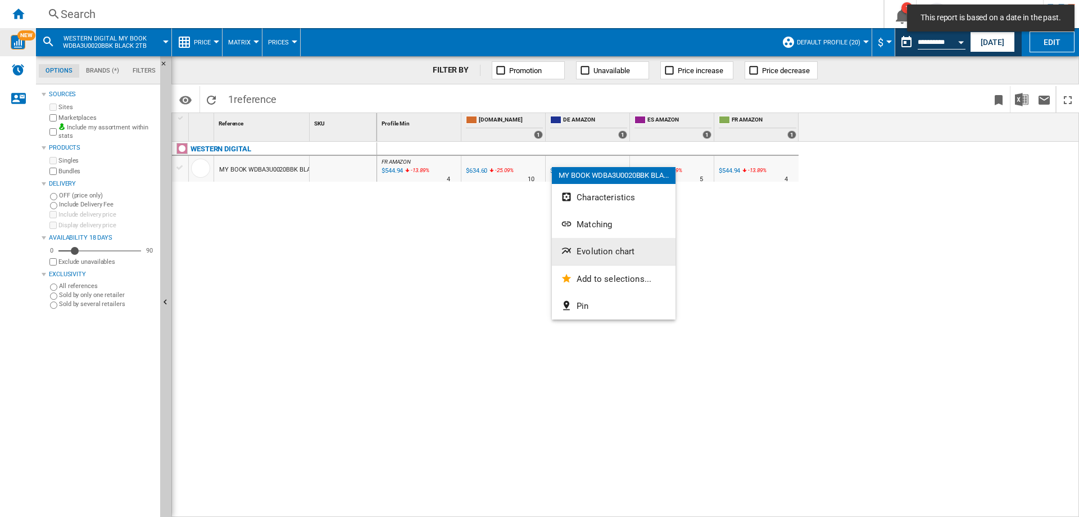
click at [596, 248] on span "Evolution chart" at bounding box center [606, 251] width 58 height 10
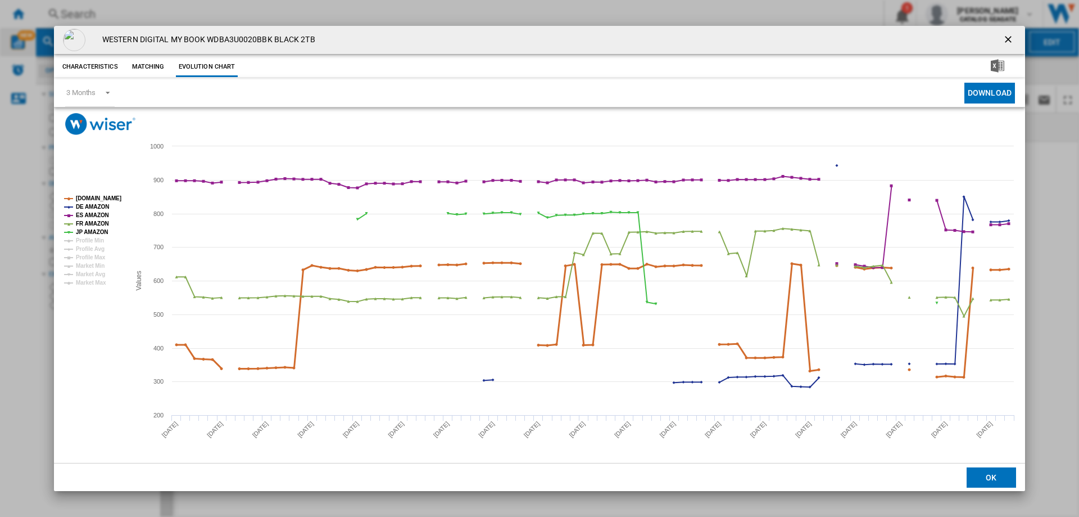
click at [93, 198] on tspan "[DOMAIN_NAME]" at bounding box center [99, 198] width 46 height 6
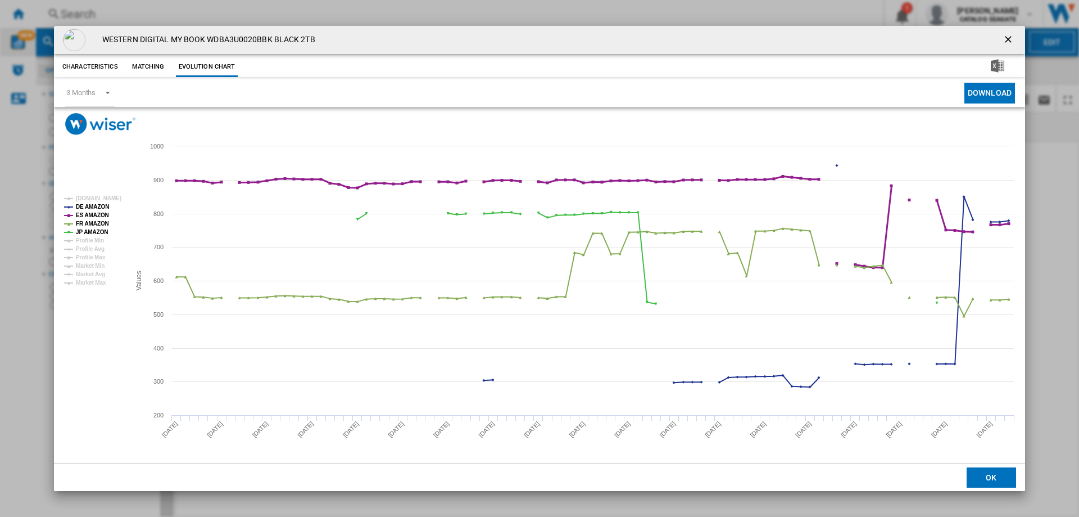
click at [93, 213] on tspan "ES AMAZON" at bounding box center [92, 215] width 33 height 6
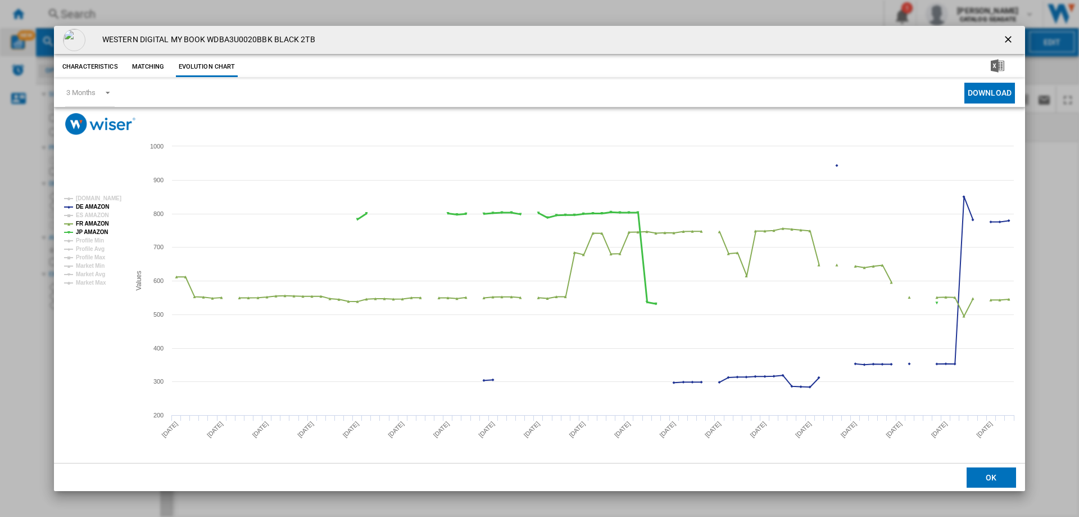
click at [93, 227] on tspan "FR AMAZON" at bounding box center [92, 223] width 33 height 6
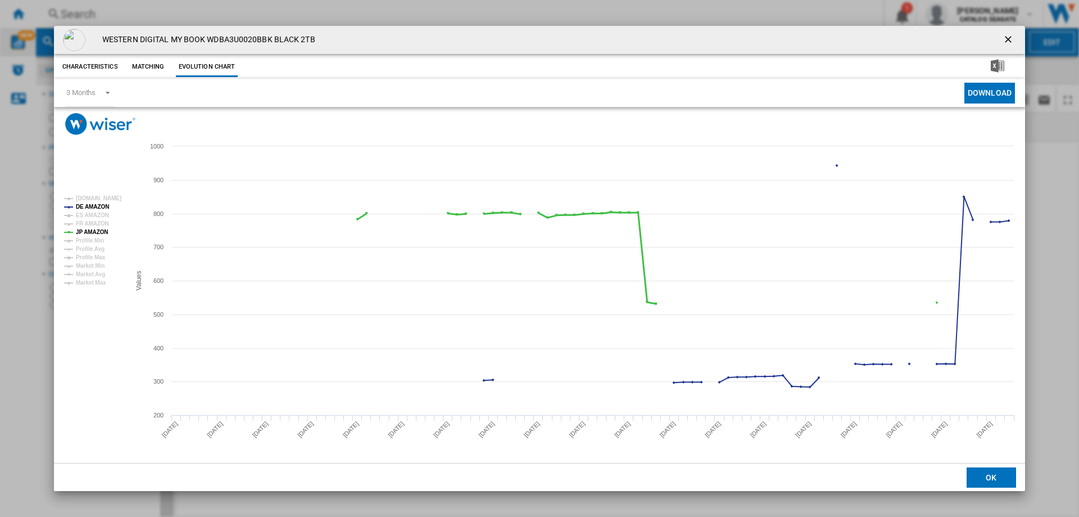
click at [93, 234] on tspan "JP AMAZON" at bounding box center [92, 232] width 32 height 6
click at [1007, 41] on ng-md-icon "getI18NText('BUTTONS.CLOSE_DIALOG')" at bounding box center [1009, 40] width 13 height 13
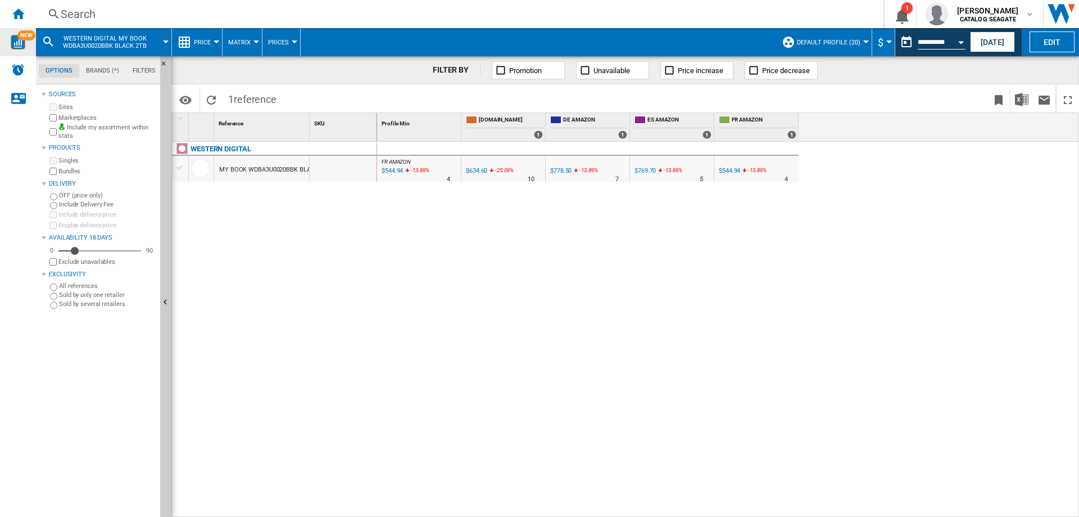
click at [93, 11] on div "Search" at bounding box center [458, 14] width 794 height 16
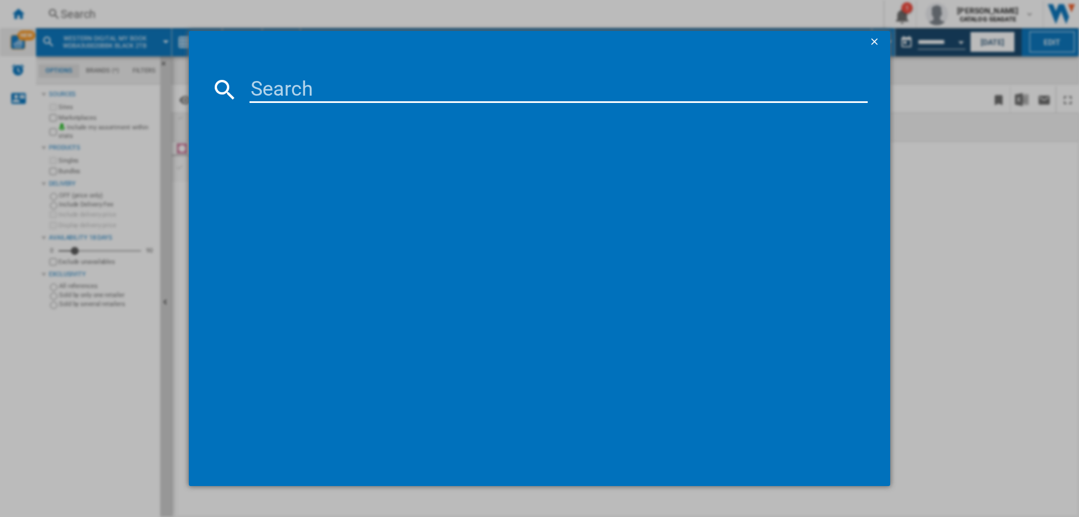
type input "WESTERN DIGITAL MY PASSPORT WDBR9S0060BBL BLUE 6TB"
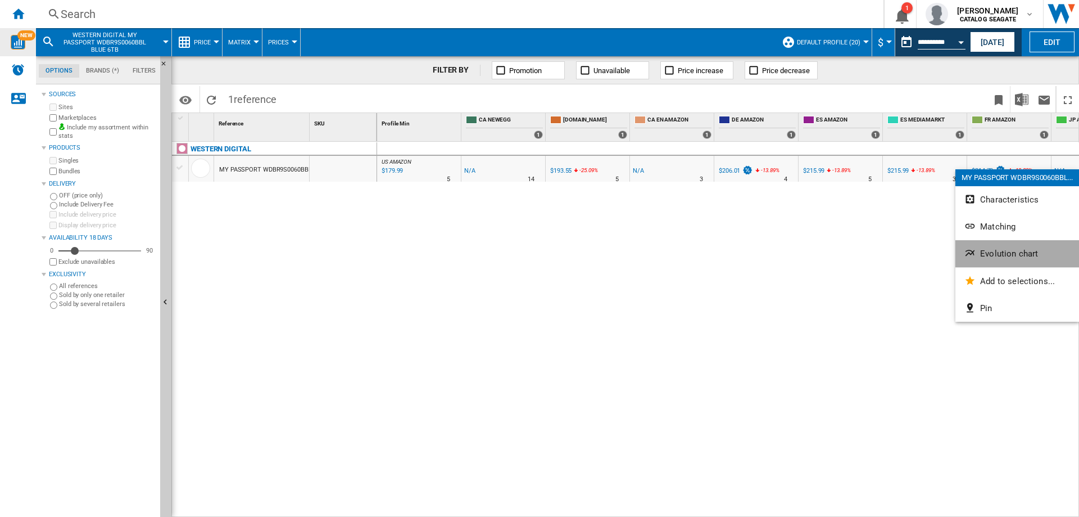
click at [1008, 257] on span "Evolution chart" at bounding box center [1009, 253] width 58 height 10
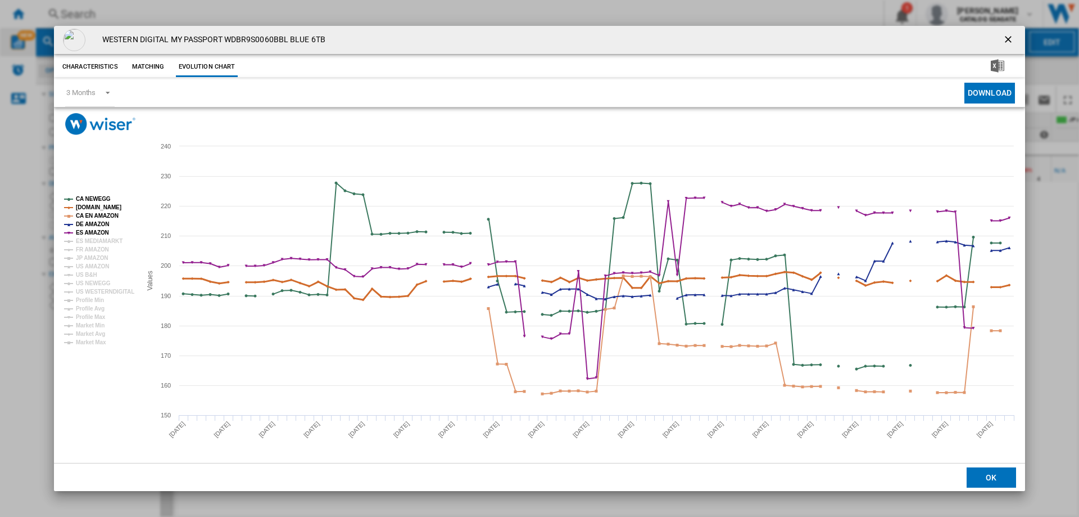
click at [92, 206] on tspan "[DOMAIN_NAME]" at bounding box center [99, 207] width 46 height 6
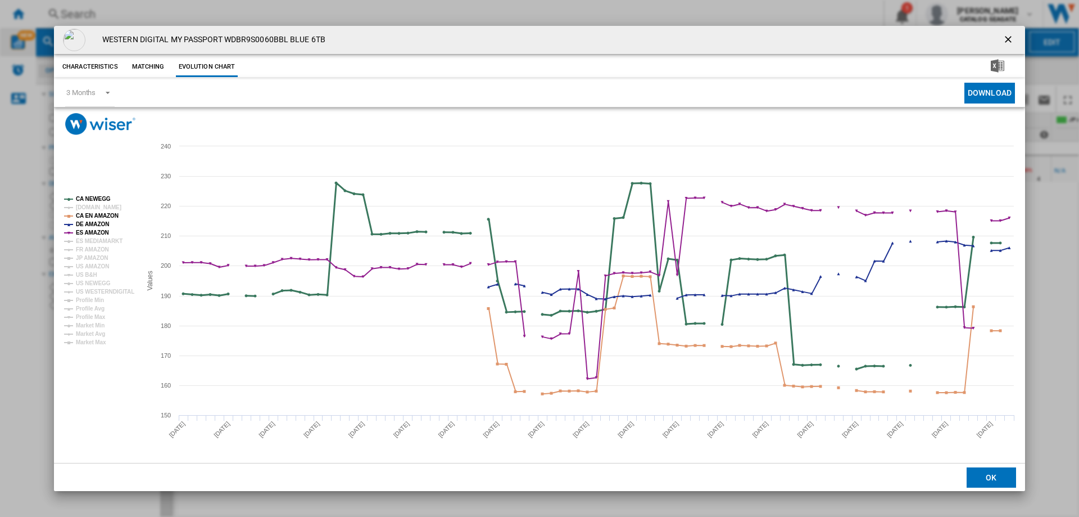
click at [91, 199] on tspan "CA NEWEGG" at bounding box center [93, 199] width 35 height 6
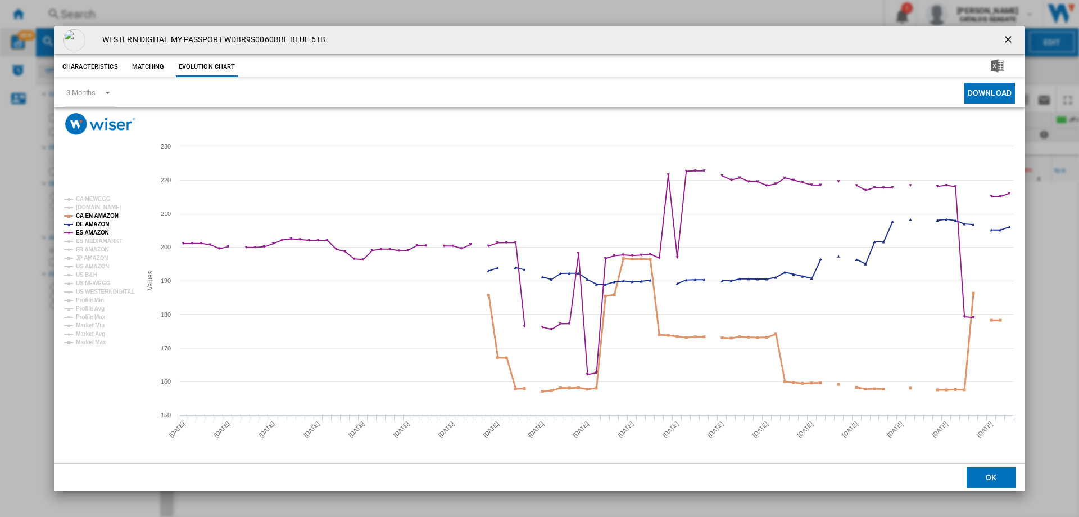
click at [90, 218] on tspan "CA EN AMAZON" at bounding box center [97, 215] width 43 height 6
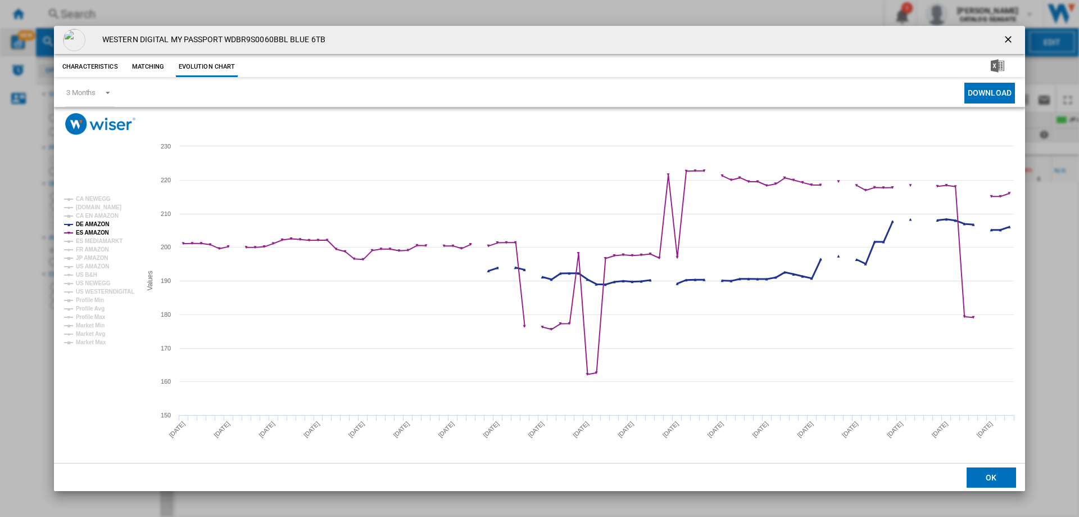
click at [89, 230] on tspan "ES AMAZON" at bounding box center [92, 232] width 33 height 6
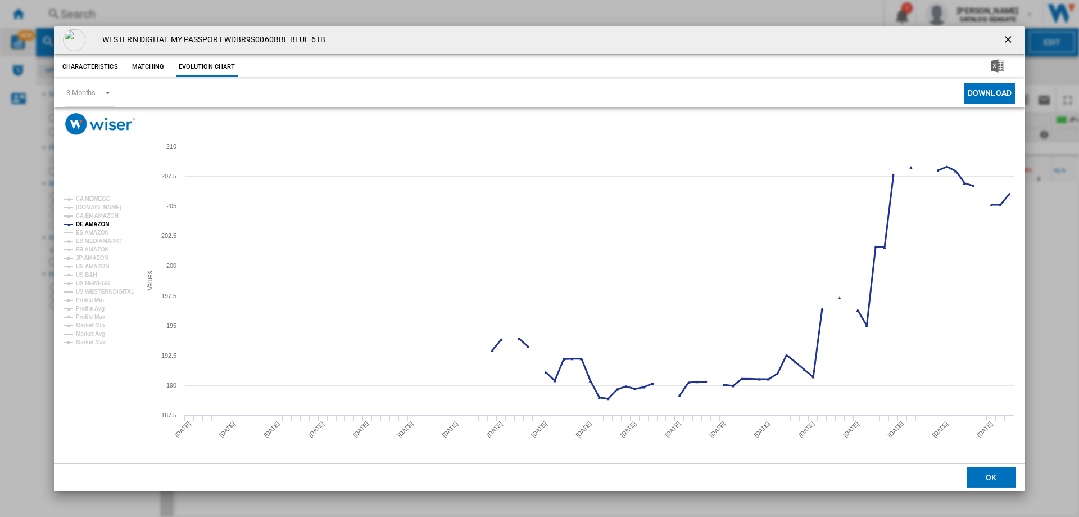
click at [93, 221] on tspan "DE AMAZON" at bounding box center [92, 224] width 33 height 6
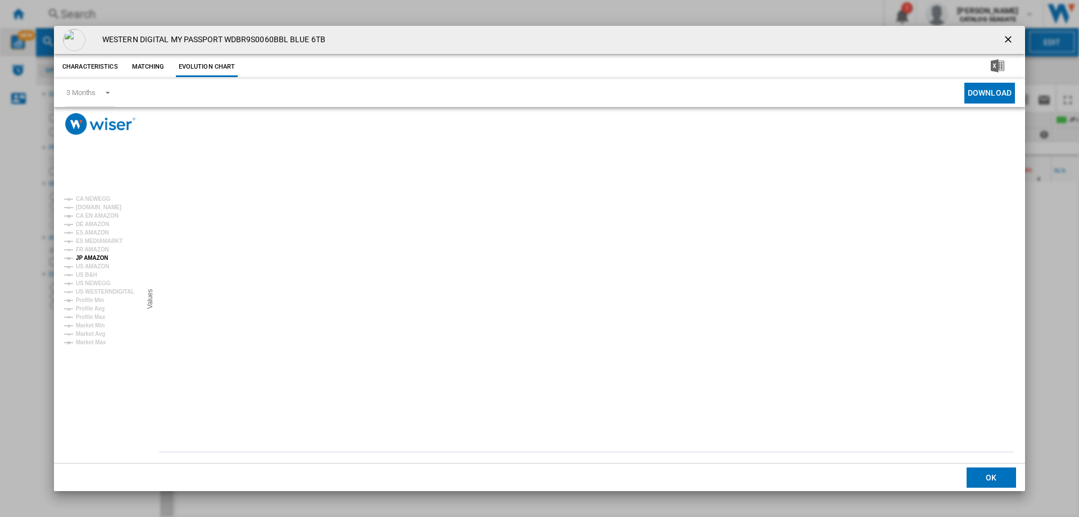
click at [96, 256] on tspan "JP AMAZON" at bounding box center [92, 258] width 32 height 6
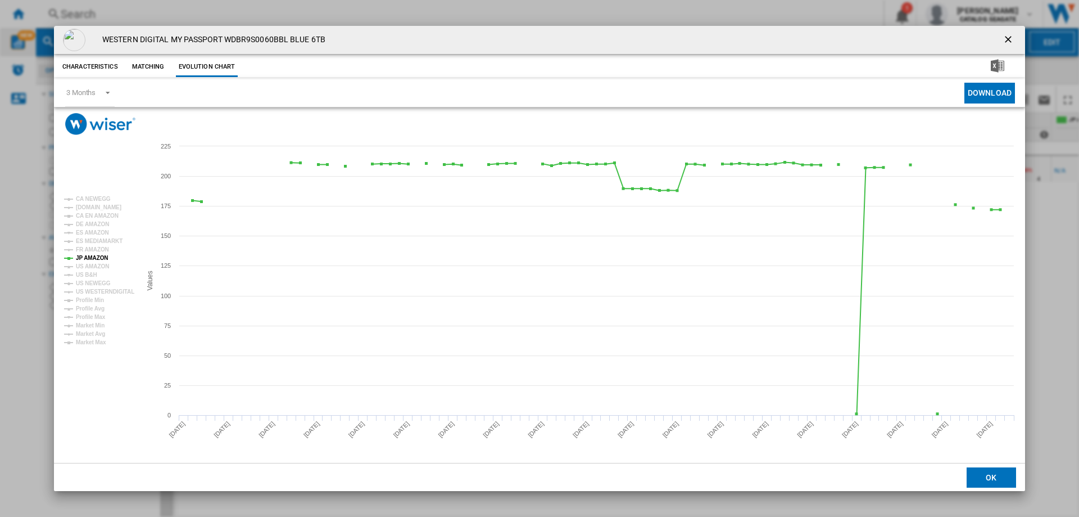
click at [1011, 42] on ng-md-icon "getI18NText('BUTTONS.CLOSE_DIALOG')" at bounding box center [1009, 40] width 13 height 13
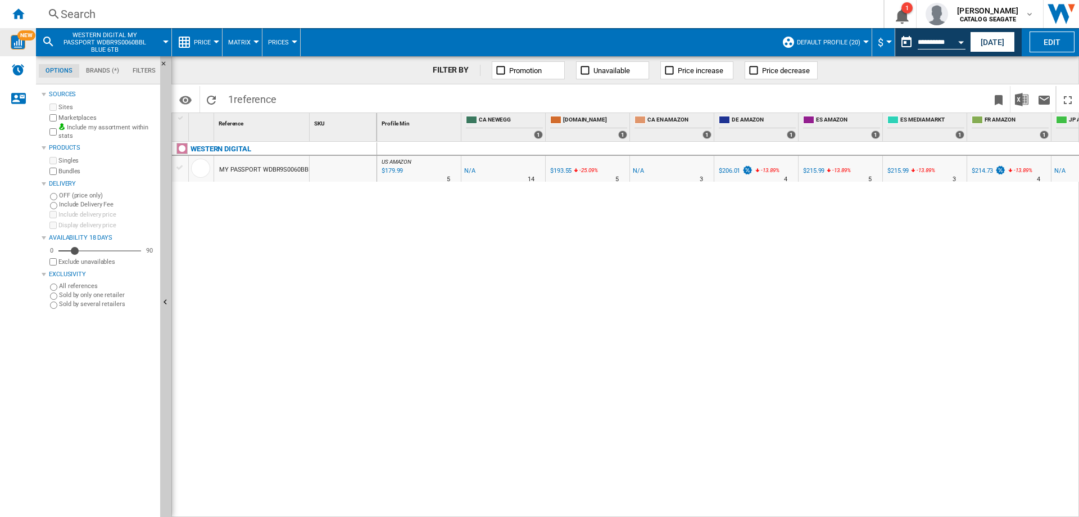
click at [139, 24] on div "Search Search 0 1 [PERSON_NAME] CATALOG [GEOGRAPHIC_DATA] CATALOG [GEOGRAPHIC_D…" at bounding box center [557, 14] width 1043 height 28
click at [185, 15] on div "Search" at bounding box center [458, 14] width 794 height 16
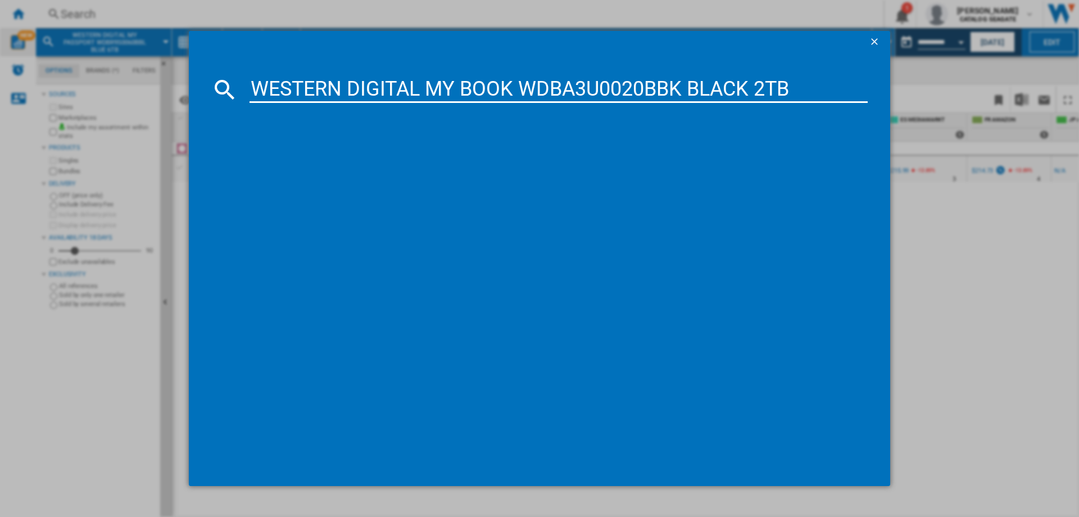
type input "WESTERN DIGITAL MY BOOK WDBA3U0020BBK BLACK 2TB"
click at [443, 163] on div "WESTERN DIGITAL MY BOOK WDBA3U0020BBK BLACK 2TB" at bounding box center [547, 162] width 607 height 11
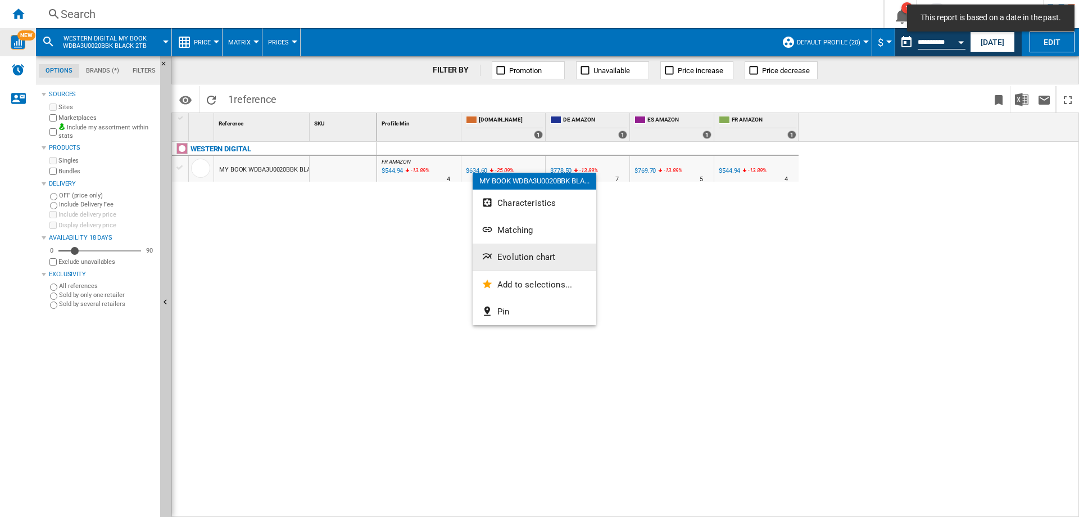
click at [510, 259] on span "Evolution chart" at bounding box center [527, 257] width 58 height 10
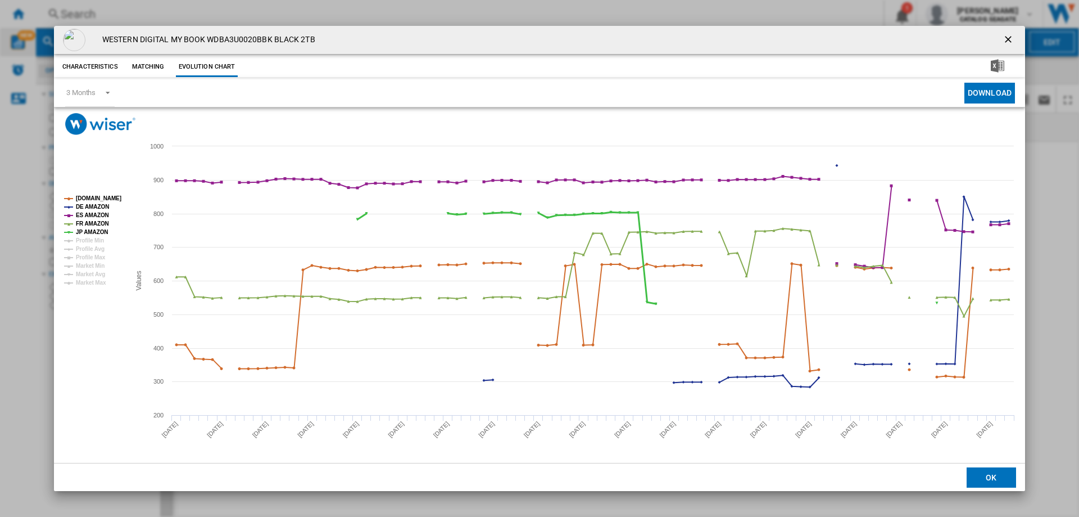
click at [95, 232] on tspan "JP AMAZON" at bounding box center [92, 232] width 32 height 6
click at [92, 224] on tspan "FR AMAZON" at bounding box center [92, 223] width 33 height 6
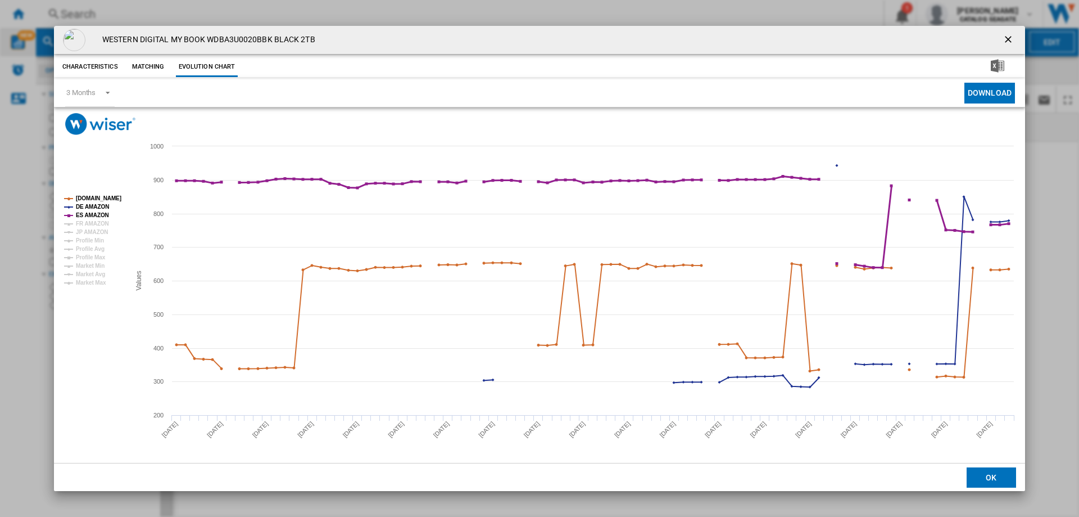
click at [93, 214] on tspan "ES AMAZON" at bounding box center [92, 215] width 33 height 6
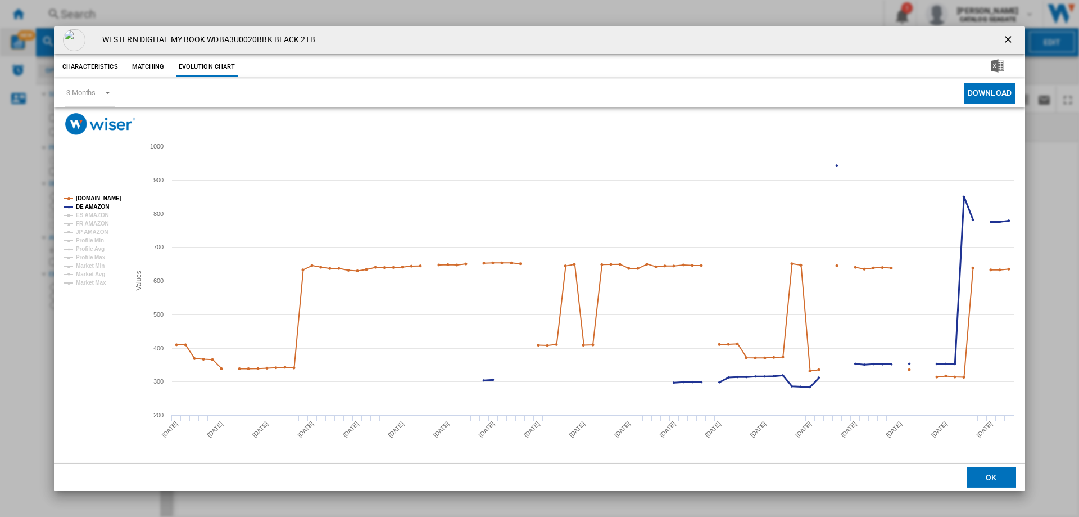
click at [95, 205] on tspan "DE AMAZON" at bounding box center [92, 206] width 33 height 6
